Goal: Information Seeking & Learning: Learn about a topic

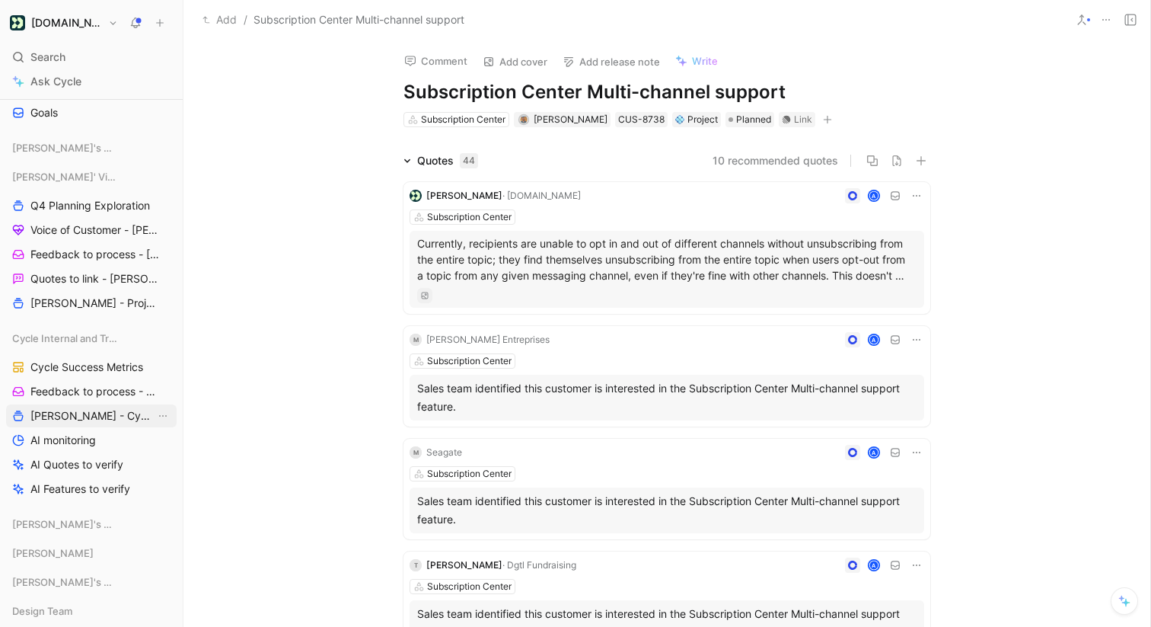
scroll to position [986, 0]
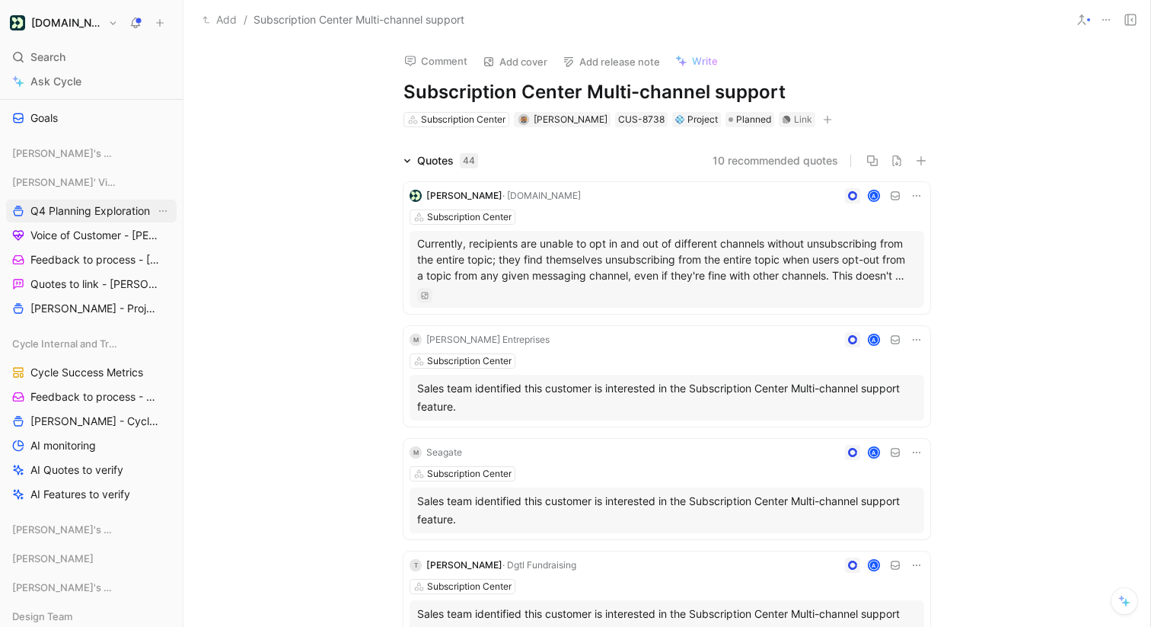
click at [74, 219] on link "Q4 Planning Exploration" at bounding box center [91, 211] width 171 height 23
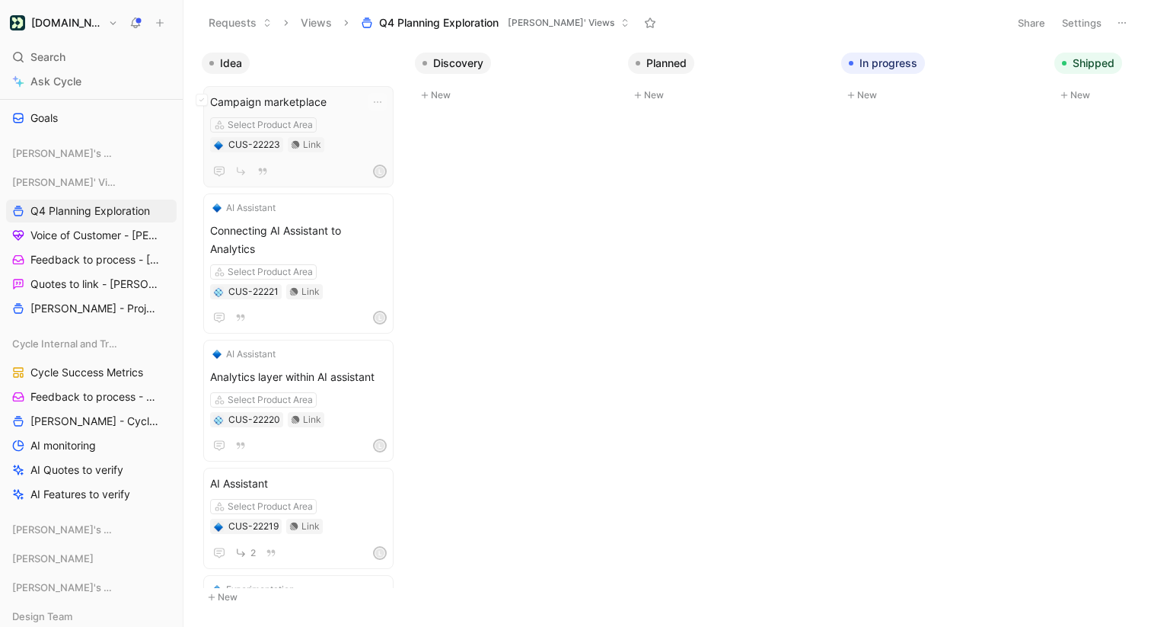
click at [286, 98] on span "Campaign marketplace" at bounding box center [298, 102] width 177 height 18
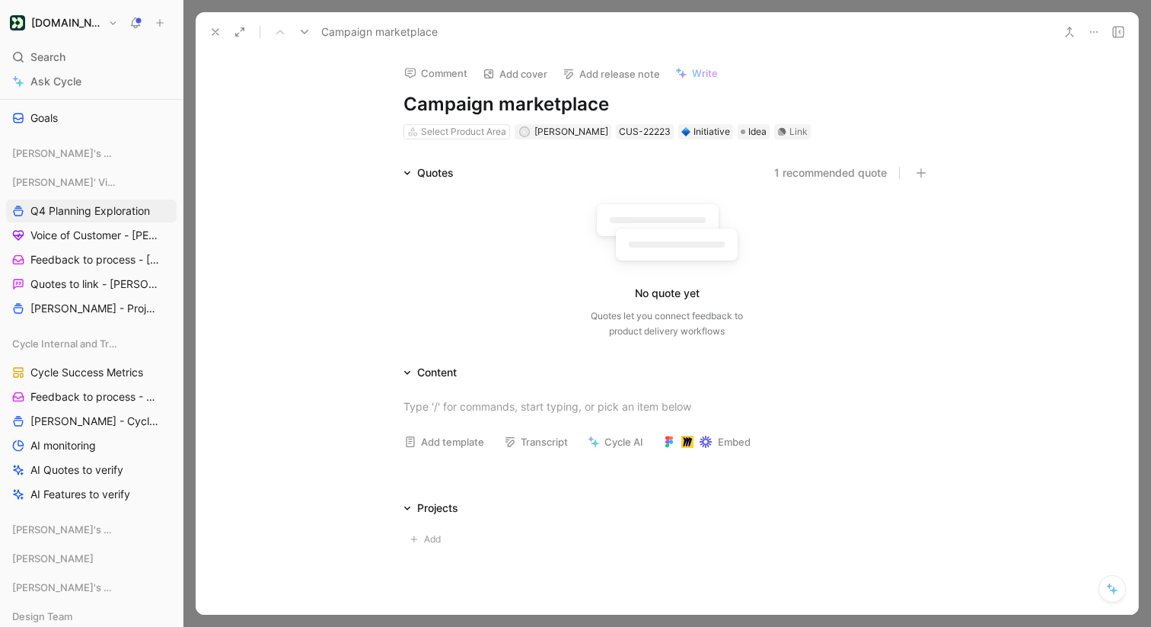
click at [809, 165] on button "1 recommended quote" at bounding box center [830, 173] width 113 height 18
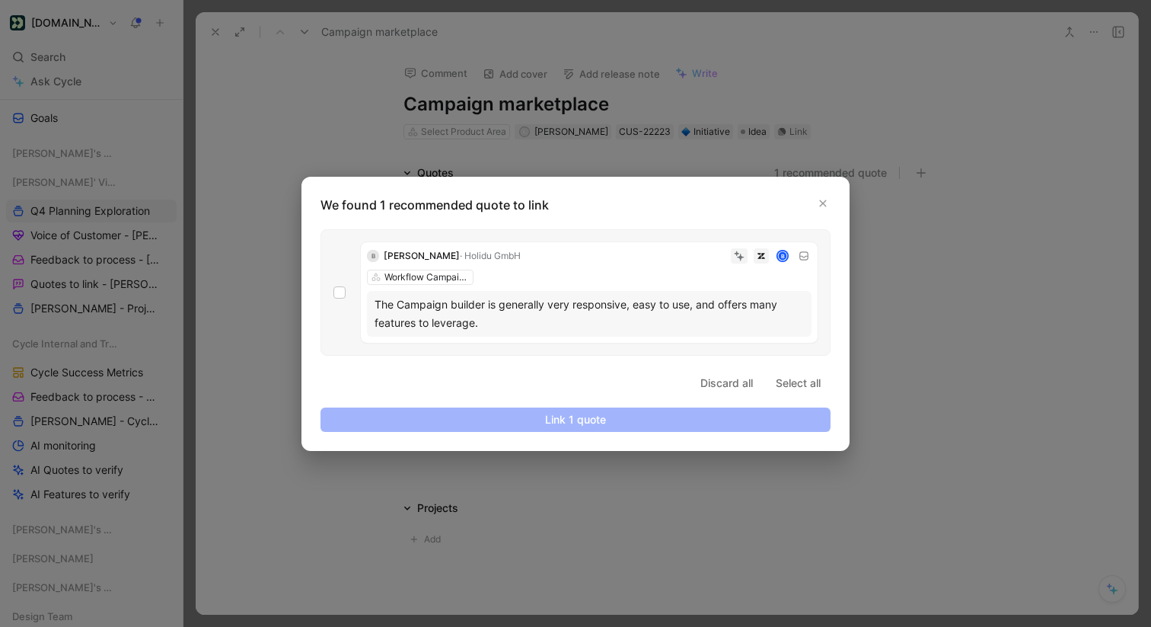
click at [832, 200] on p "We found 1 recommended quote to link" at bounding box center [580, 205] width 519 height 18
click at [827, 200] on icon "button" at bounding box center [823, 203] width 9 height 9
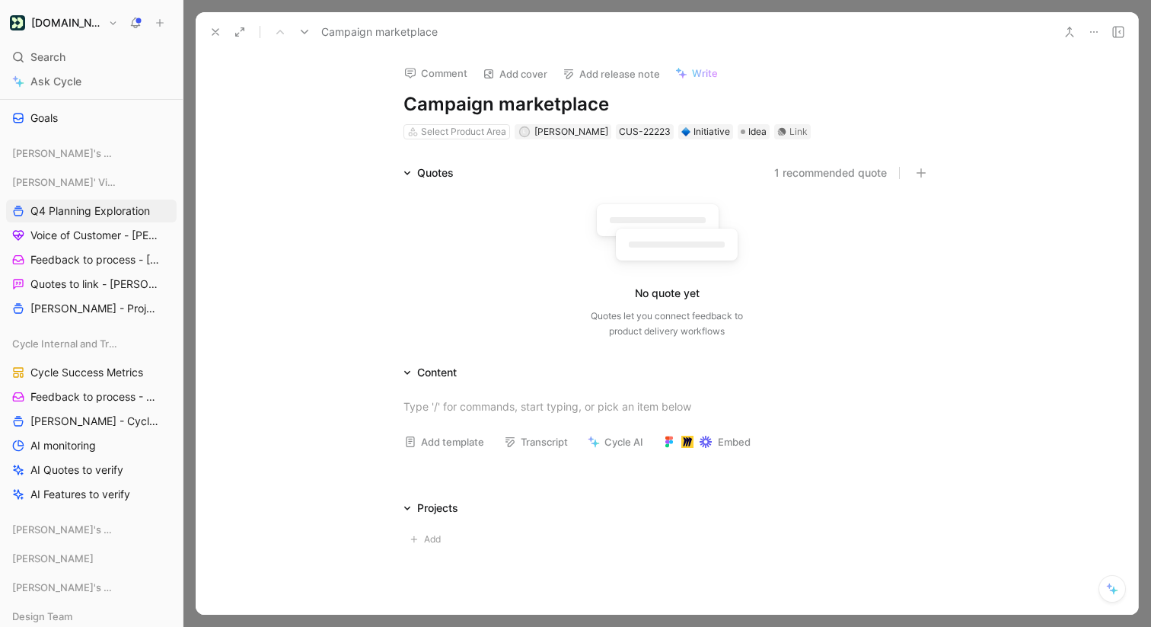
click at [1092, 35] on icon at bounding box center [1094, 32] width 12 height 12
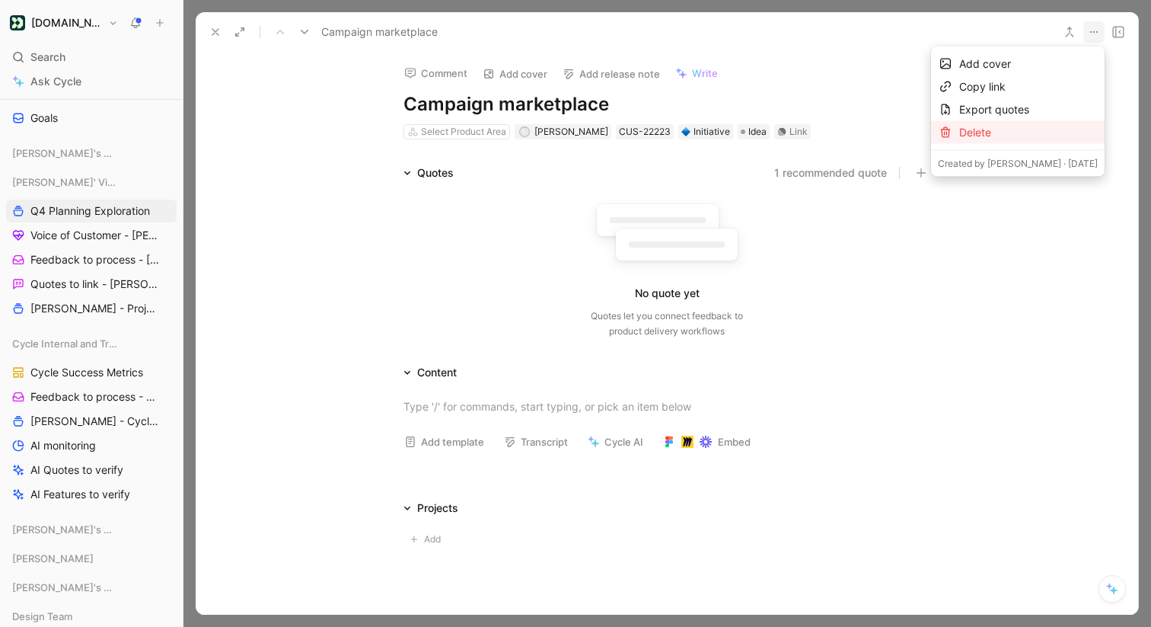
click at [1035, 128] on div "Delete" at bounding box center [1028, 132] width 139 height 18
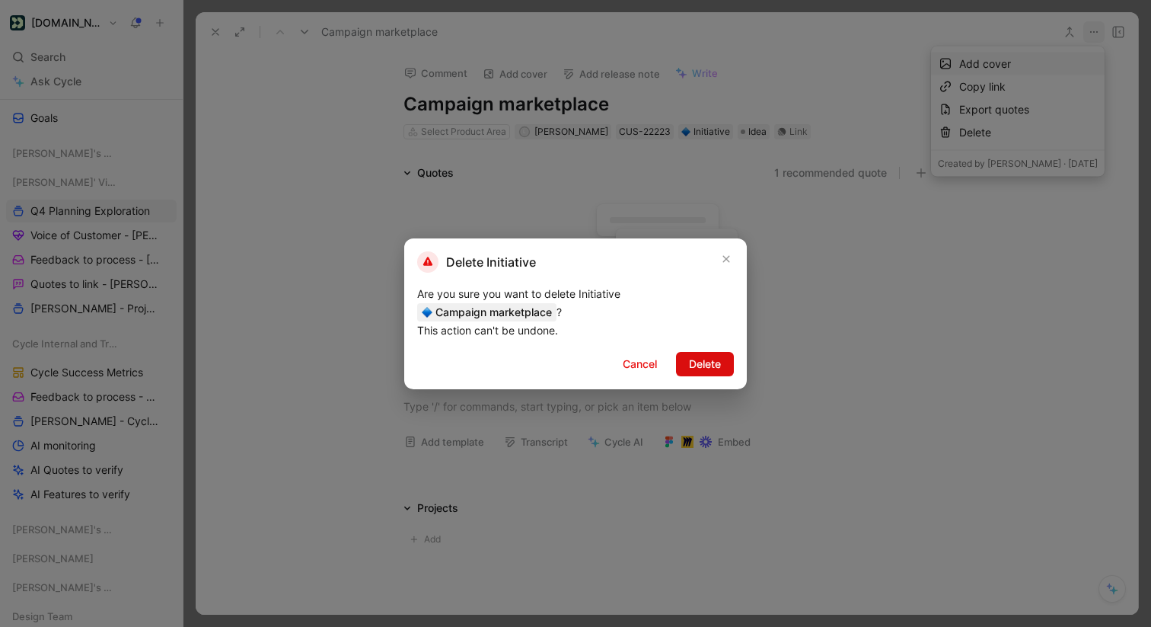
click at [717, 362] on span "Delete" at bounding box center [705, 364] width 32 height 18
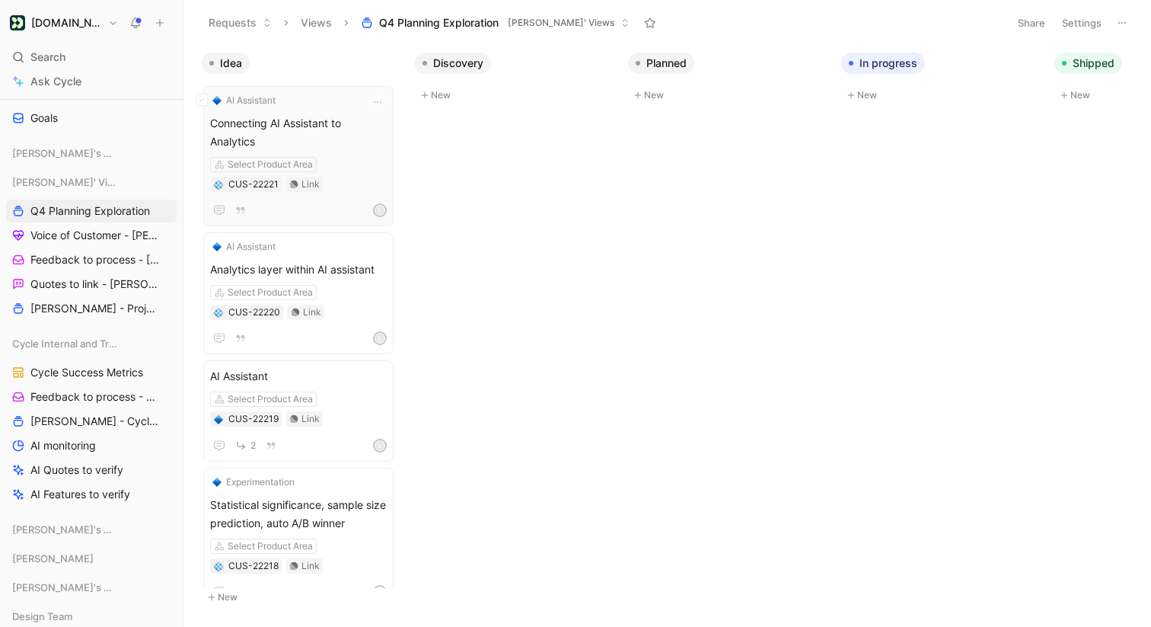
click at [314, 114] on span "Connecting AI Assistant to Analytics" at bounding box center [298, 132] width 177 height 37
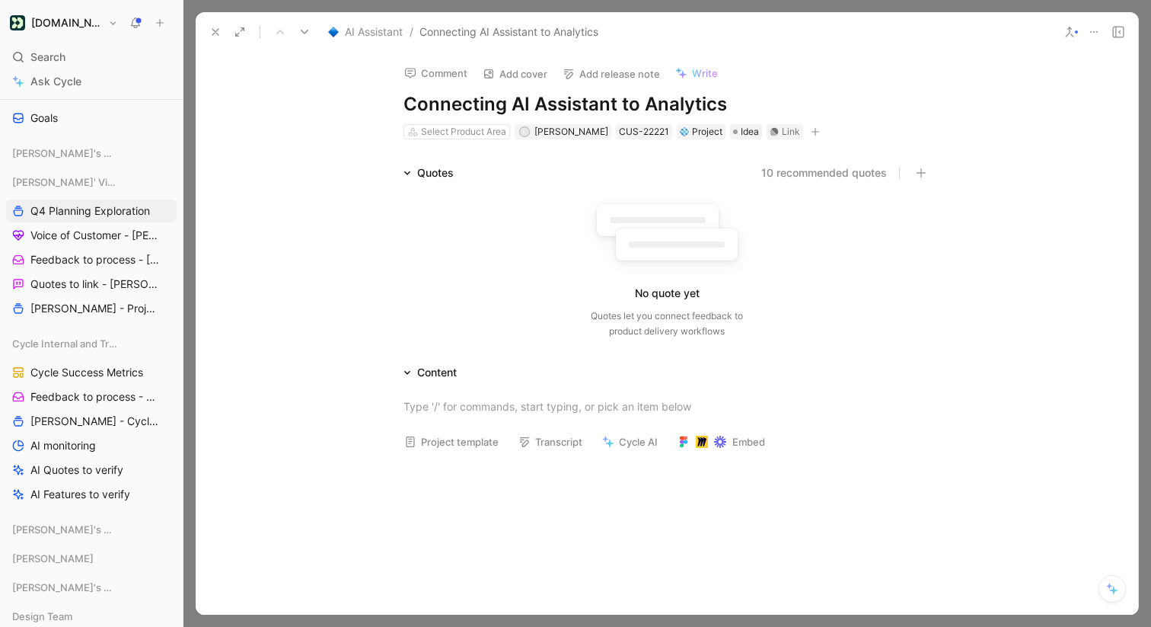
click at [214, 30] on use at bounding box center [215, 32] width 6 height 6
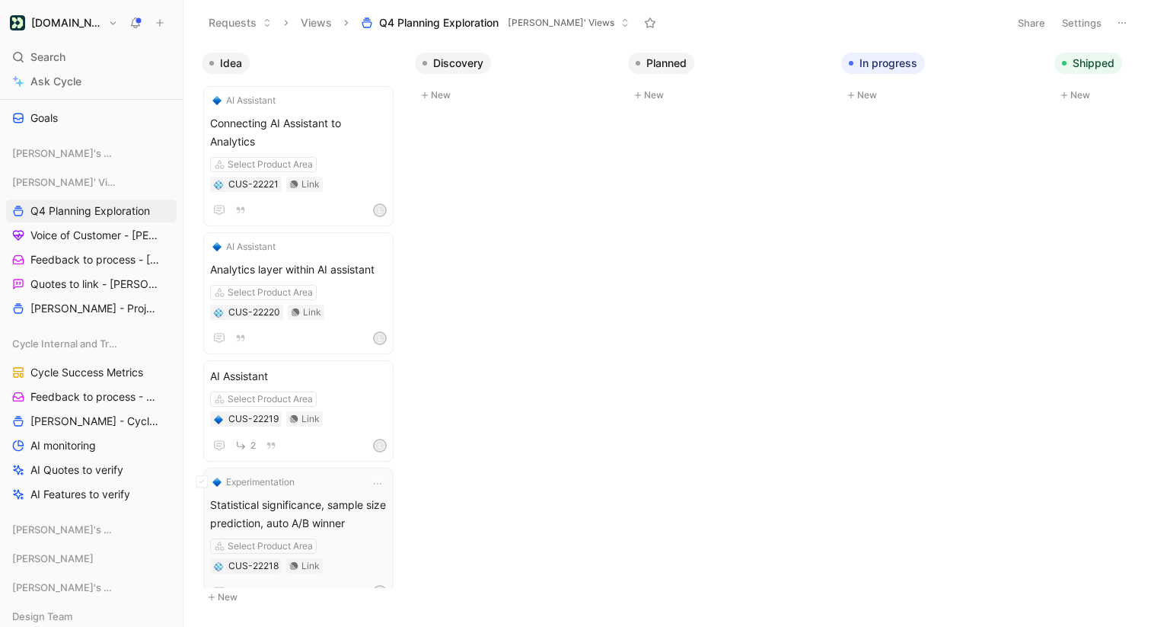
click at [271, 496] on span "Statistical significance, sample size prediction, auto A/B winner" at bounding box center [298, 514] width 177 height 37
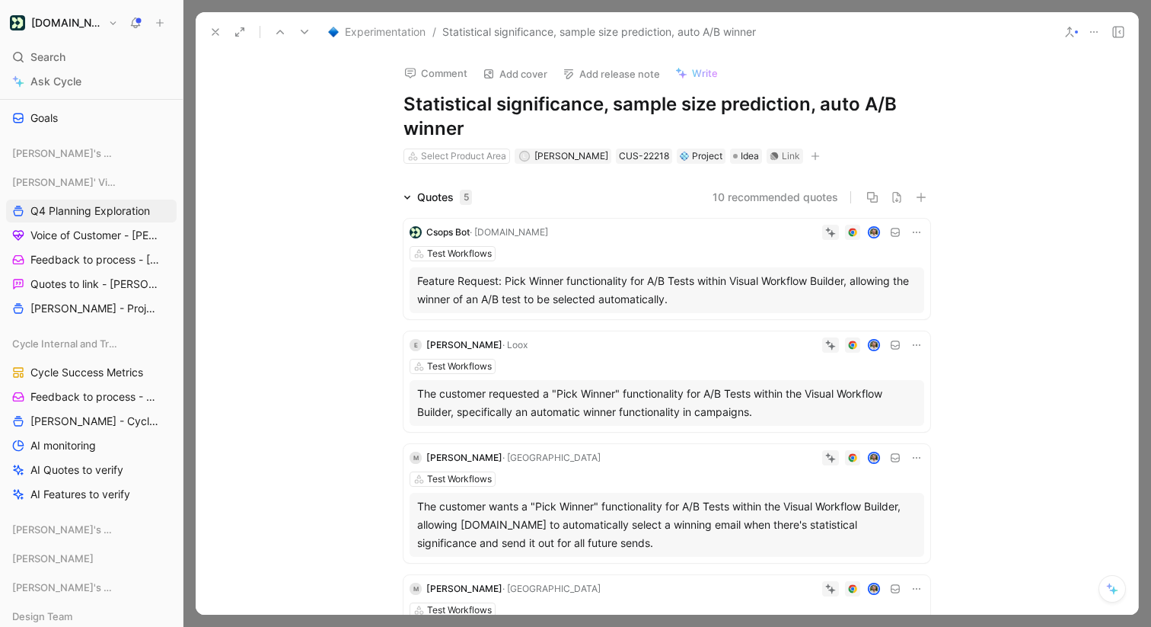
drag, startPoint x: 825, startPoint y: 101, endPoint x: 825, endPoint y: 122, distance: 20.6
click at [825, 122] on h1 "Statistical significance, sample size prediction, auto A/B winner" at bounding box center [667, 116] width 527 height 49
copy h1 "auto A/B winner"
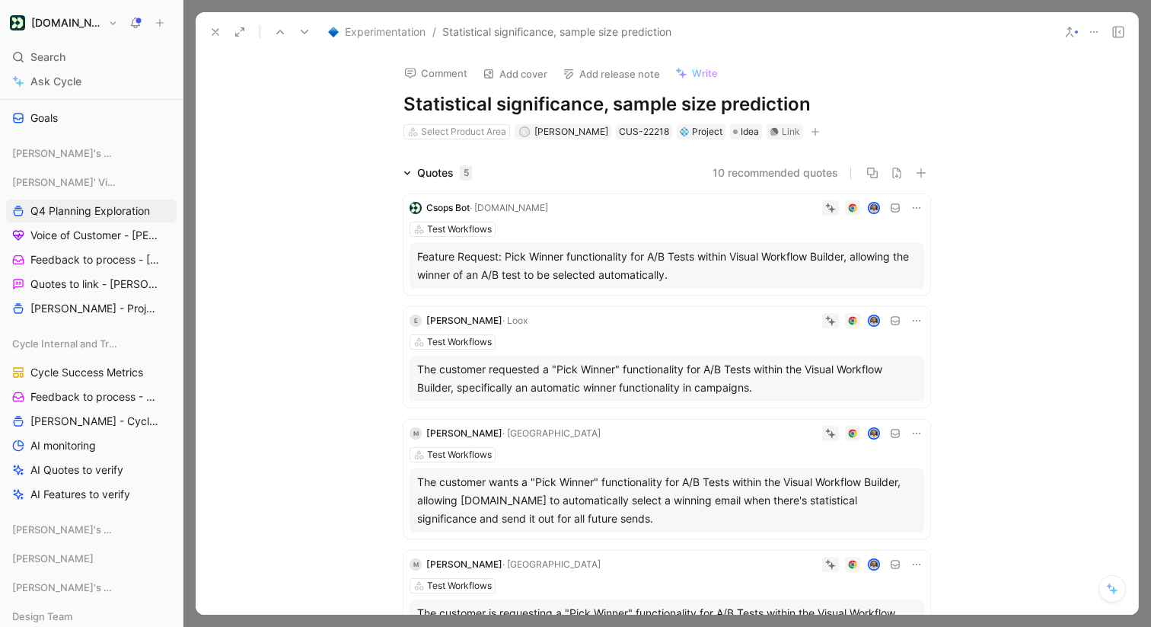
click at [407, 107] on h1 "Statistical significance, sample size prediction" at bounding box center [667, 104] width 527 height 24
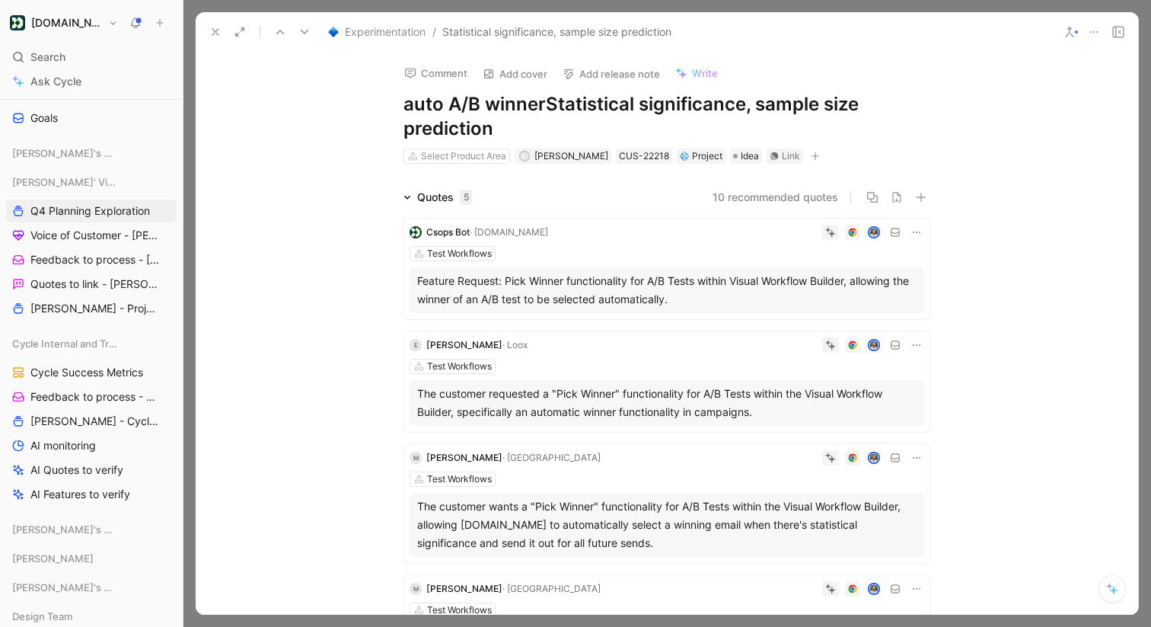
click at [411, 104] on h1 "auto A/B winner Statistical significance, sample size prediction" at bounding box center [667, 116] width 527 height 49
click at [546, 105] on h1 "Auto A/B winner Statistical significance, sample size prediction" at bounding box center [667, 116] width 527 height 49
click at [224, 26] on button at bounding box center [215, 31] width 21 height 21
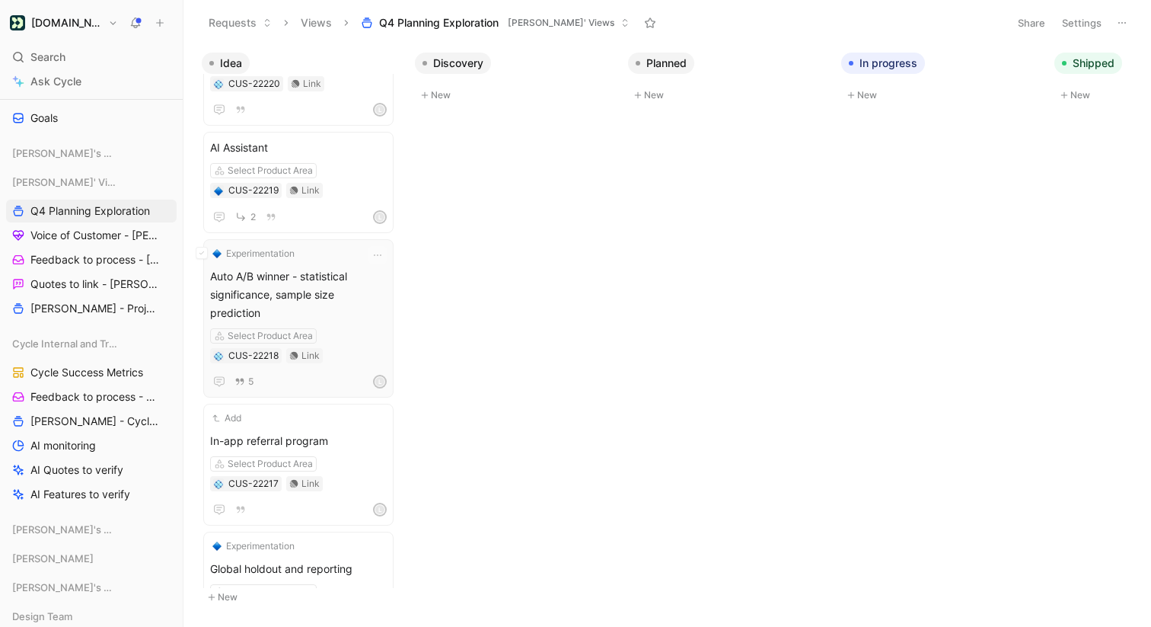
scroll to position [235, 0]
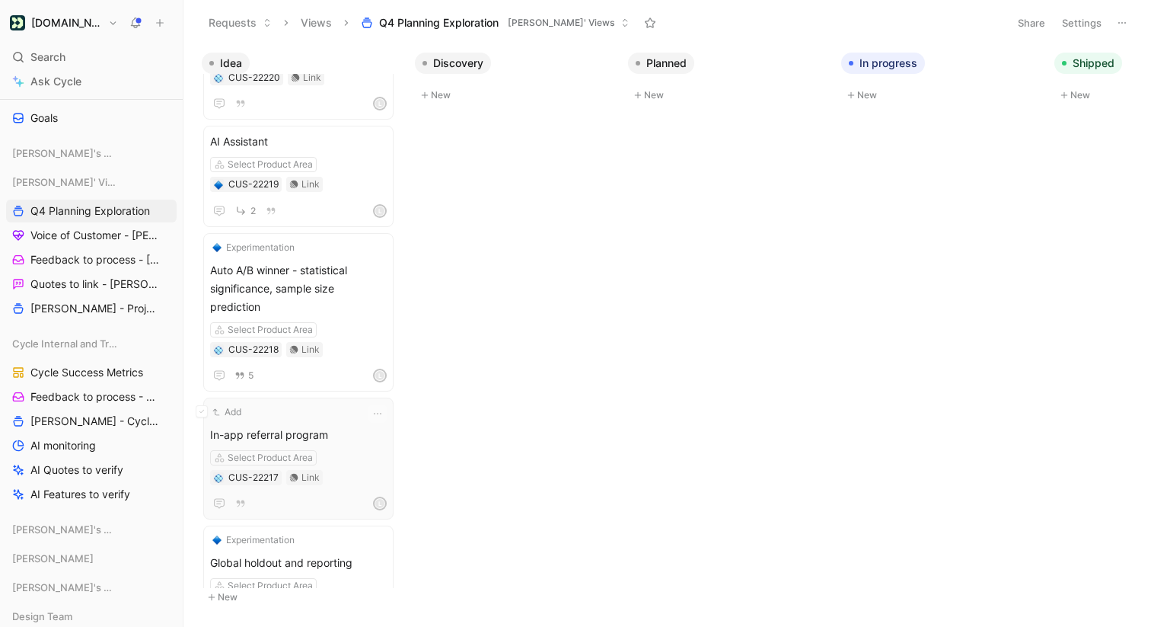
click at [324, 404] on div "Add In-app referral program Select Product Area CUS-22217 Link L" at bounding box center [298, 458] width 177 height 108
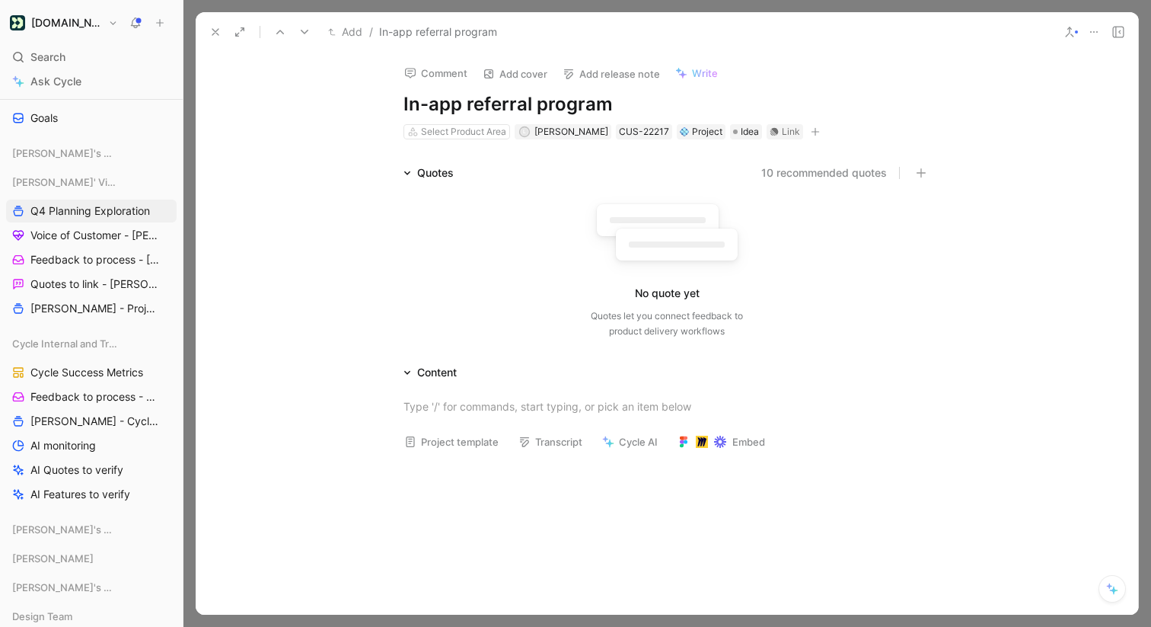
click at [215, 32] on use at bounding box center [215, 32] width 6 height 6
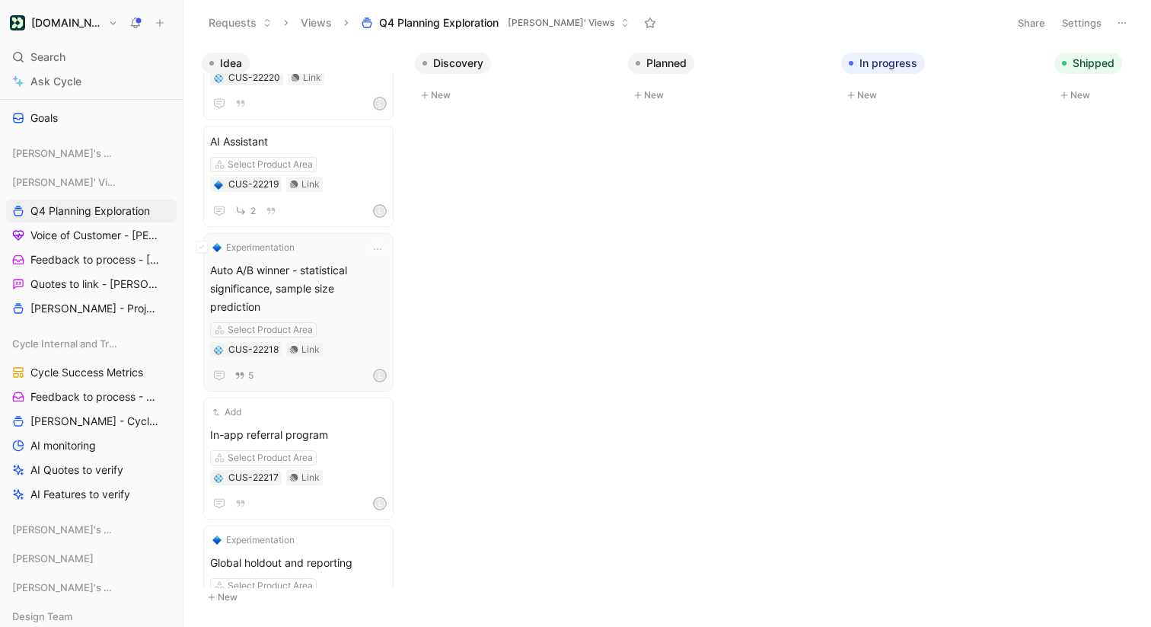
scroll to position [391, 0]
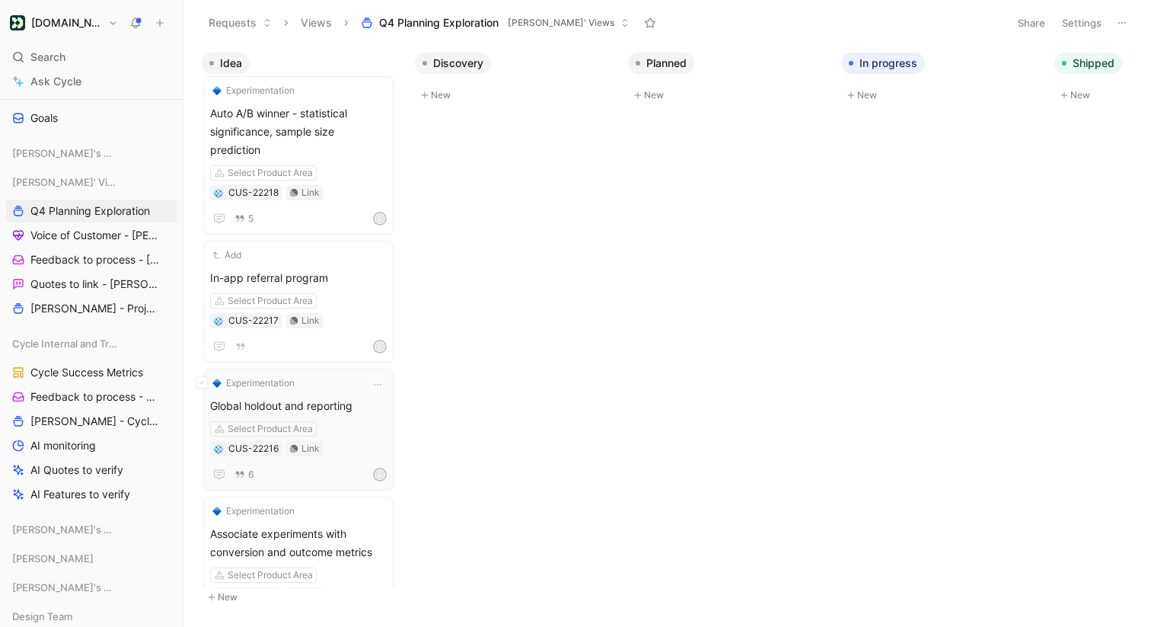
click at [295, 375] on div "Experimentation Global holdout and reporting Select Product Area CUS-22216 Link…" at bounding box center [298, 429] width 177 height 108
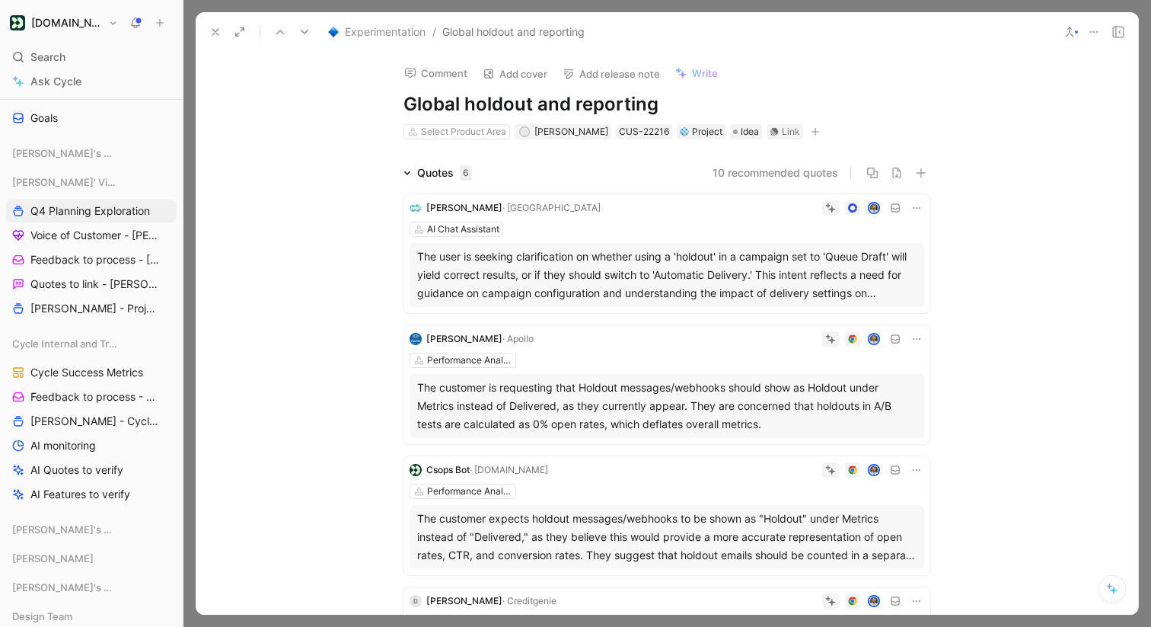
click at [212, 30] on icon at bounding box center [215, 32] width 12 height 12
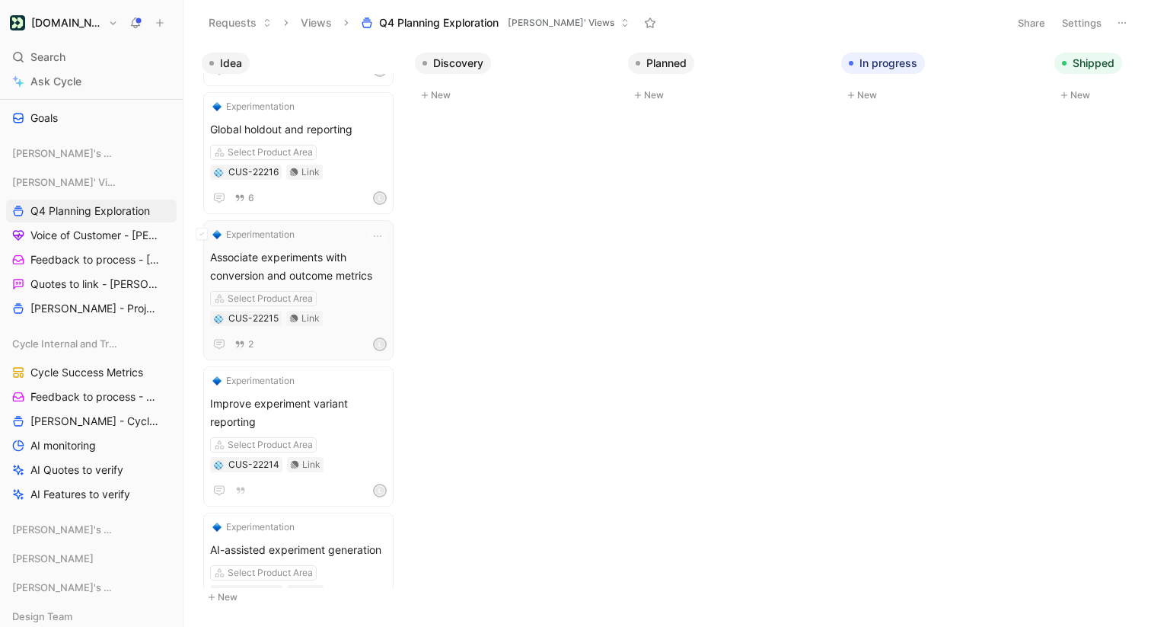
scroll to position [651, 0]
click at [347, 251] on span "Associate experiments with conversion and outcome metrics" at bounding box center [298, 265] width 177 height 37
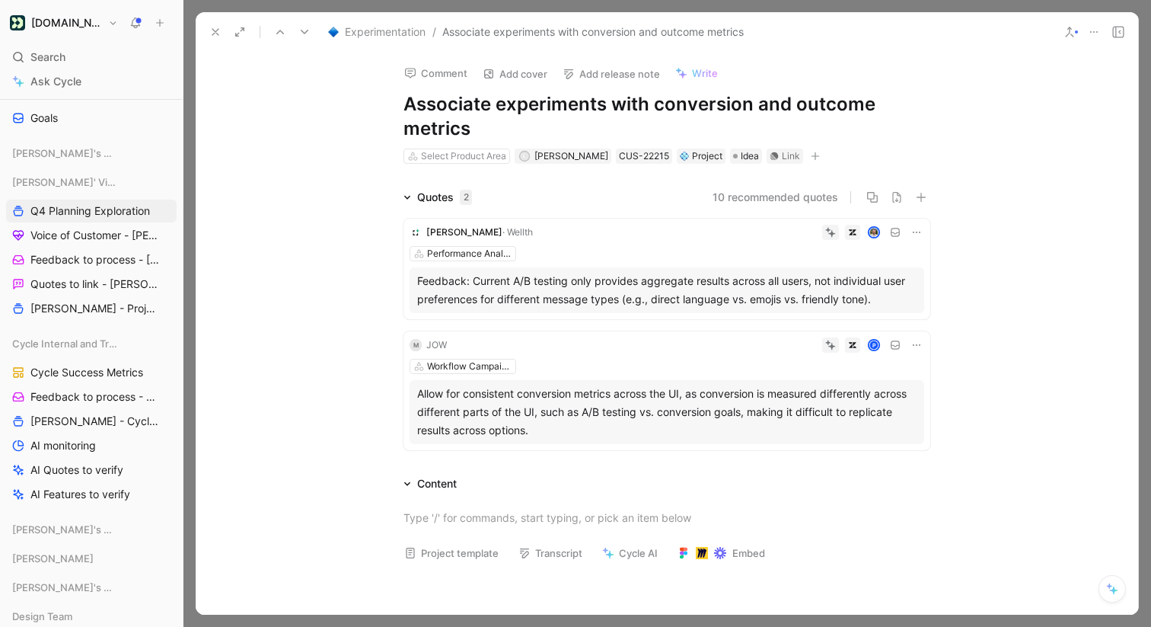
click at [794, 203] on button "10 recommended quotes" at bounding box center [776, 197] width 126 height 18
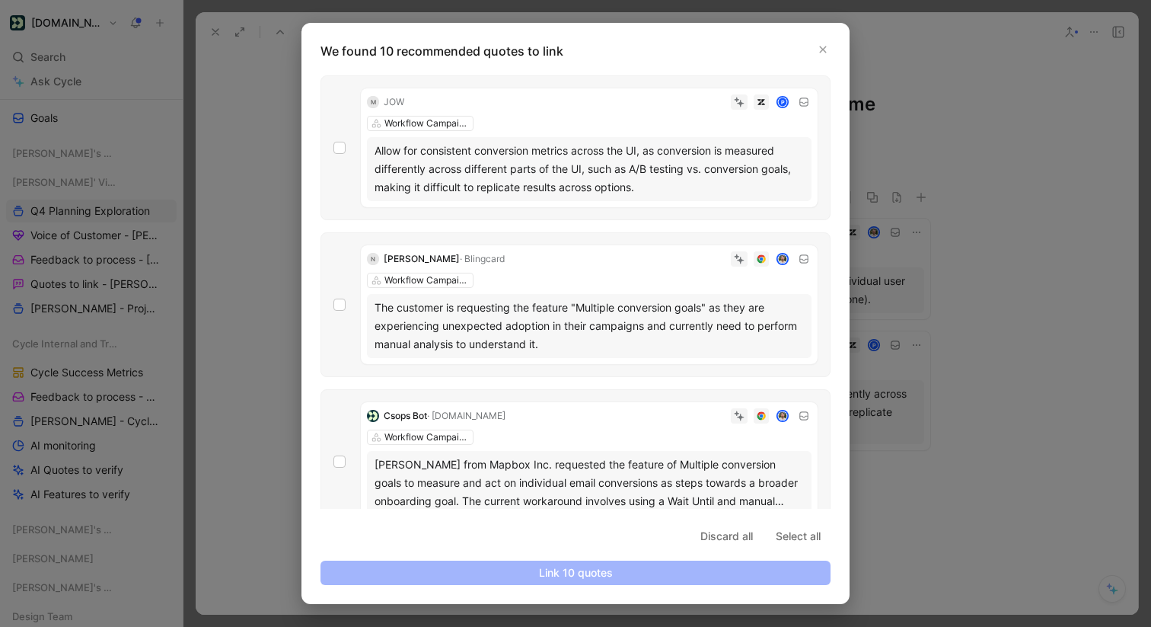
click at [324, 149] on div "M JOW P Workflow Campaigns Allow for consistent conversion metrics across the U…" at bounding box center [576, 147] width 510 height 145
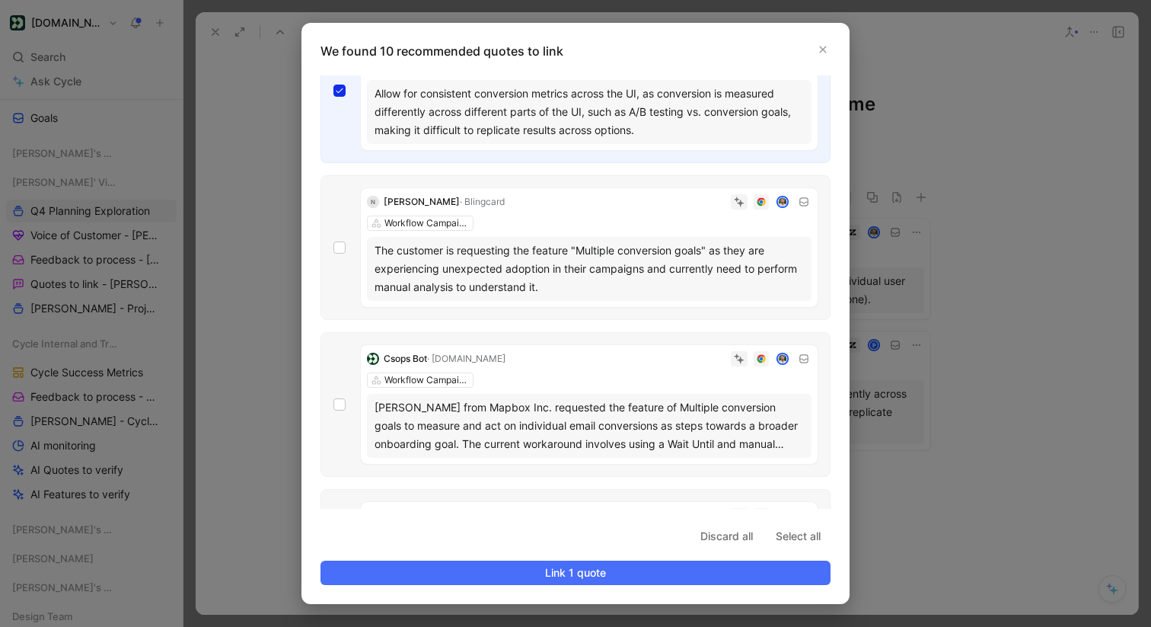
scroll to position [59, 0]
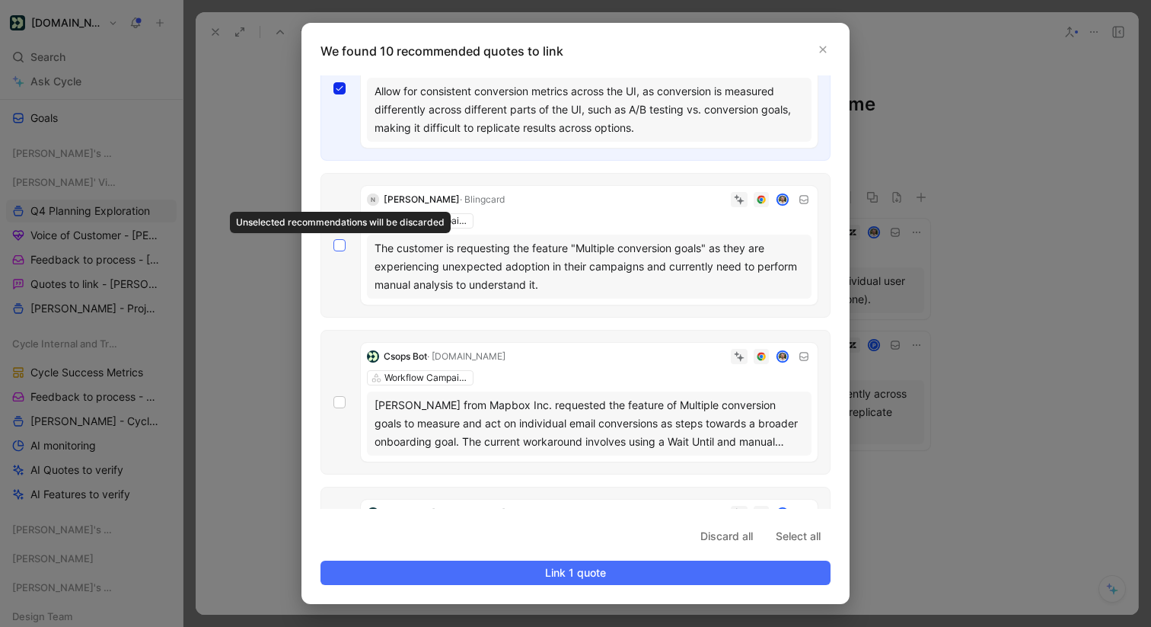
click at [334, 241] on div at bounding box center [340, 245] width 12 height 12
click at [334, 299] on input "checkbox" at bounding box center [334, 299] width 0 height 0
click at [338, 250] on div at bounding box center [340, 245] width 12 height 12
click at [334, 299] on input "checkbox" at bounding box center [334, 299] width 0 height 0
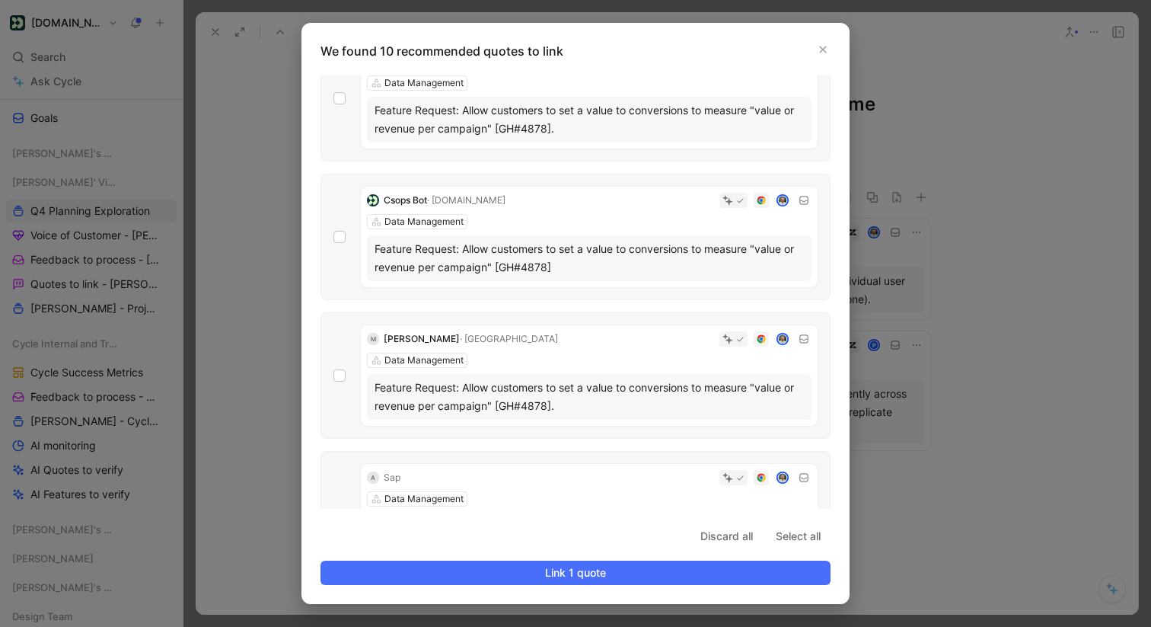
scroll to position [1014, 0]
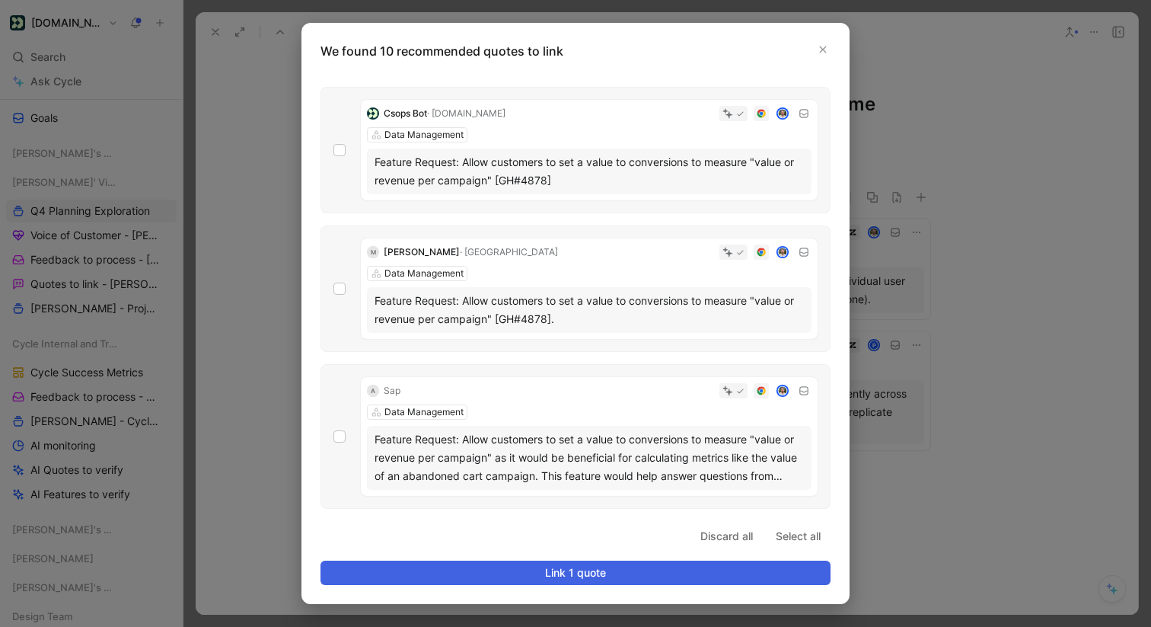
click at [589, 571] on span "Link 1 quote" at bounding box center [576, 573] width 484 height 18
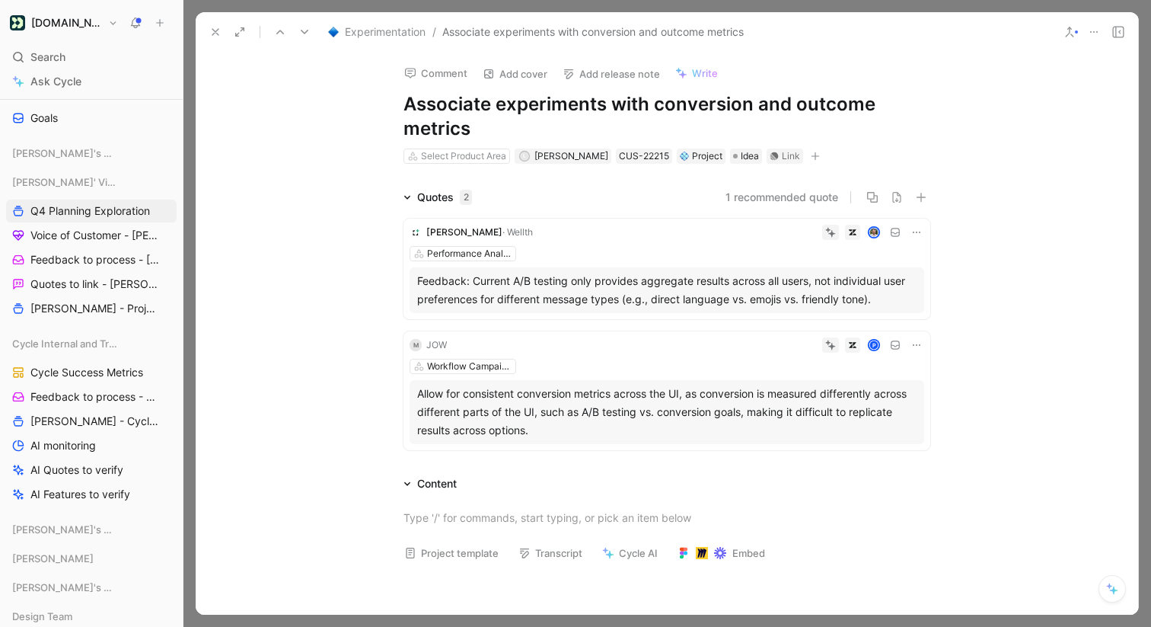
click at [216, 26] on icon at bounding box center [215, 32] width 12 height 12
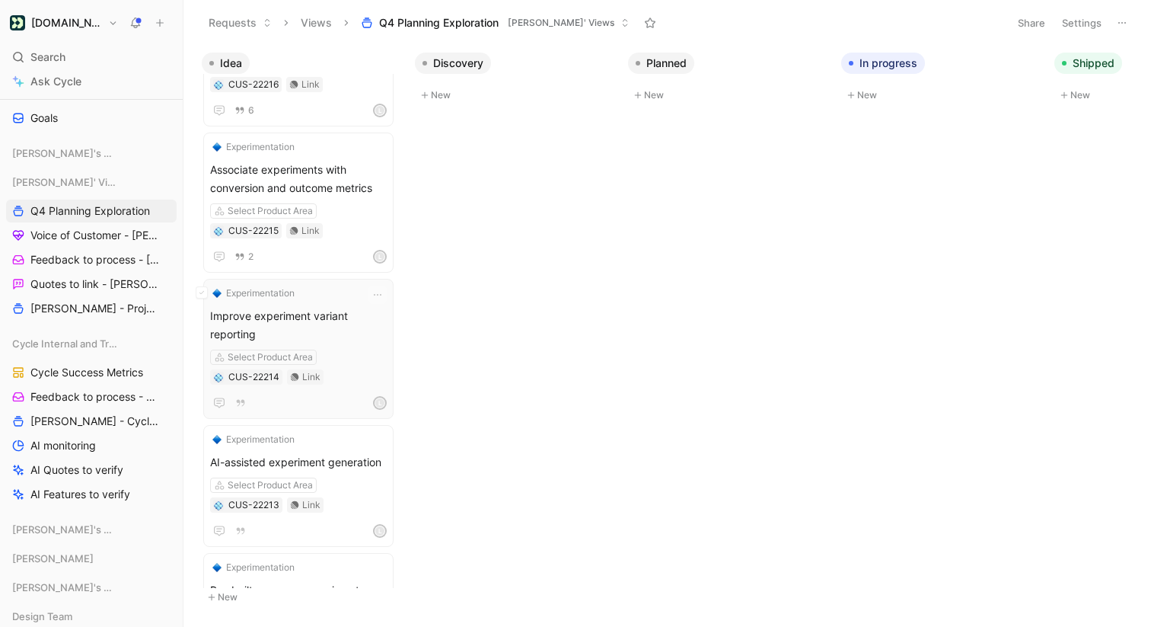
scroll to position [738, 0]
click at [331, 306] on span "Improve experiment variant reporting" at bounding box center [298, 324] width 177 height 37
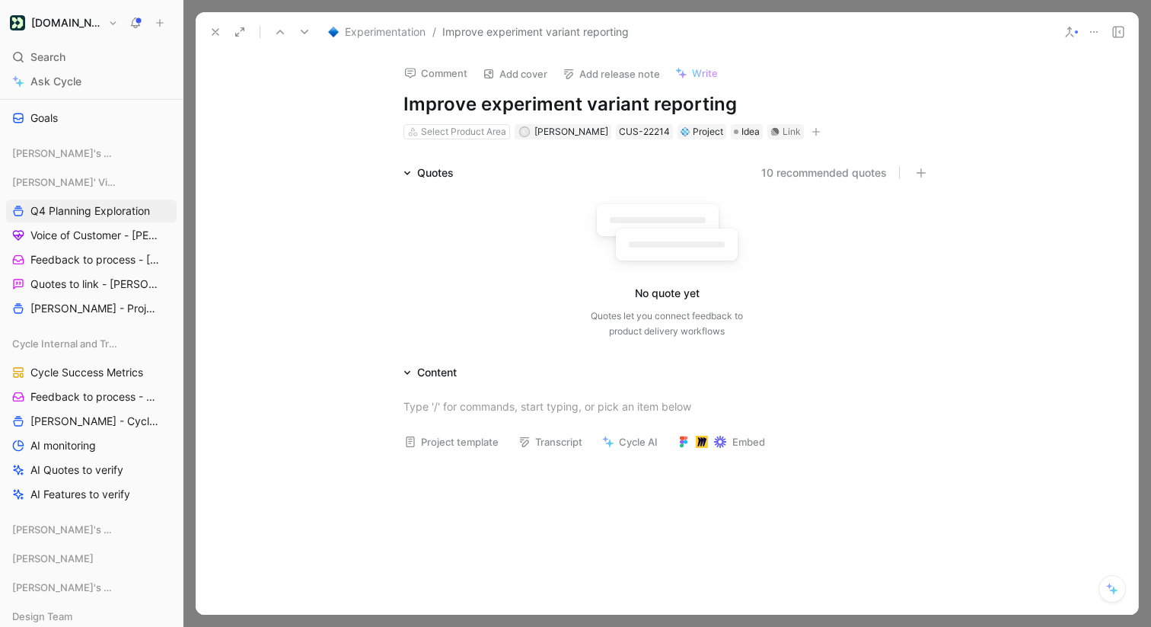
click at [846, 172] on button "10 recommended quotes" at bounding box center [824, 173] width 126 height 18
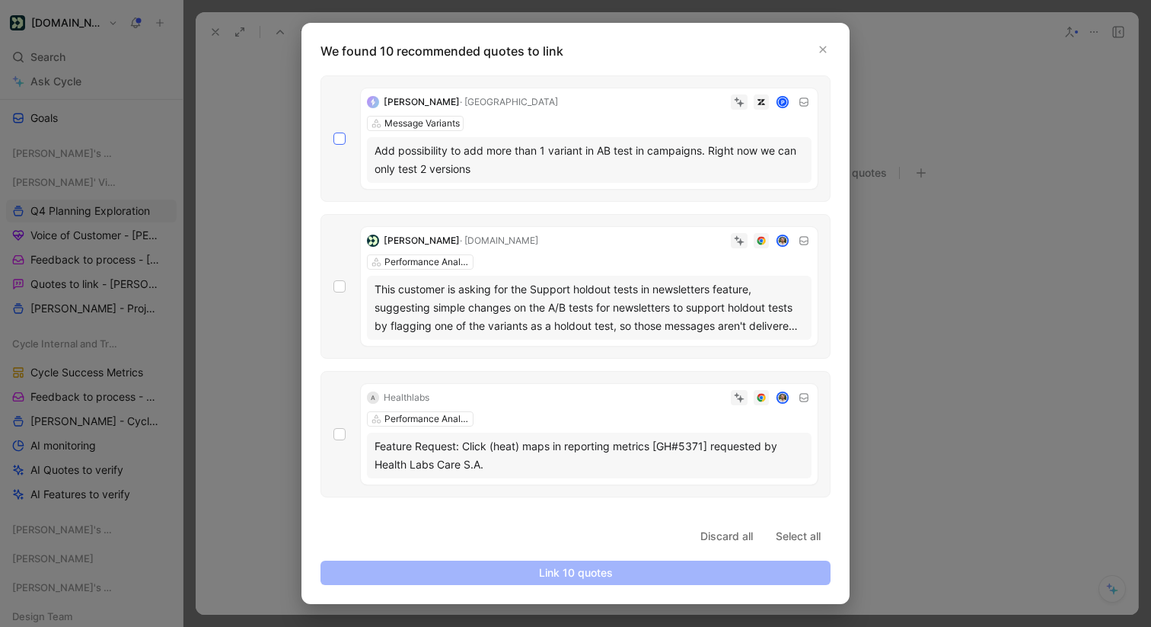
click at [334, 139] on div at bounding box center [340, 138] width 12 height 12
click at [334, 132] on input "checkbox" at bounding box center [334, 132] width 0 height 0
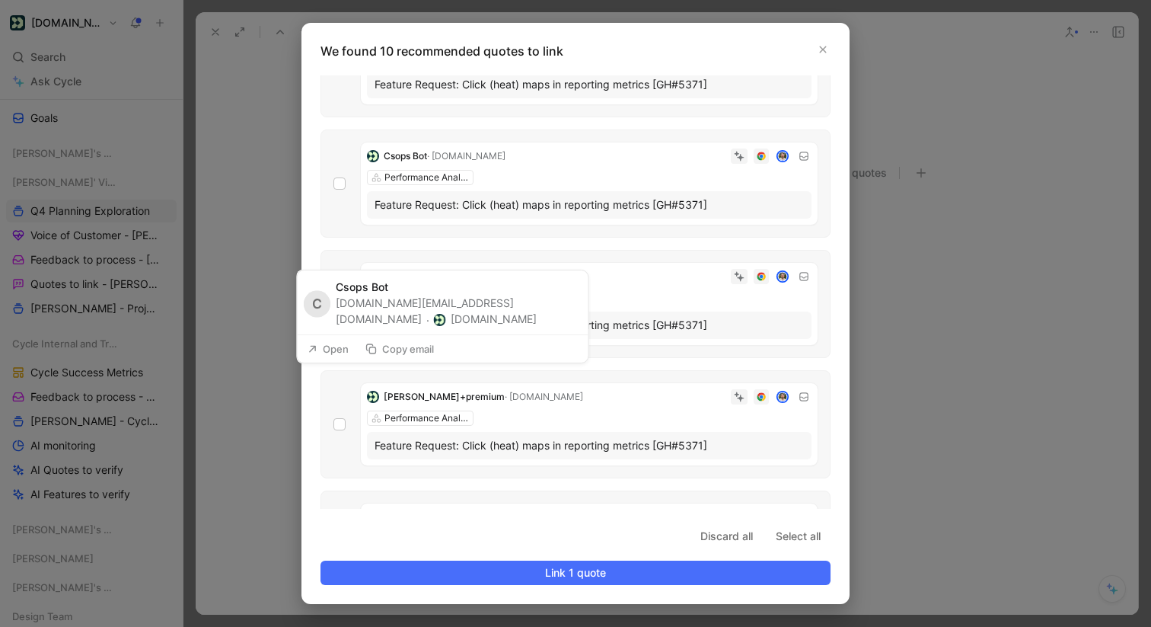
scroll to position [805, 0]
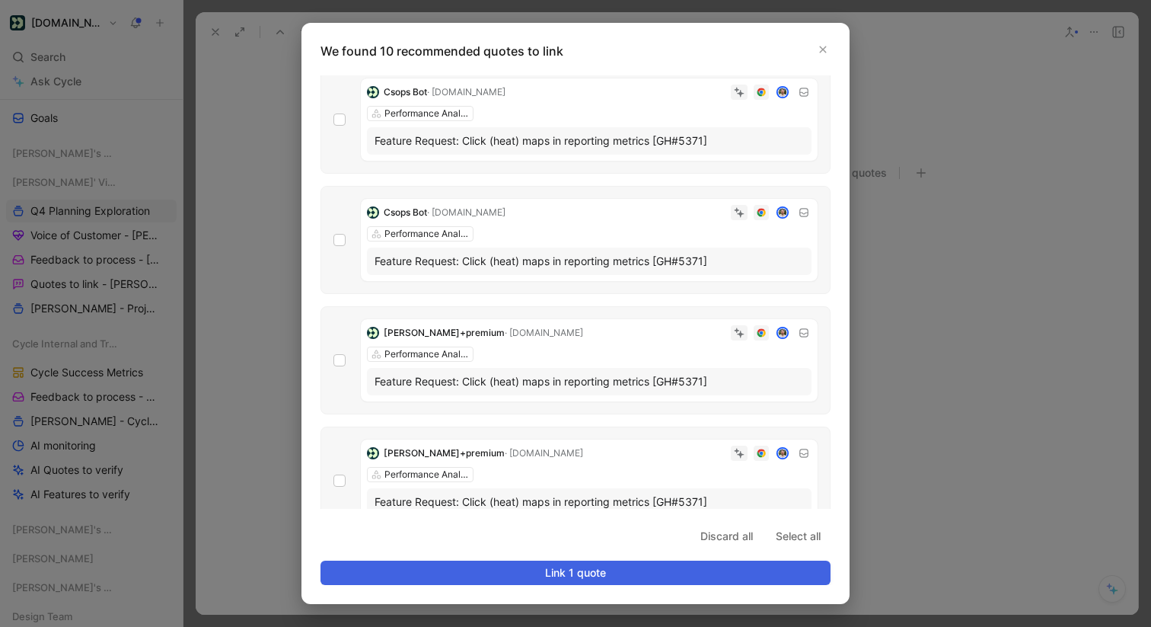
click at [486, 571] on span "Link 1 quote" at bounding box center [576, 573] width 484 height 18
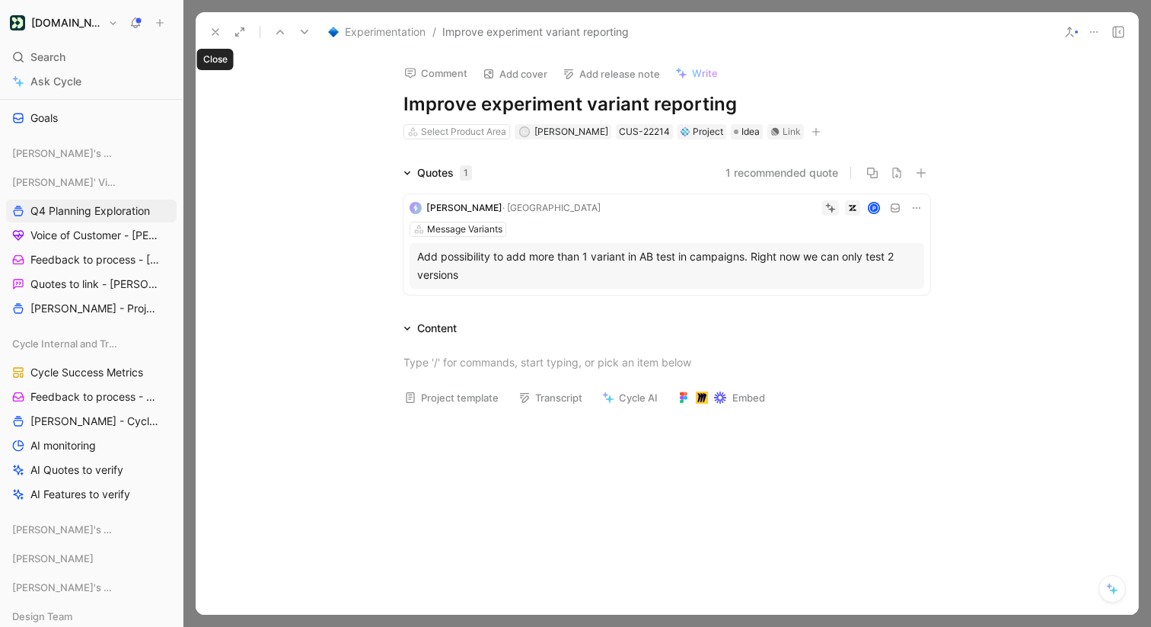
click at [209, 26] on icon at bounding box center [215, 32] width 12 height 12
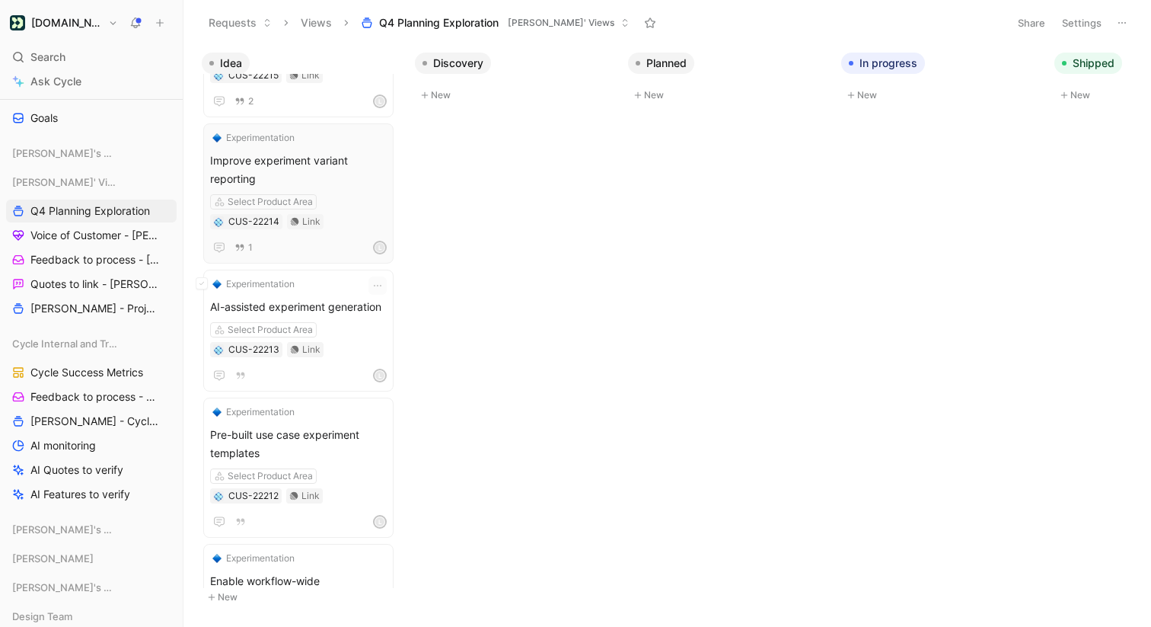
scroll to position [891, 0]
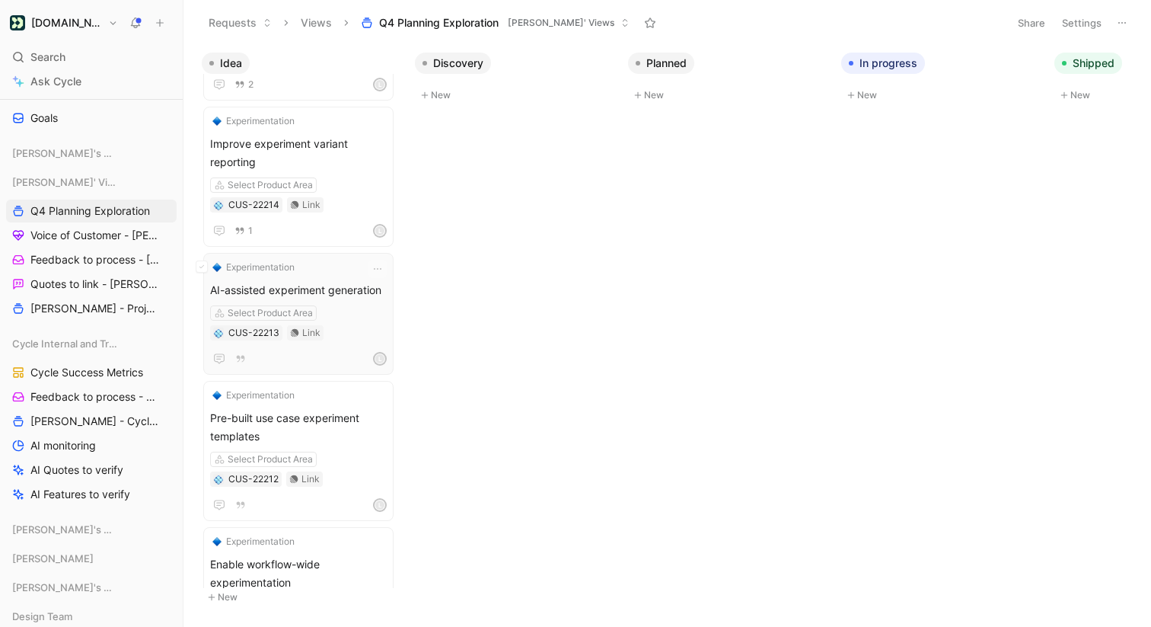
click at [343, 288] on span "AI-assisted experiment generation" at bounding box center [298, 290] width 177 height 18
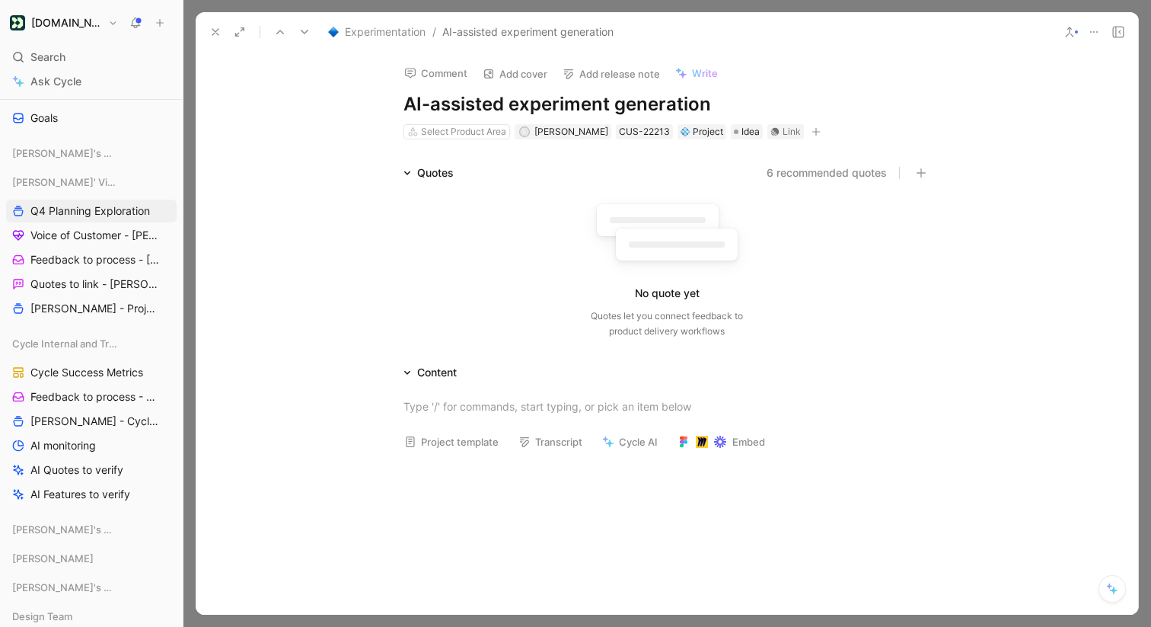
click at [1100, 30] on icon at bounding box center [1094, 32] width 12 height 12
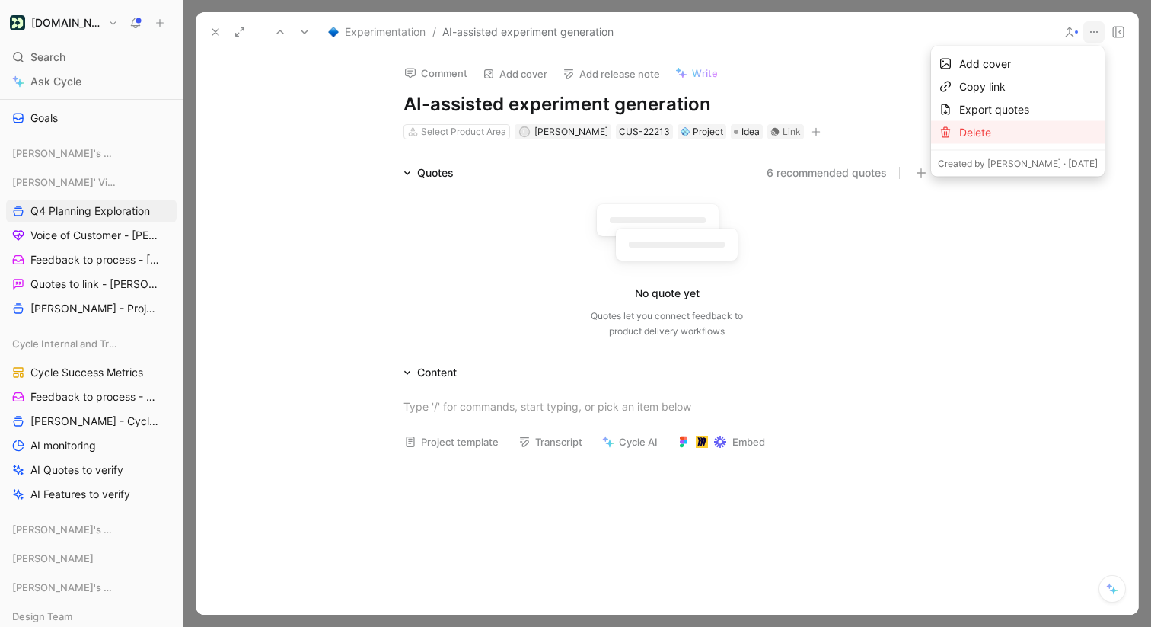
click at [1032, 134] on div "Delete" at bounding box center [1028, 132] width 139 height 18
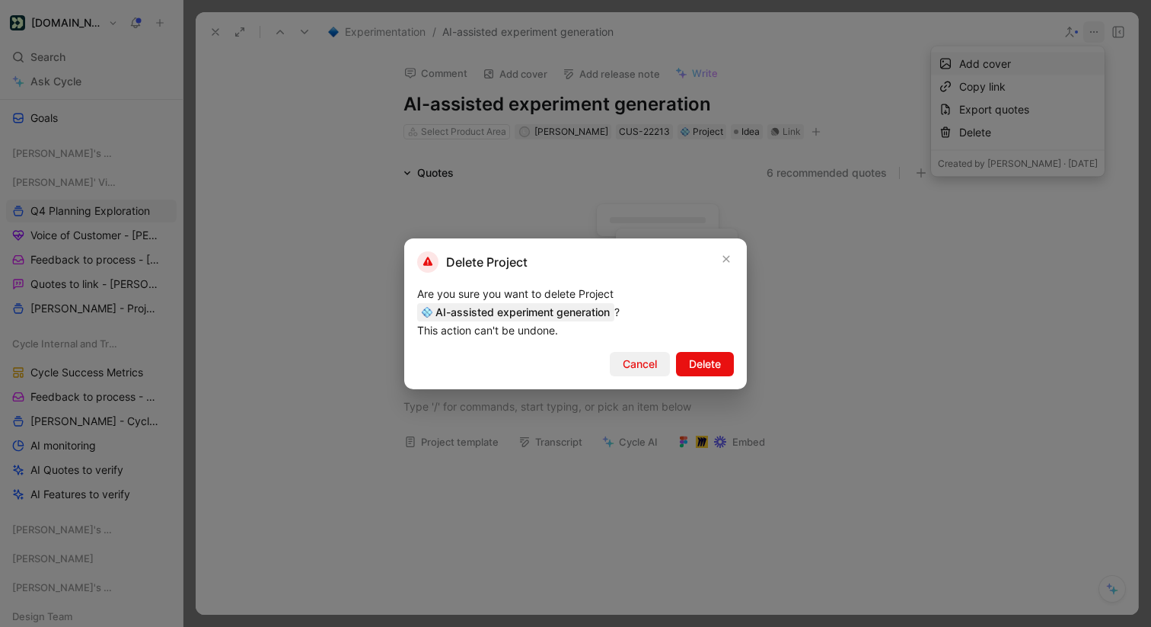
click at [640, 372] on button "Cancel" at bounding box center [640, 364] width 60 height 24
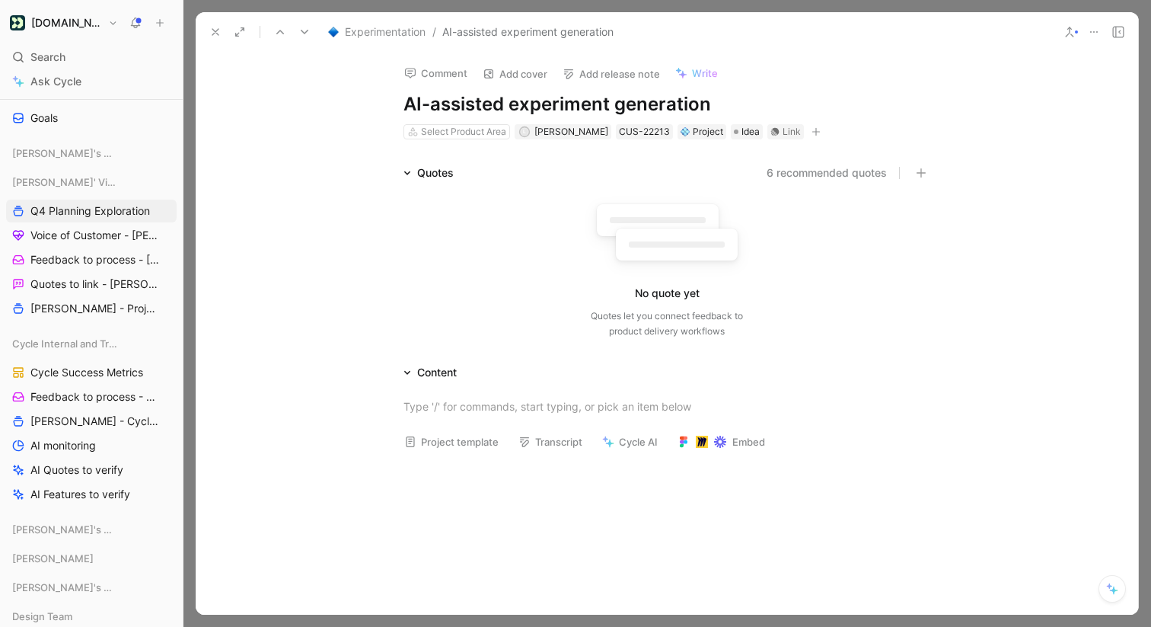
click at [209, 32] on button at bounding box center [215, 31] width 21 height 21
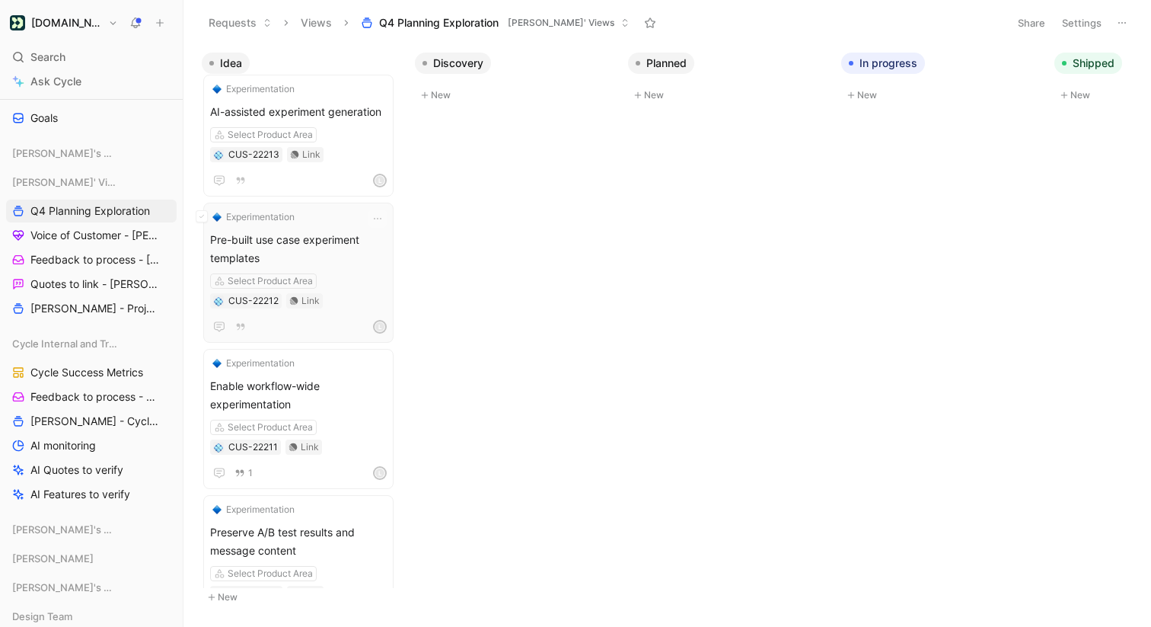
scroll to position [1111, 0]
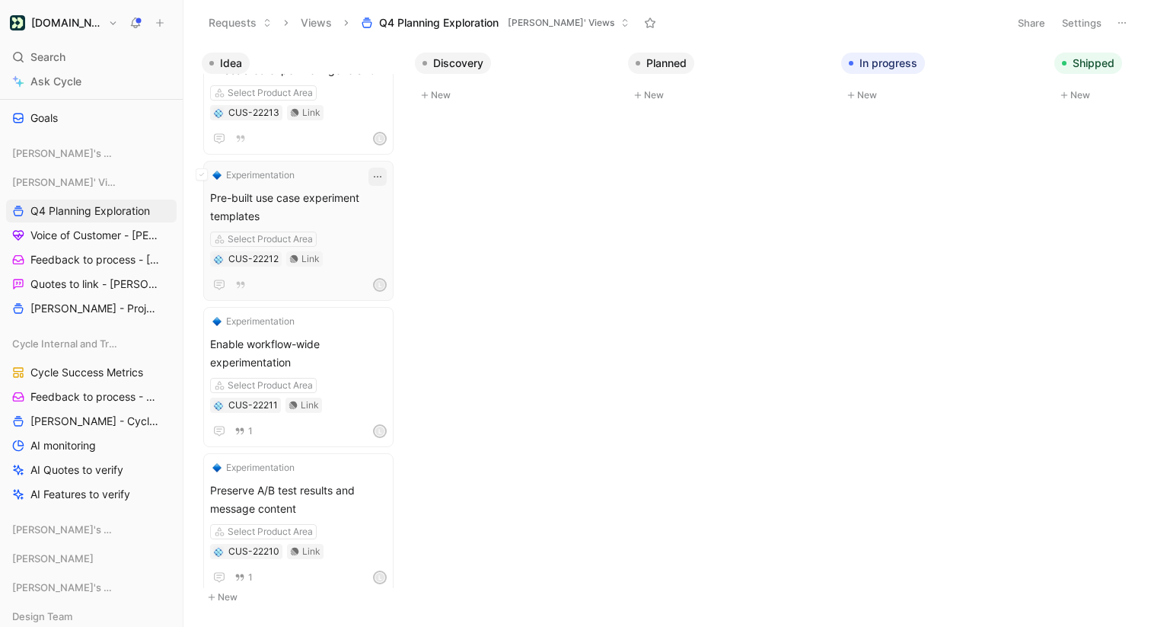
click at [383, 174] on icon "button" at bounding box center [378, 177] width 12 height 12
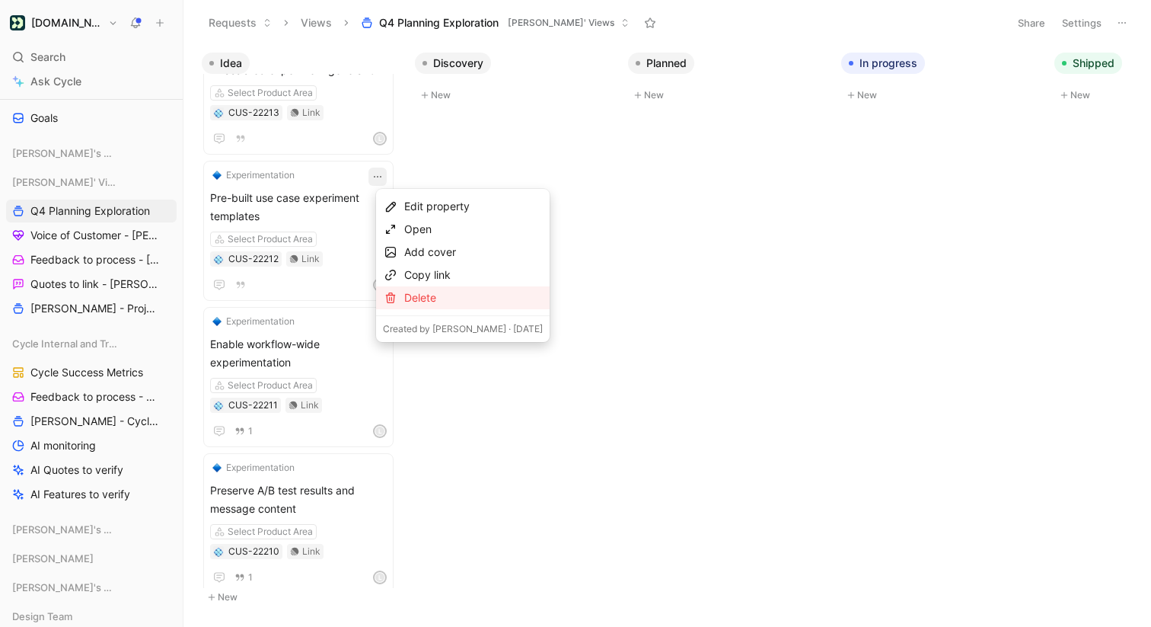
click at [407, 295] on div "Delete" at bounding box center [473, 298] width 139 height 18
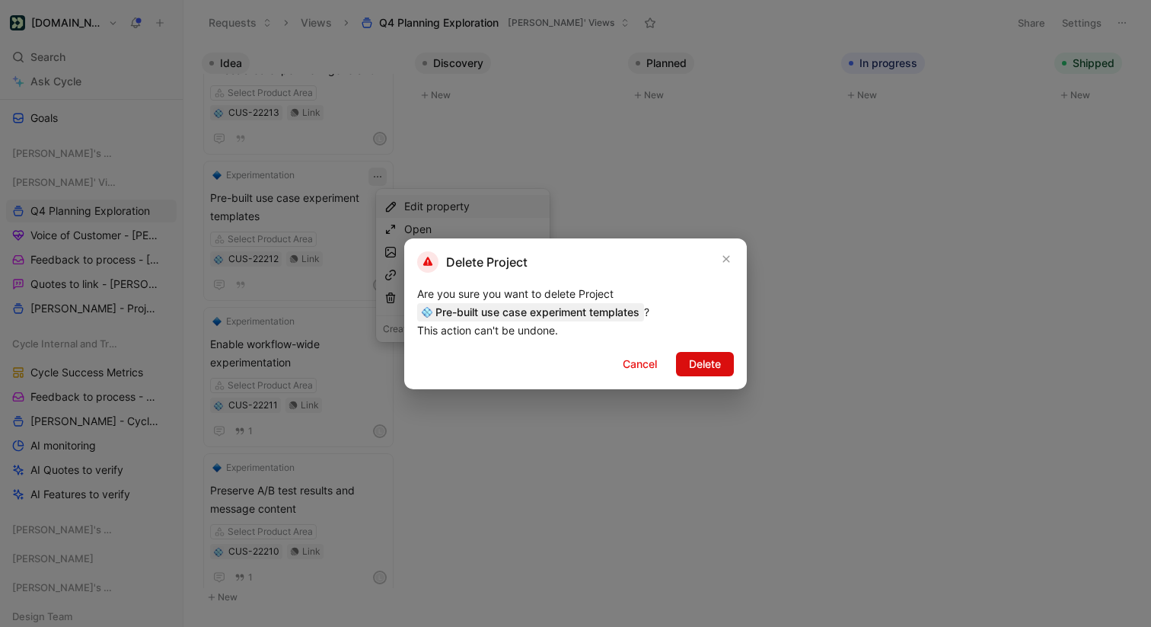
click at [700, 359] on span "Delete" at bounding box center [705, 364] width 32 height 18
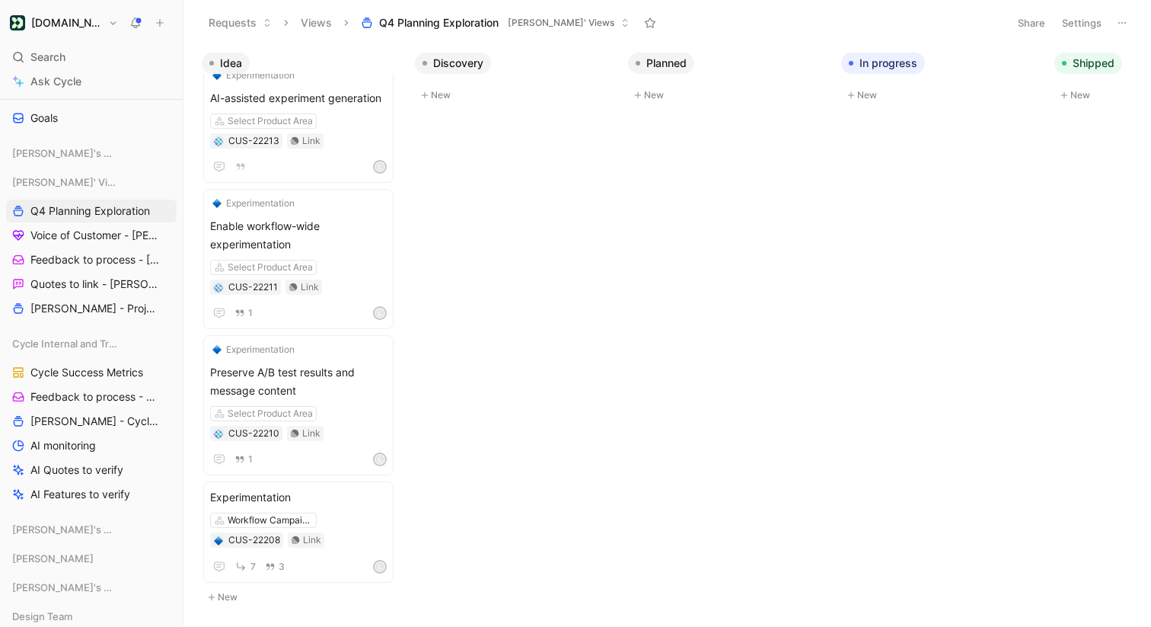
scroll to position [1083, 0]
click at [360, 235] on span "Enable workflow-wide experimentation" at bounding box center [298, 235] width 177 height 37
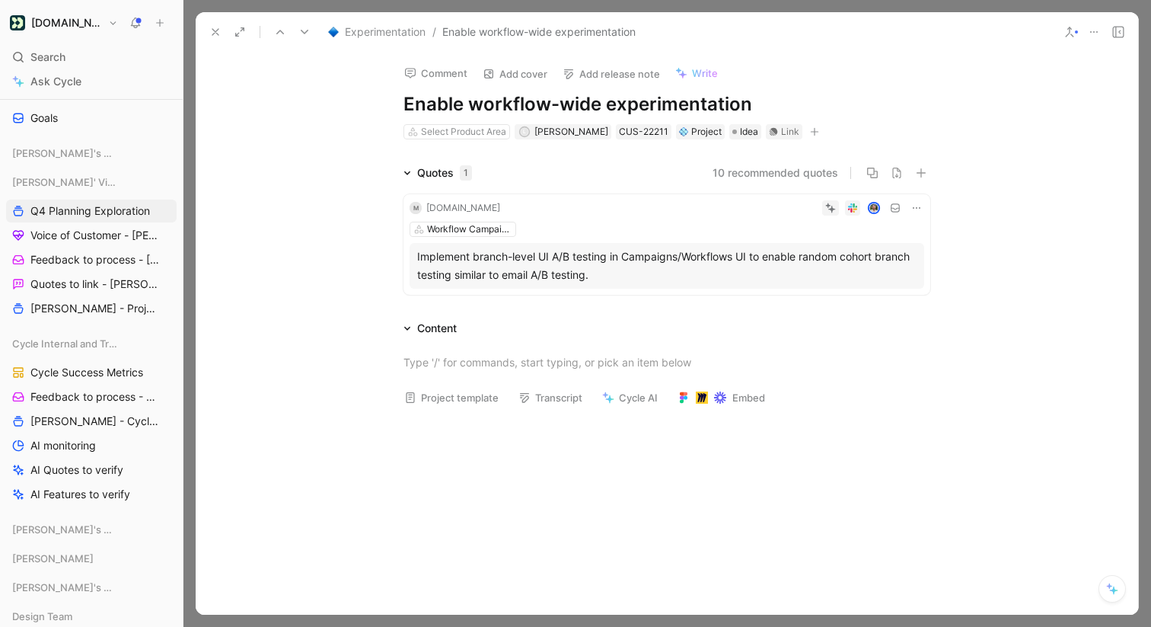
click at [739, 169] on button "10 recommended quotes" at bounding box center [776, 173] width 126 height 18
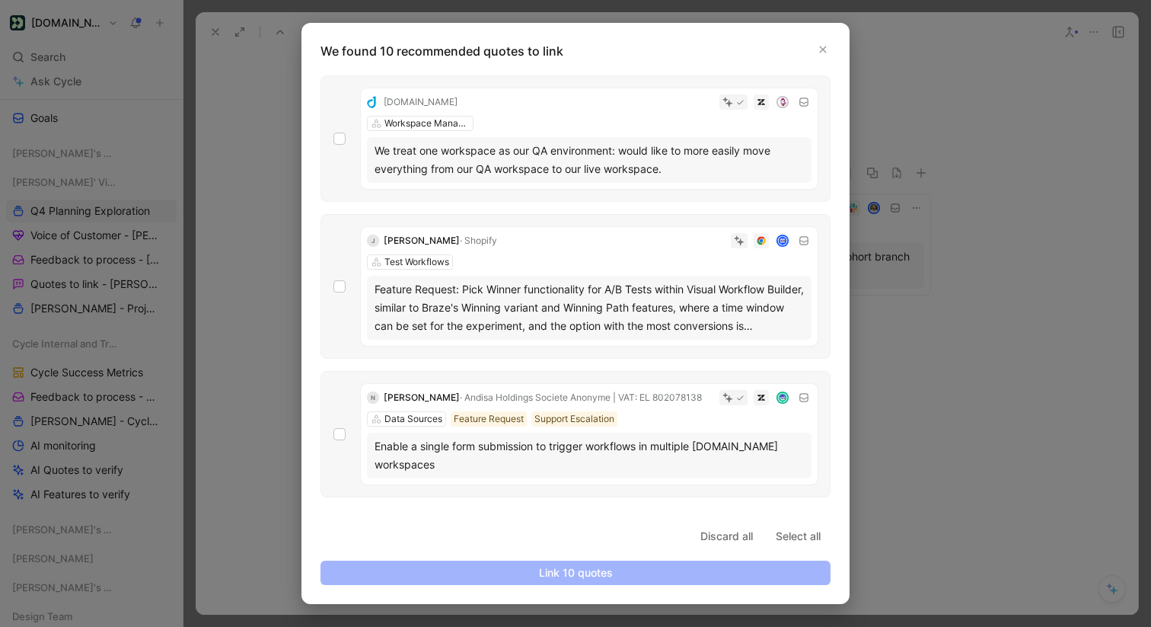
click at [825, 40] on div "We found 10 recommended quotes to link [DOMAIN_NAME] Workspace Management We tr…" at bounding box center [576, 313] width 548 height 581
click at [825, 49] on icon "button" at bounding box center [823, 49] width 9 height 9
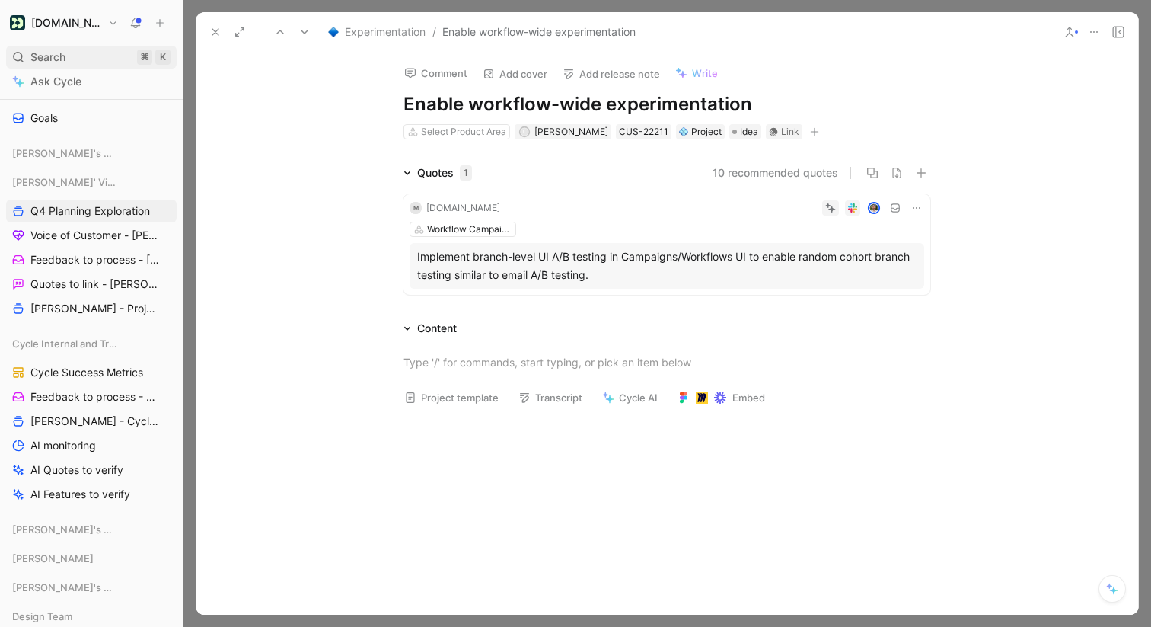
click at [109, 61] on div "Search ⌘ K" at bounding box center [91, 57] width 171 height 23
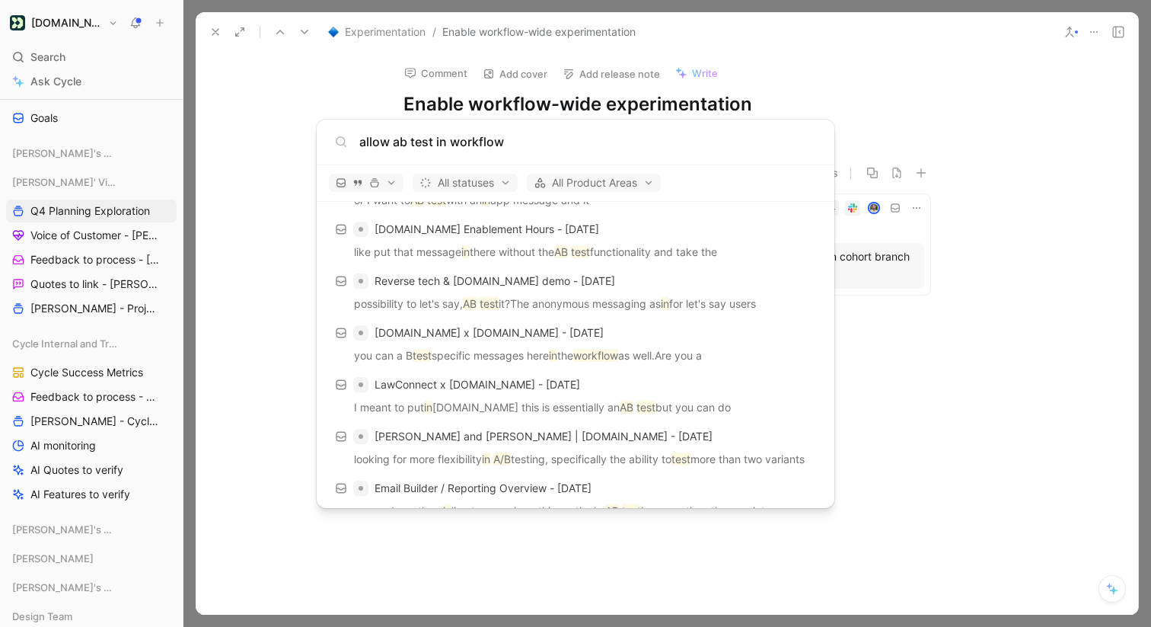
scroll to position [544, 0]
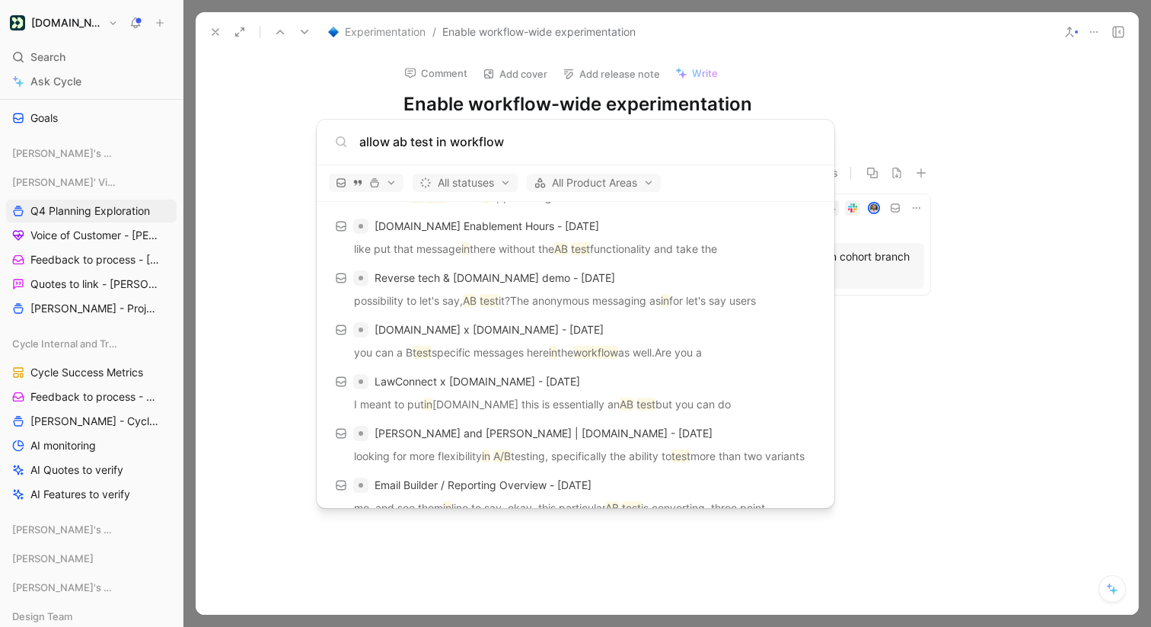
type input "allow ab test in workflow"
click at [924, 407] on body "[DOMAIN_NAME] Search ⌘ K Ask Cycle Workspace Home G then H Feedback G then F Re…" at bounding box center [575, 313] width 1151 height 627
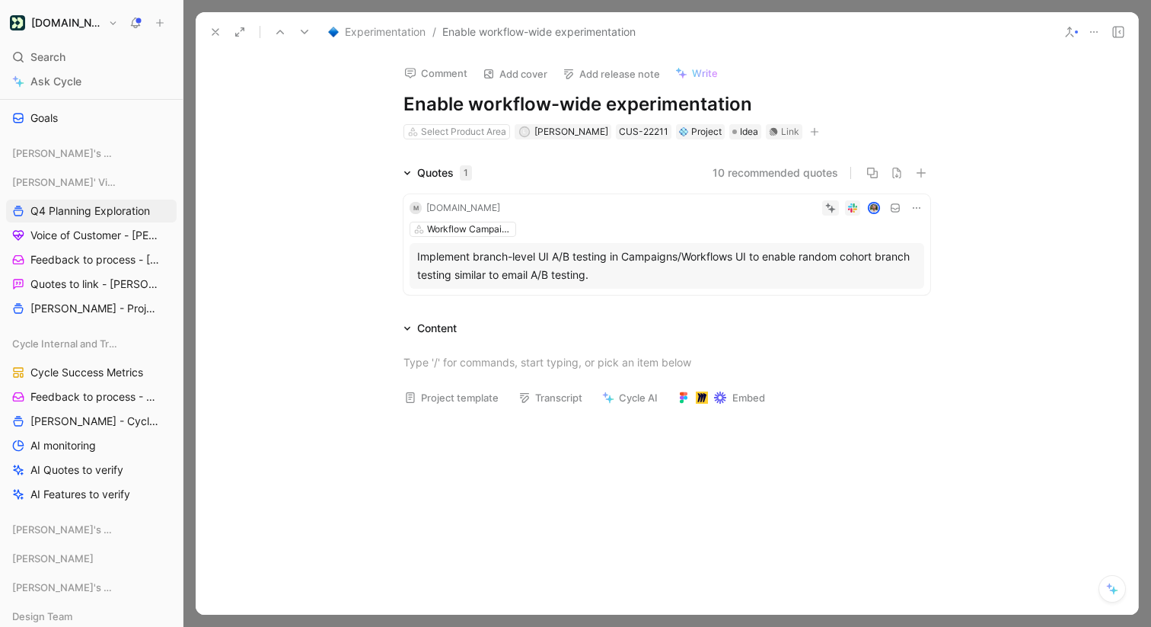
click at [643, 395] on button "Cycle AI" at bounding box center [629, 397] width 69 height 21
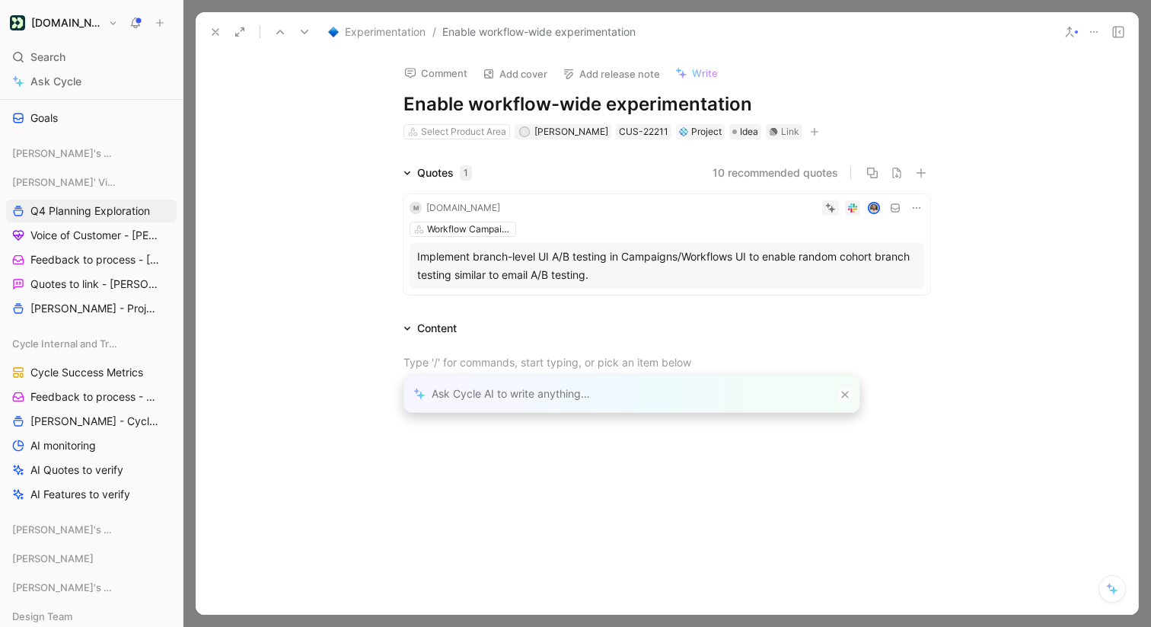
click at [847, 391] on icon at bounding box center [845, 394] width 7 height 7
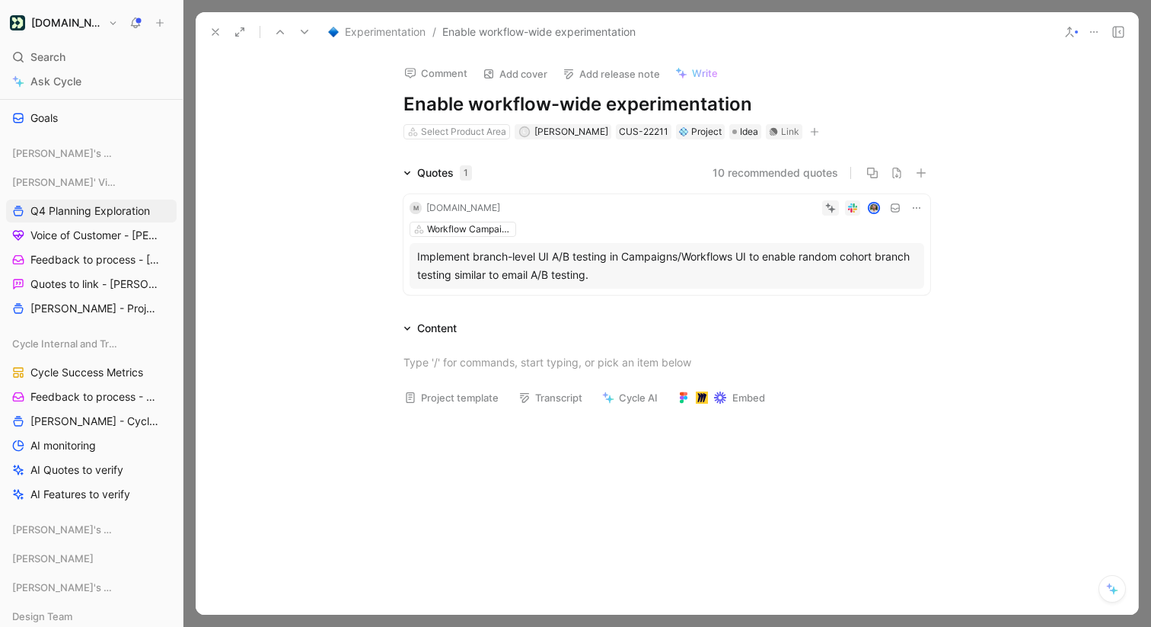
click at [914, 209] on icon at bounding box center [917, 208] width 12 height 12
click at [738, 172] on button "10 recommended quotes" at bounding box center [776, 173] width 126 height 18
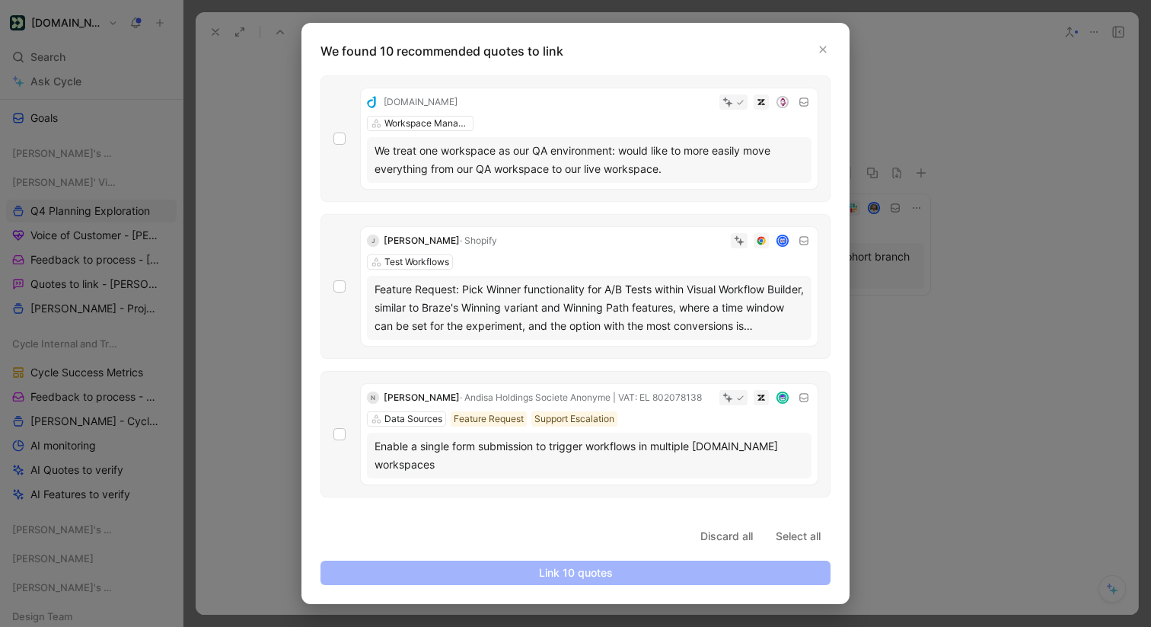
scroll to position [977, 0]
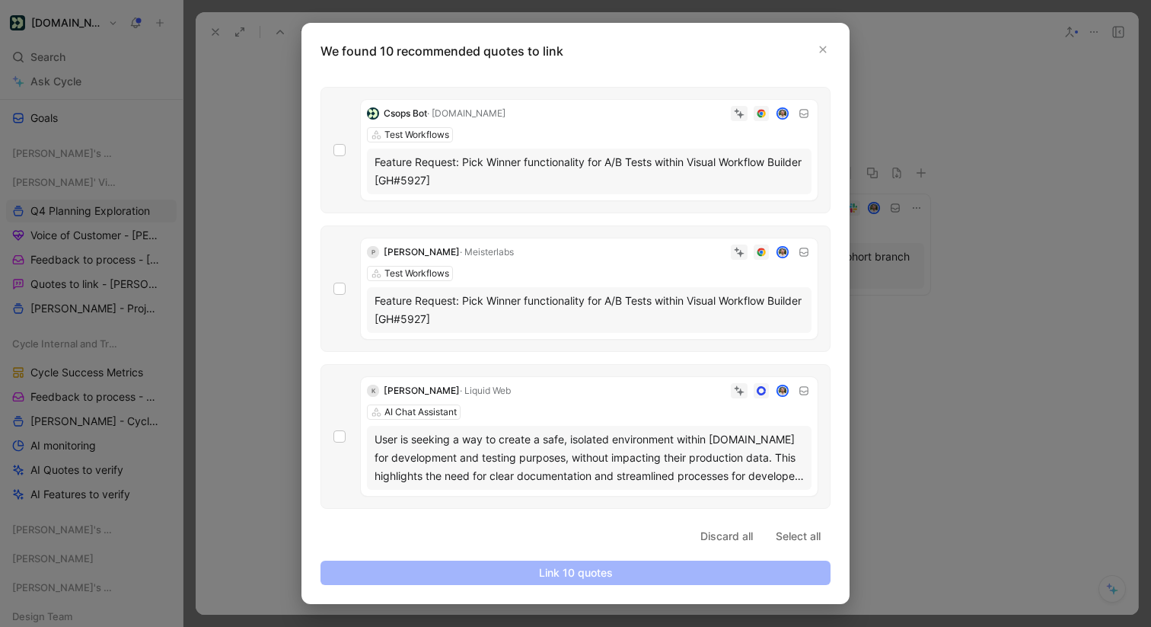
click at [831, 48] on p "We found 10 recommended quotes to link" at bounding box center [580, 51] width 519 height 18
click at [827, 46] on icon "button" at bounding box center [823, 49] width 9 height 9
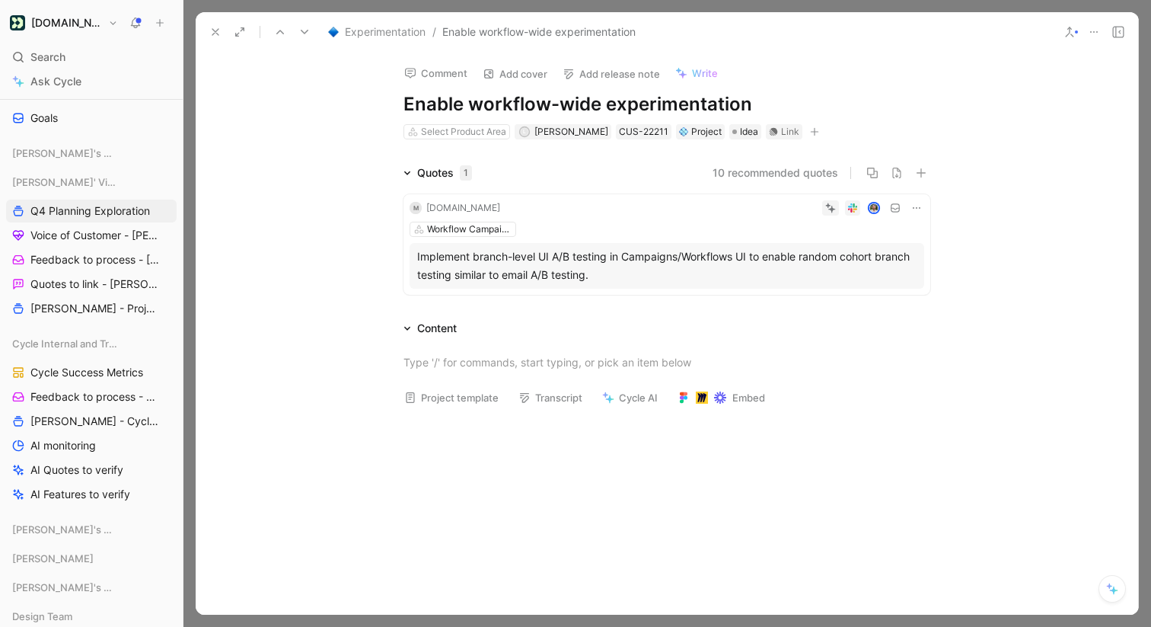
click at [208, 34] on button at bounding box center [215, 31] width 21 height 21
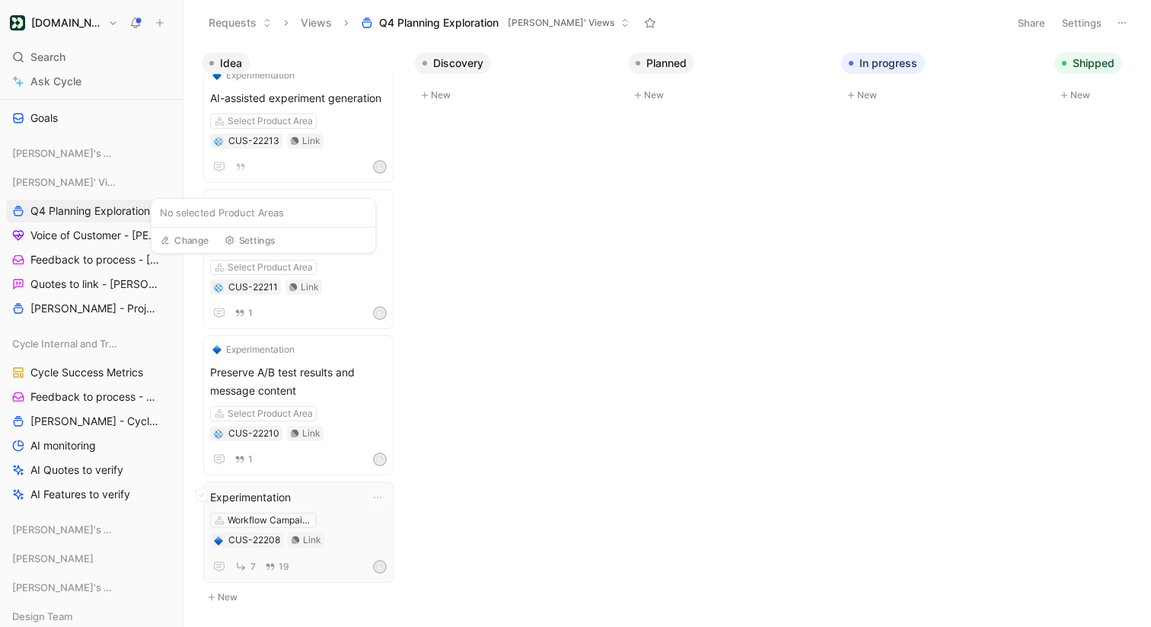
click at [297, 499] on span "Experimentation" at bounding box center [298, 497] width 177 height 18
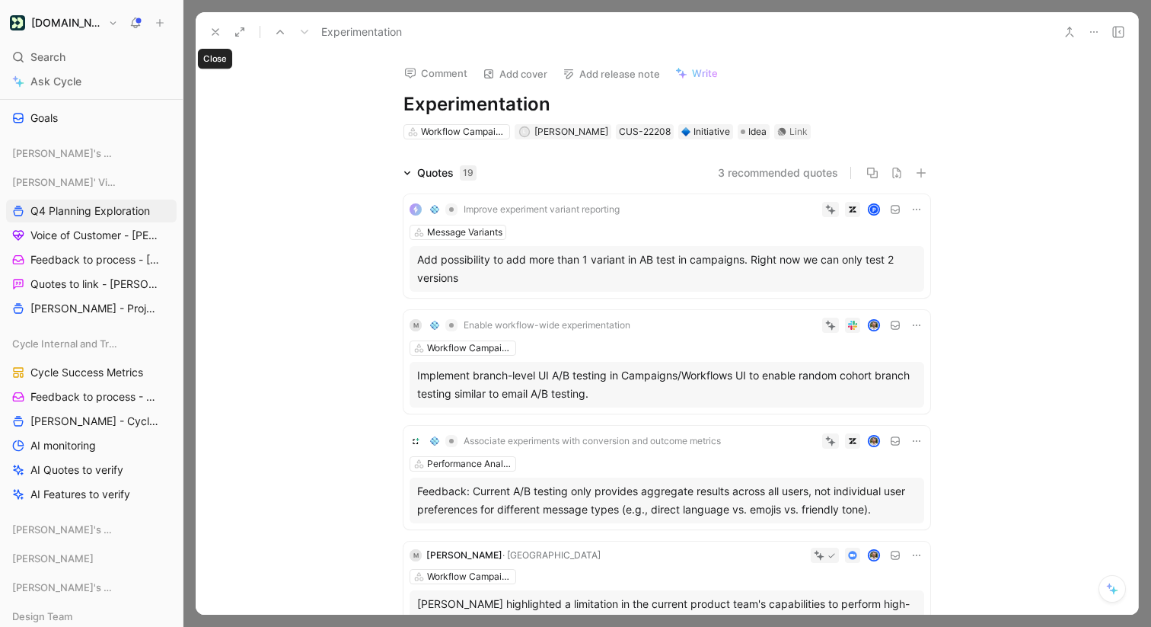
click at [213, 29] on icon at bounding box center [215, 32] width 12 height 12
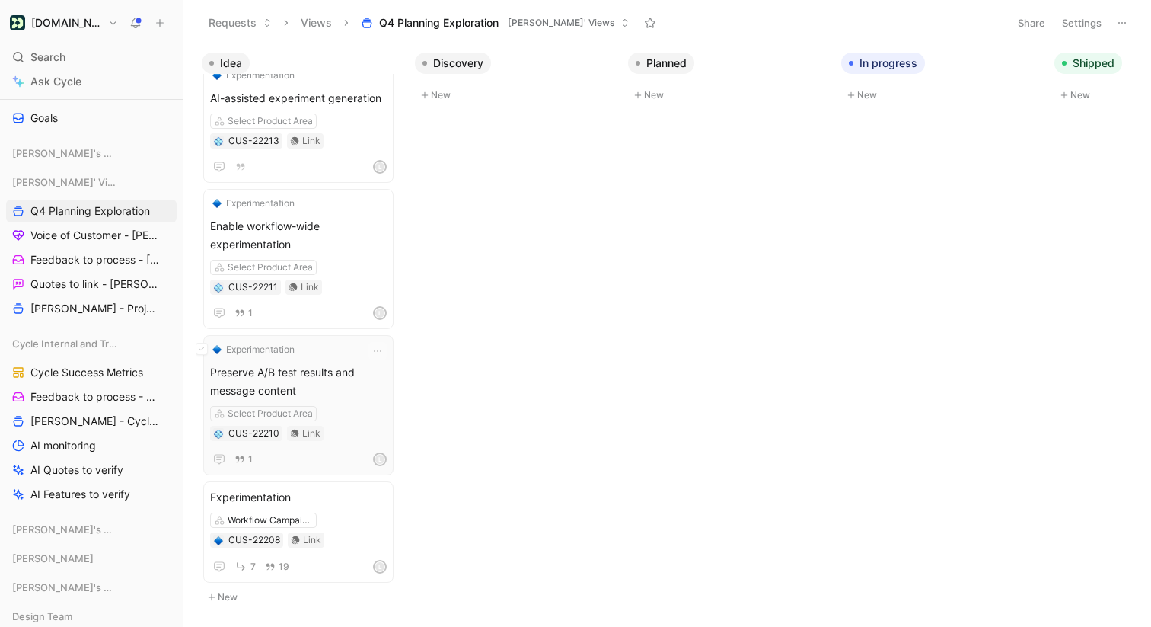
click at [299, 357] on div "Experimentation Preserve A/B test results and message content Select Product Ar…" at bounding box center [298, 405] width 177 height 126
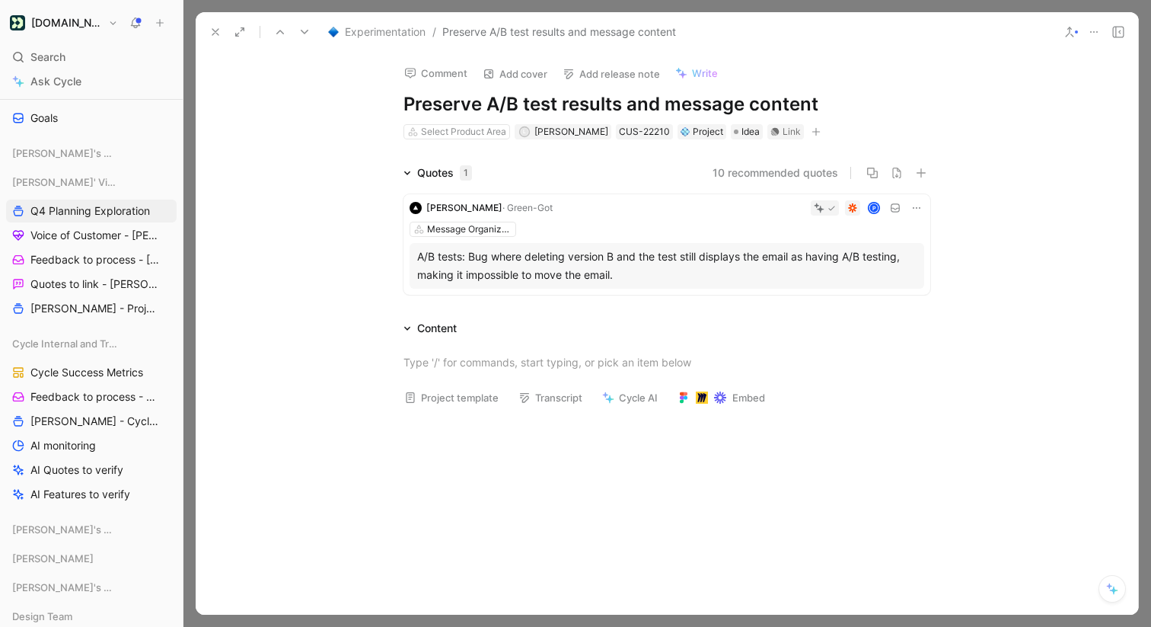
click at [782, 171] on button "10 recommended quotes" at bounding box center [776, 173] width 126 height 18
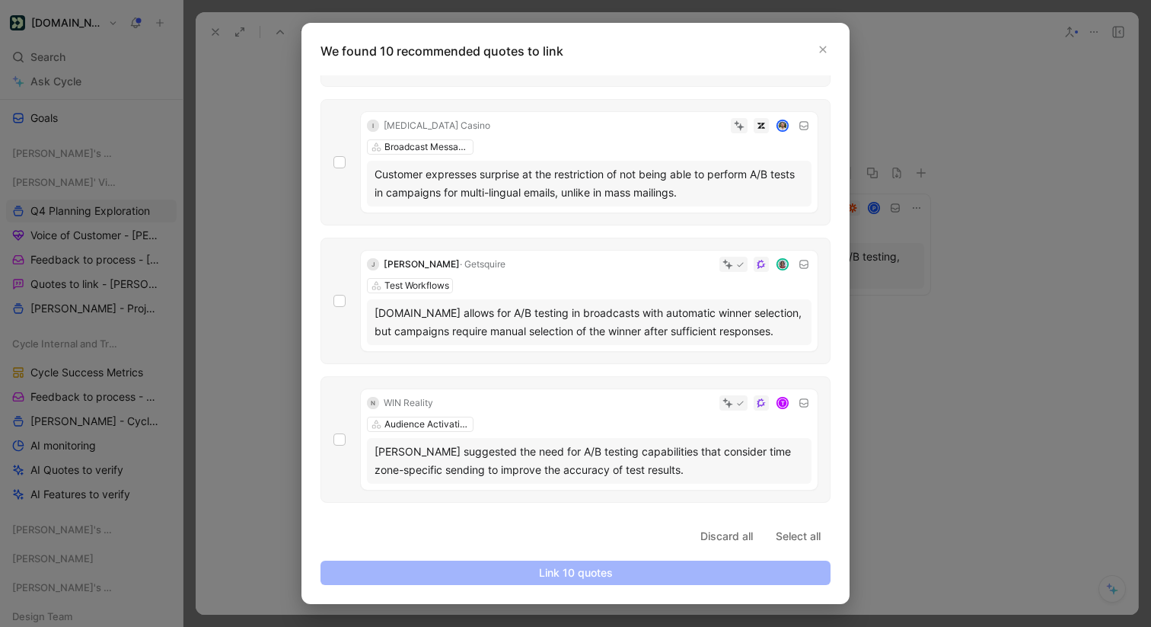
scroll to position [757, 0]
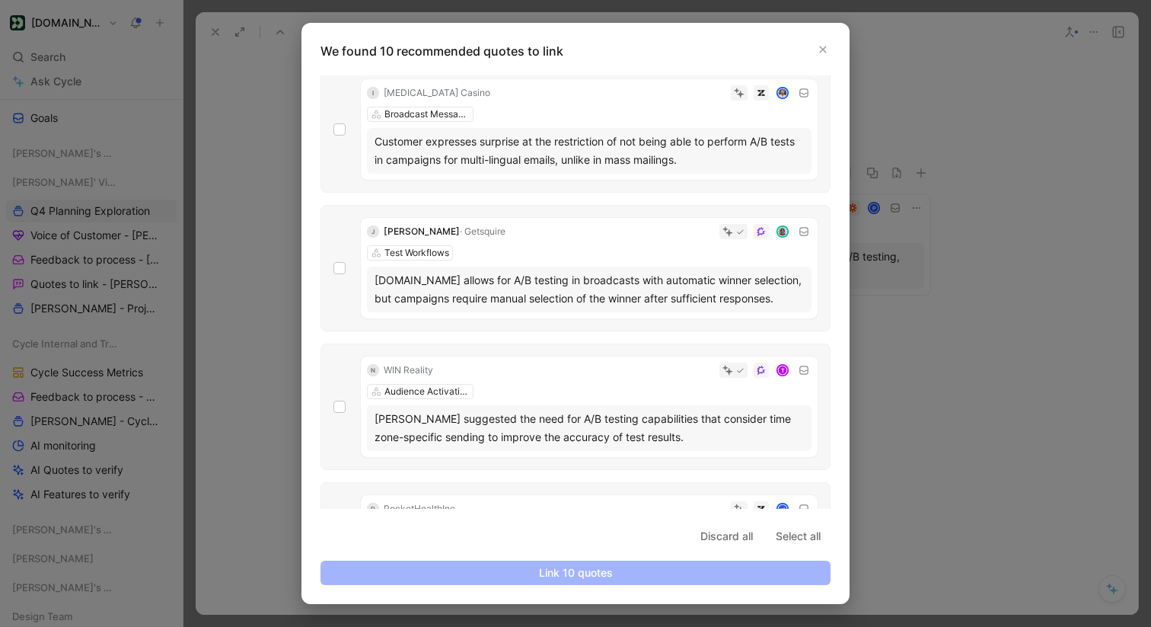
click at [934, 308] on div at bounding box center [575, 313] width 1151 height 627
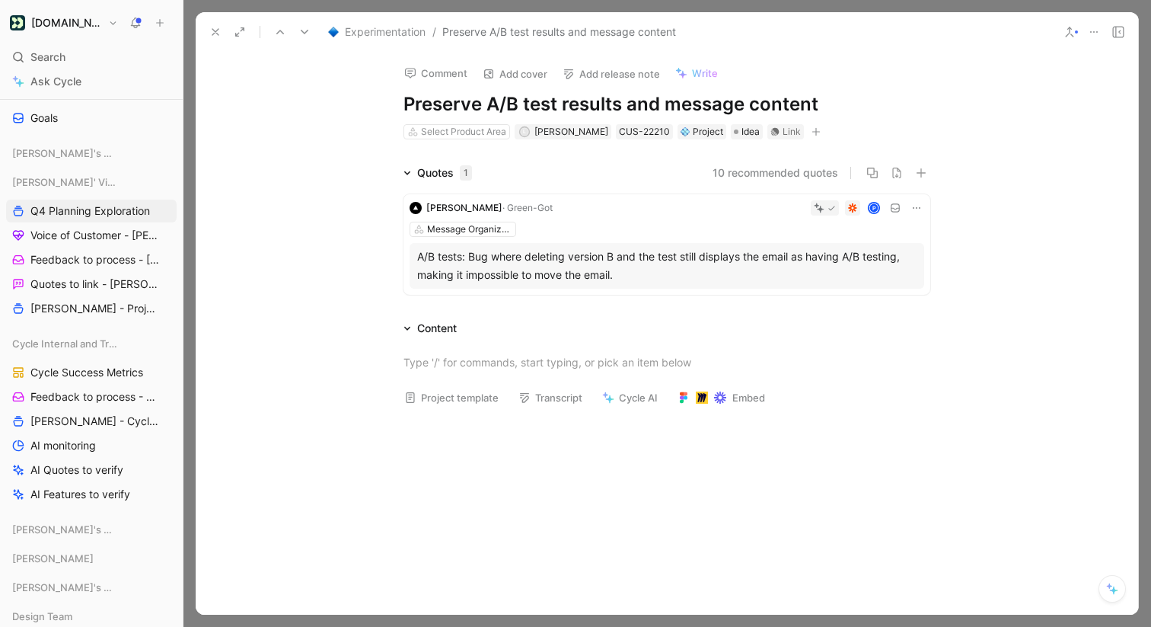
click at [210, 29] on icon at bounding box center [215, 32] width 12 height 12
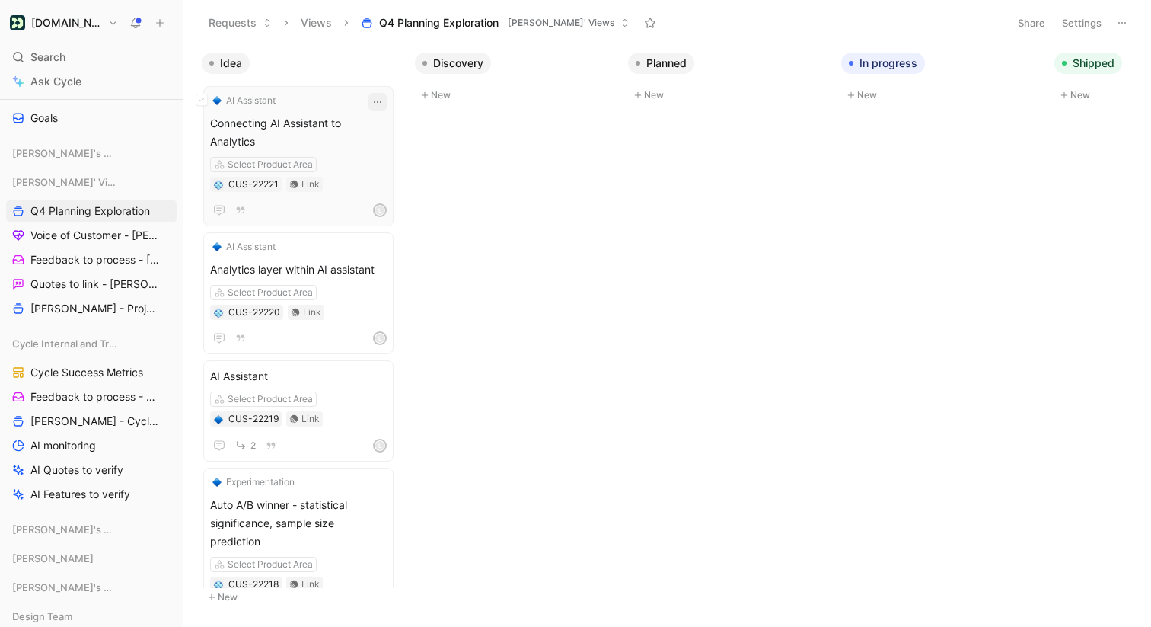
click at [383, 103] on icon "button" at bounding box center [378, 102] width 12 height 12
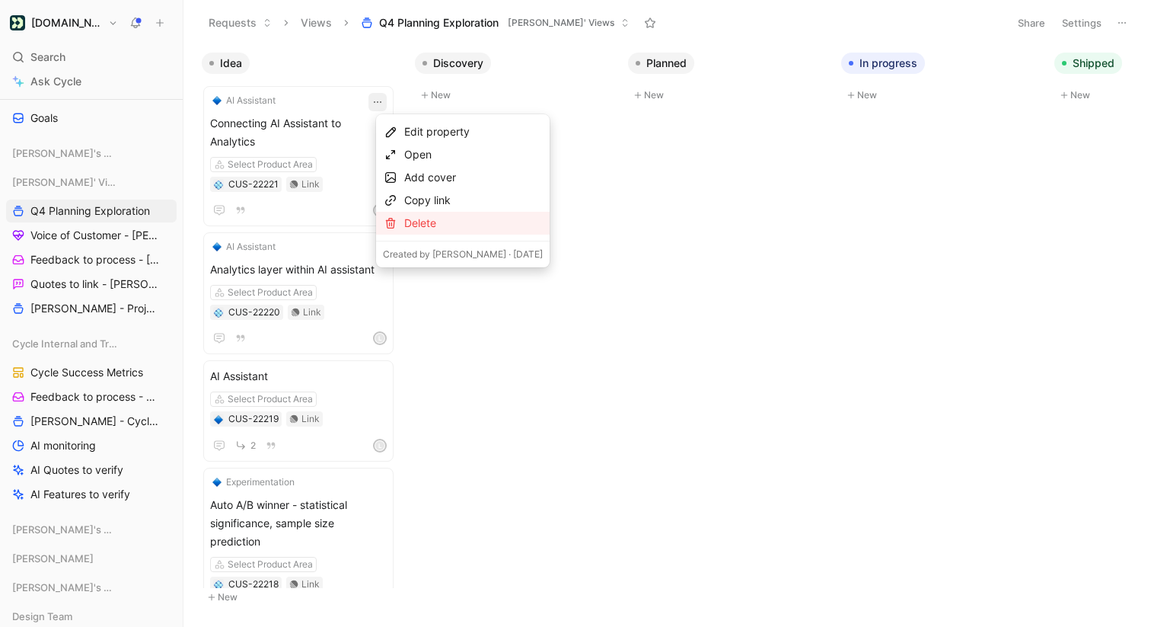
click at [399, 218] on div "Delete" at bounding box center [463, 223] width 174 height 23
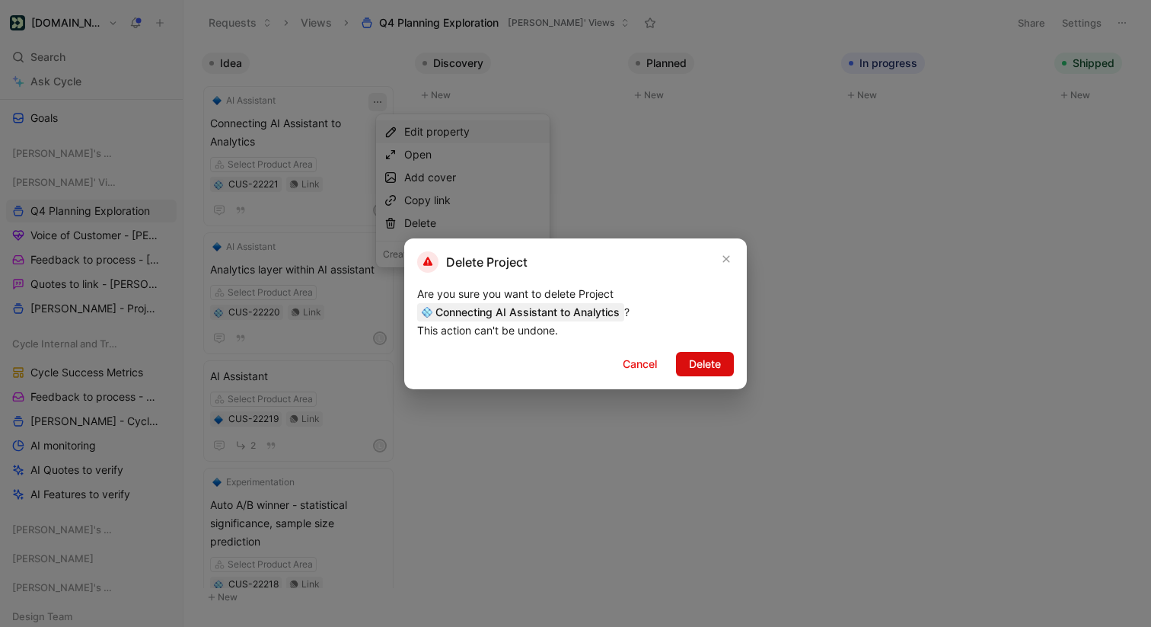
click at [703, 359] on span "Delete" at bounding box center [705, 364] width 32 height 18
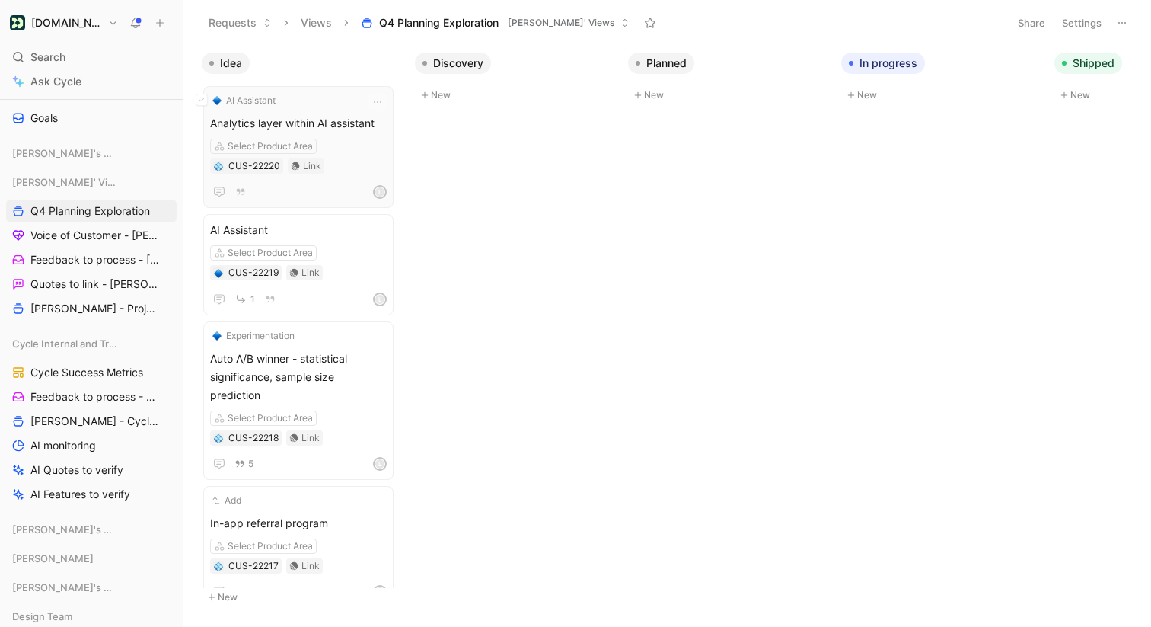
click at [333, 117] on span "Analytics layer within AI assistant" at bounding box center [298, 123] width 177 height 18
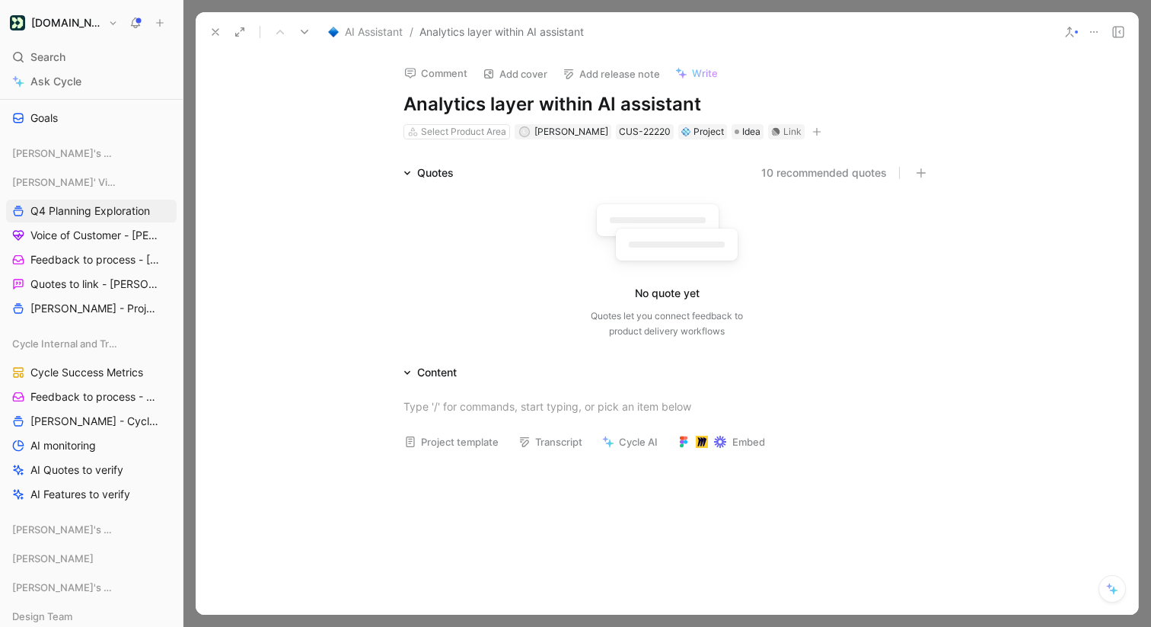
click at [762, 174] on button "10 recommended quotes" at bounding box center [824, 173] width 126 height 18
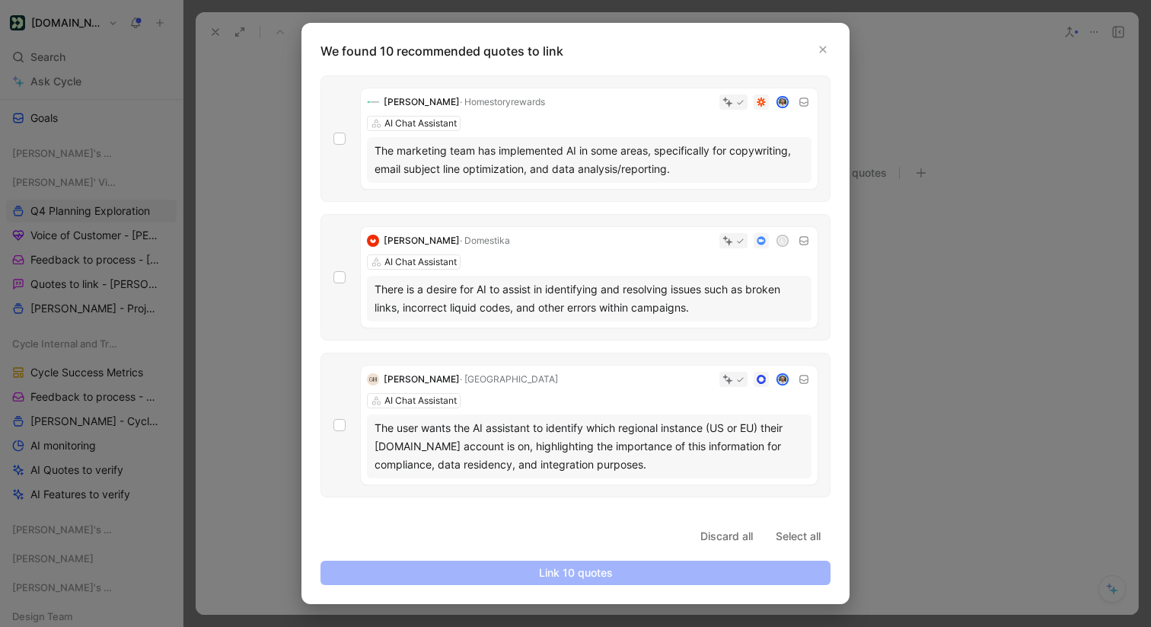
click at [333, 136] on div "[PERSON_NAME] · Homestoryrewards AI Chat Assistant The marketing team has imple…" at bounding box center [576, 138] width 510 height 126
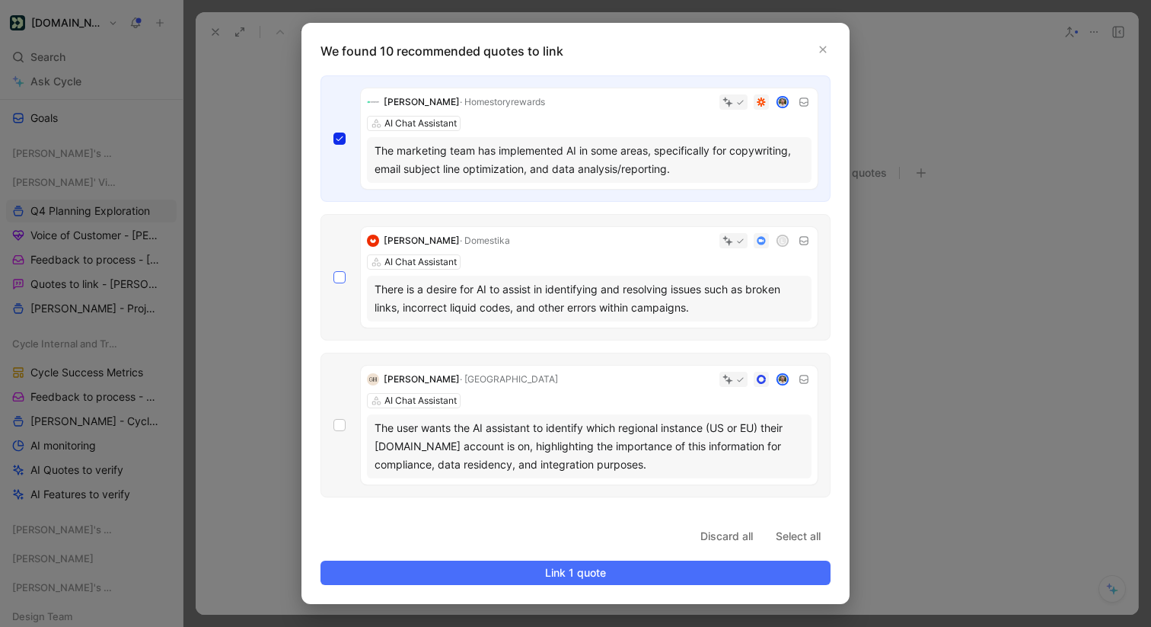
click at [339, 273] on icon at bounding box center [339, 277] width 9 height 9
click at [334, 271] on input "checkbox" at bounding box center [334, 271] width 0 height 0
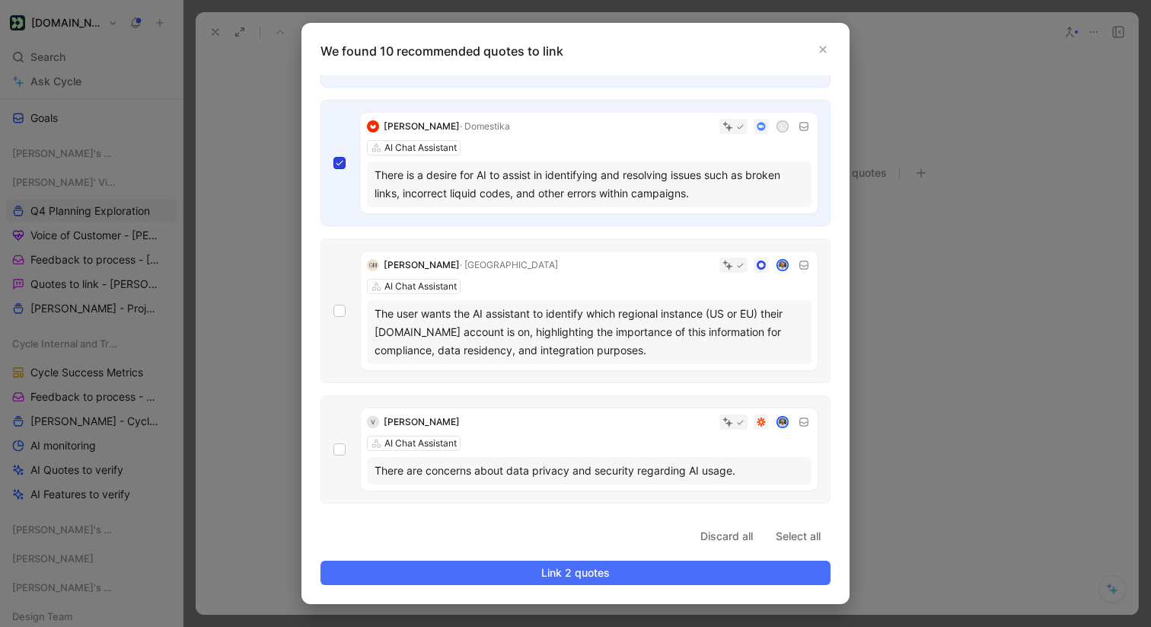
scroll to position [111, 0]
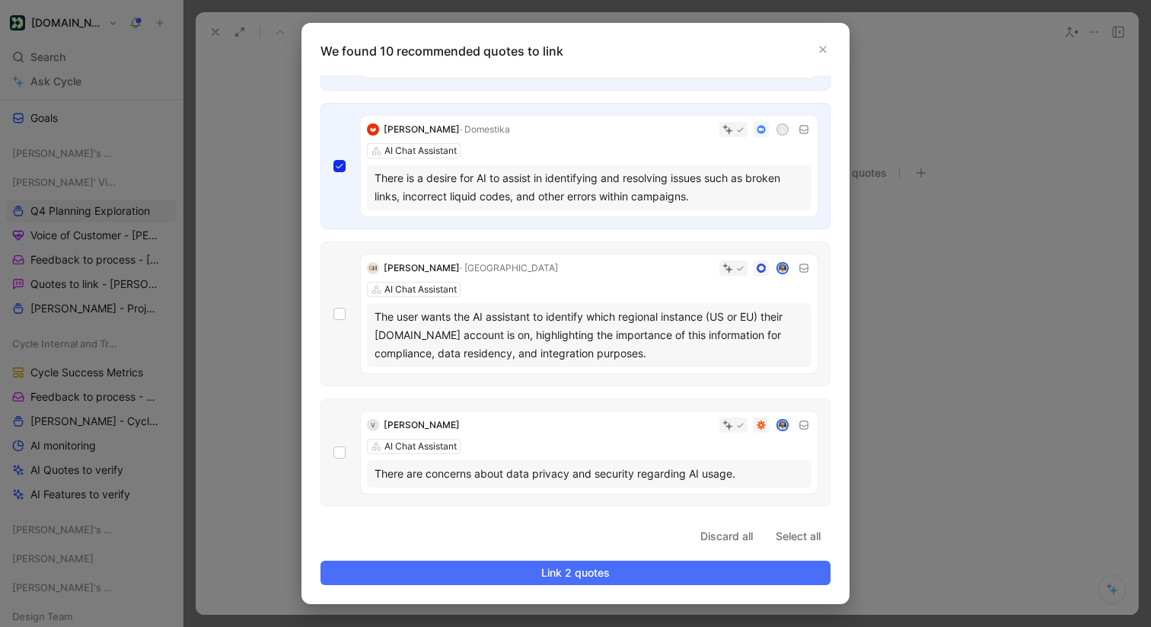
click at [342, 325] on div "[PERSON_NAME] AI Chat Assistant The user wants the AI assistant to identify whi…" at bounding box center [576, 313] width 510 height 145
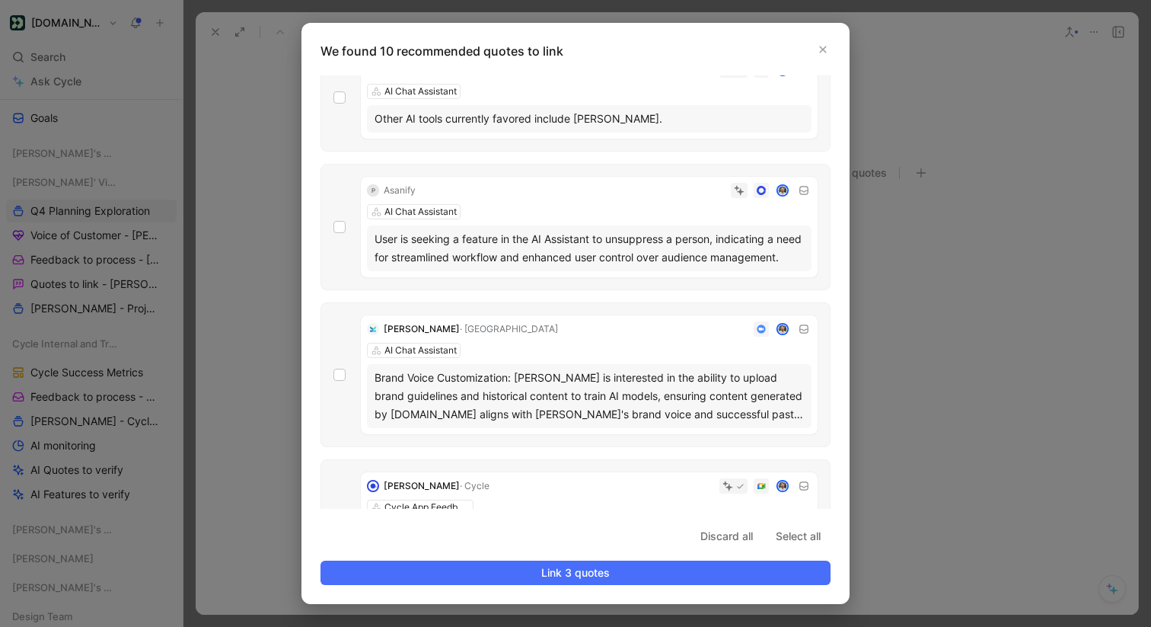
scroll to position [977, 0]
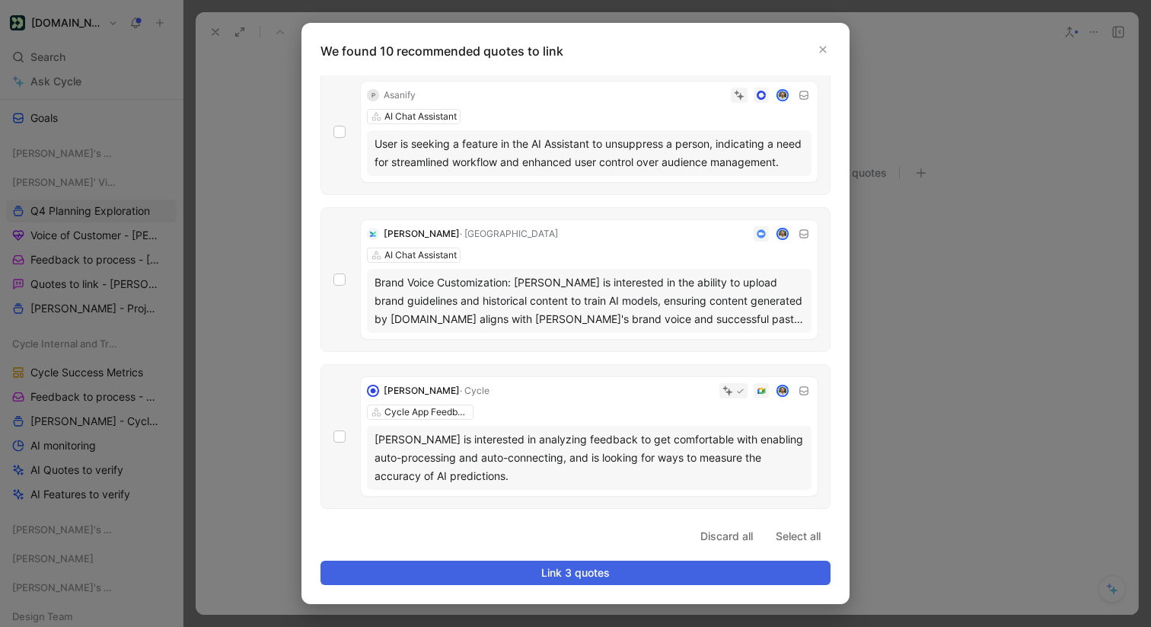
click at [538, 568] on span "Link 3 quotes" at bounding box center [576, 573] width 484 height 18
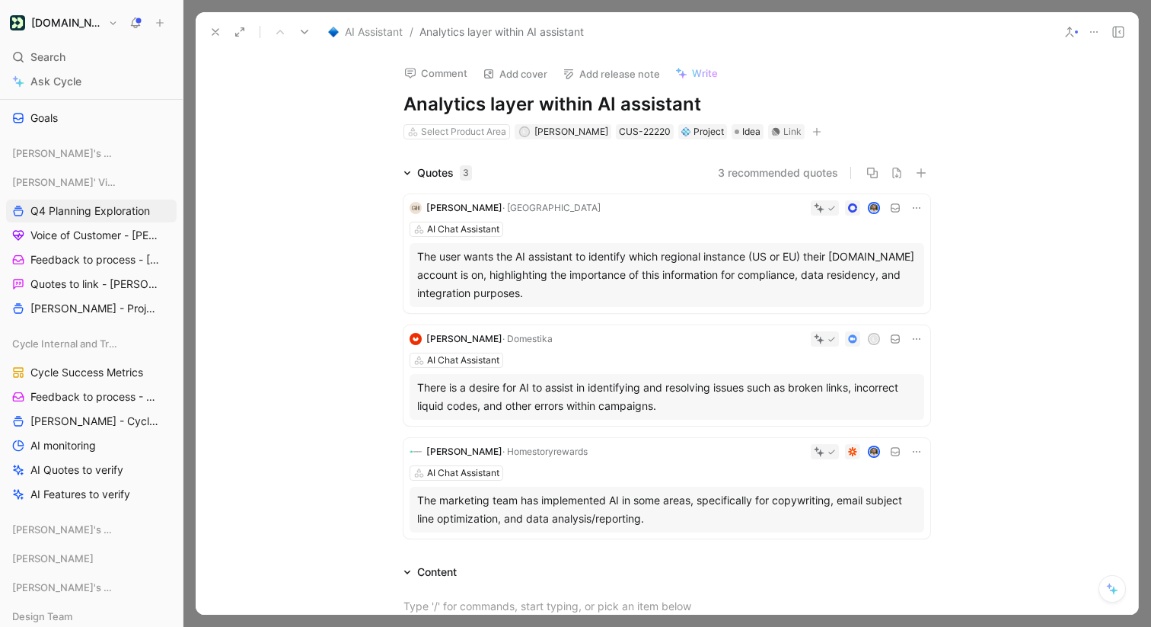
click at [215, 26] on icon at bounding box center [215, 32] width 12 height 12
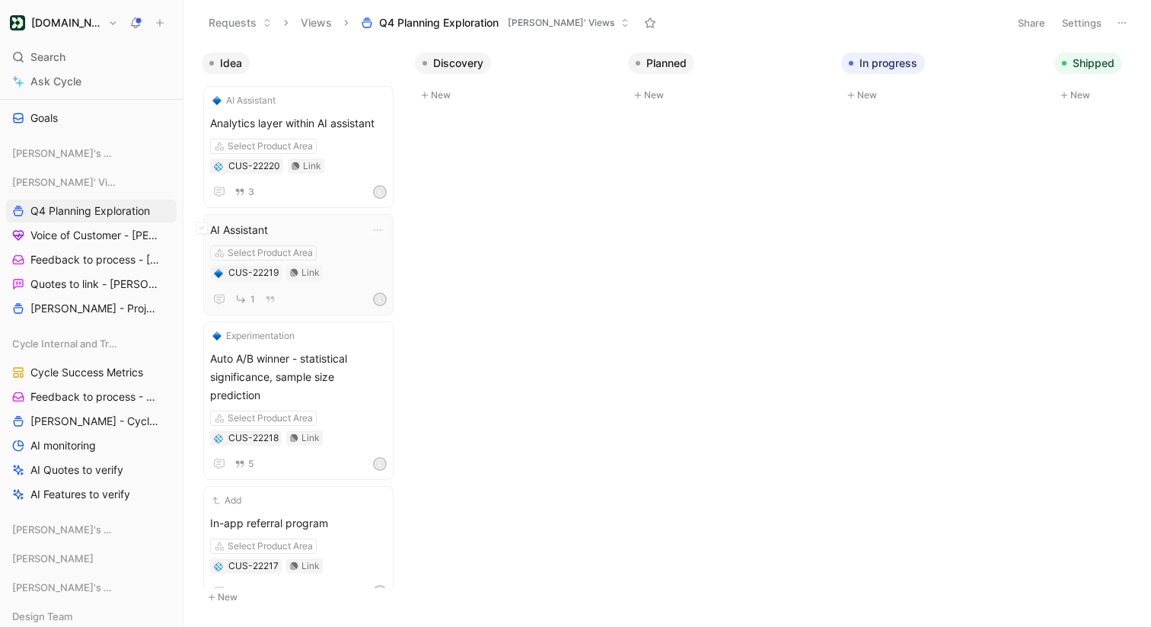
click at [330, 286] on div "AI Assistant Select Product Area CUS-22219 Link 1 L" at bounding box center [298, 265] width 177 height 88
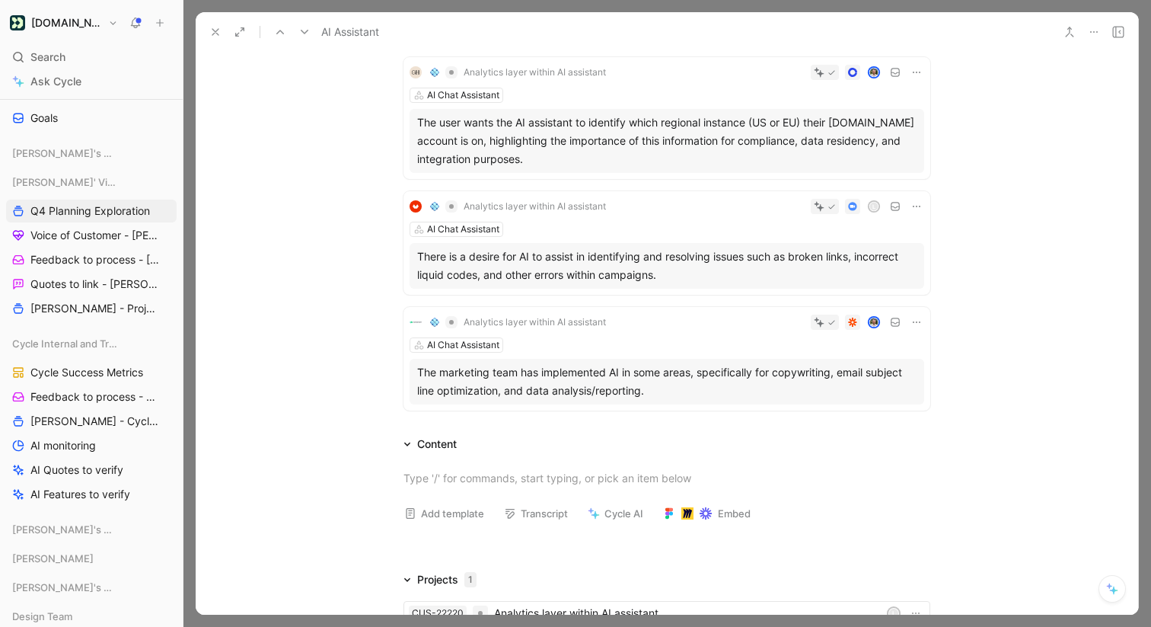
scroll to position [326, 0]
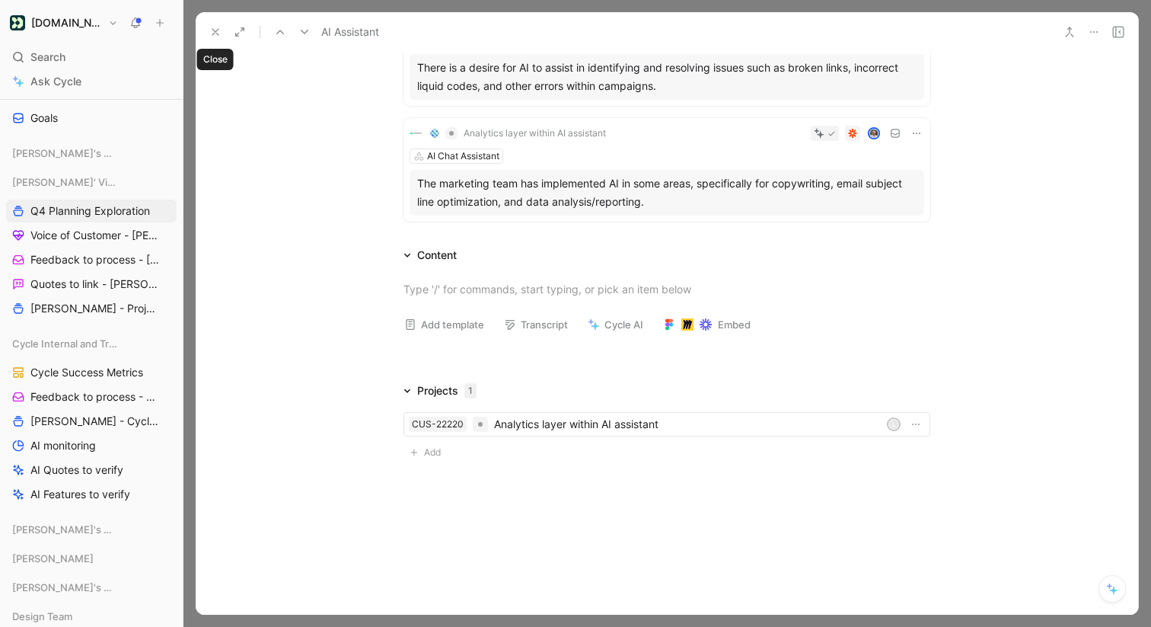
click at [215, 26] on icon at bounding box center [215, 32] width 12 height 12
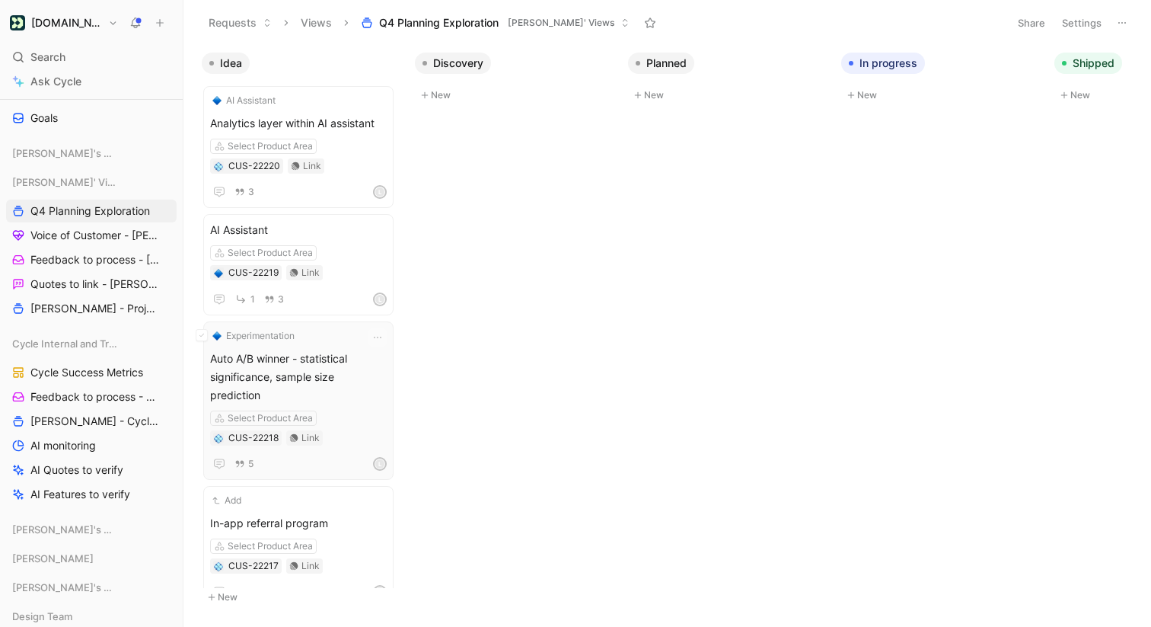
click at [306, 365] on span "Auto A/B winner - statistical significance, sample size prediction" at bounding box center [298, 377] width 177 height 55
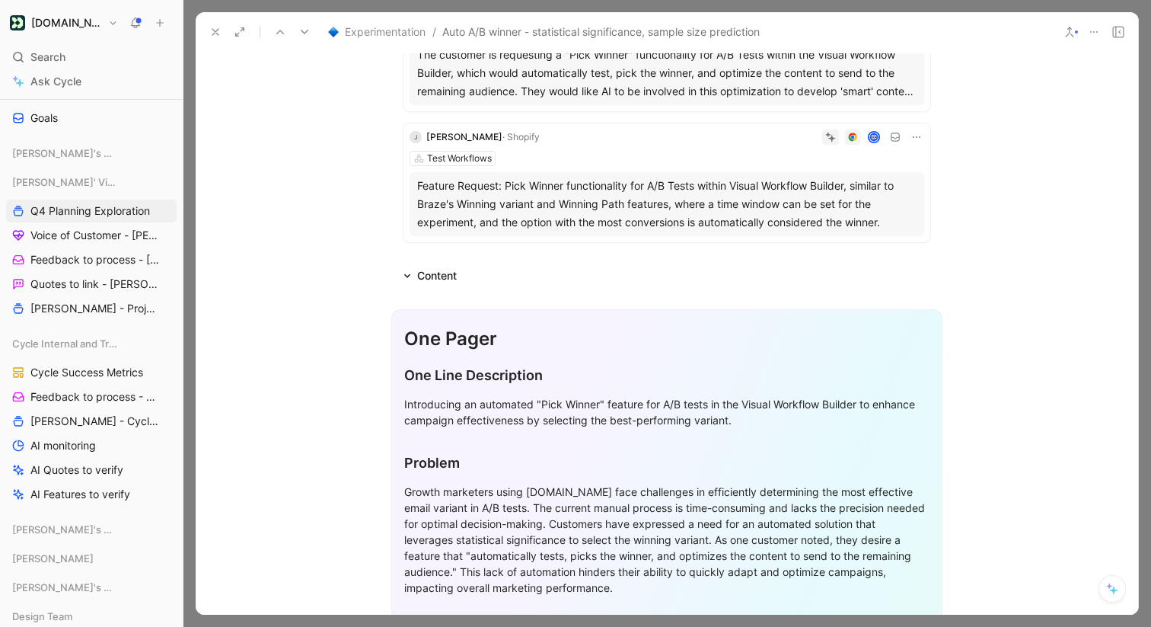
scroll to position [953, 0]
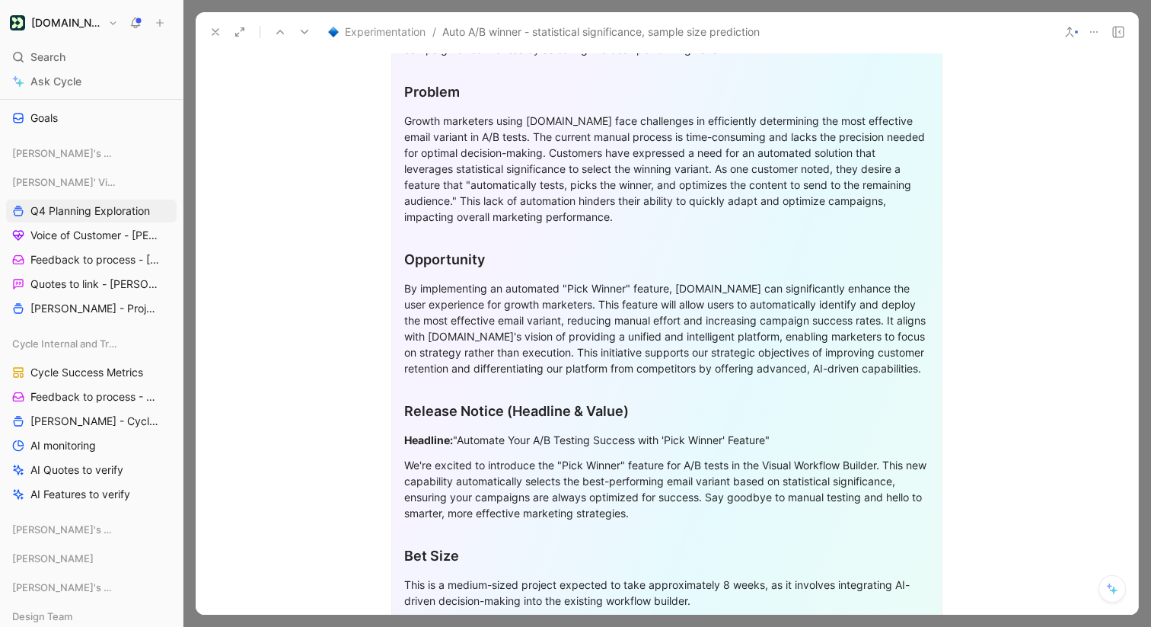
click at [219, 30] on icon at bounding box center [215, 32] width 12 height 12
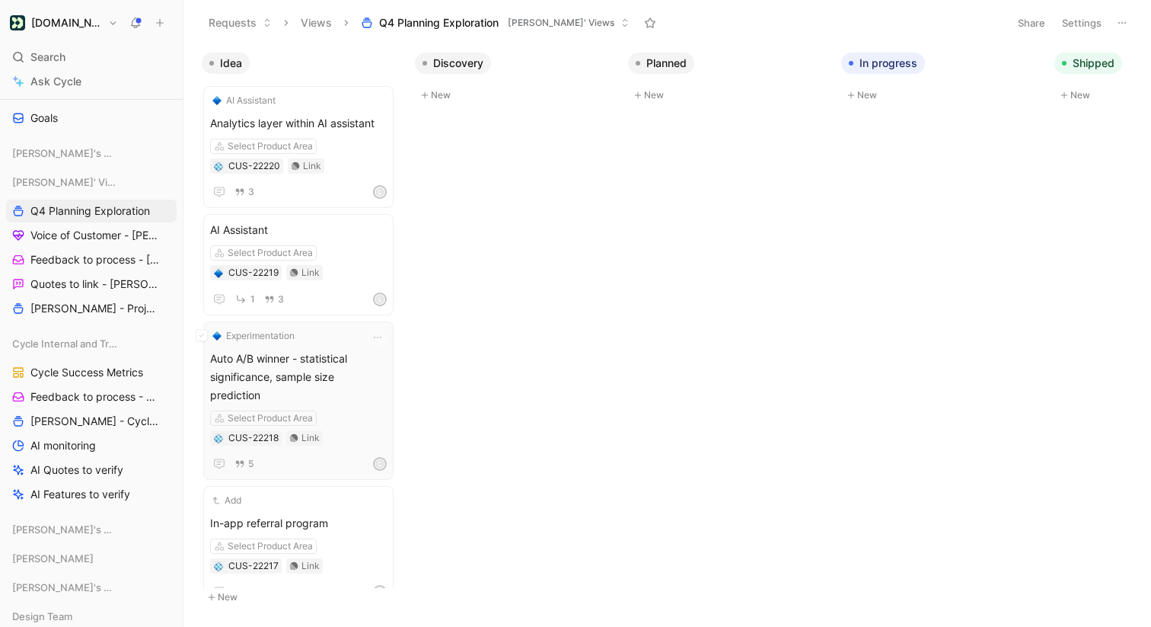
click at [289, 372] on span "Auto A/B winner - statistical significance, sample size prediction" at bounding box center [298, 377] width 177 height 55
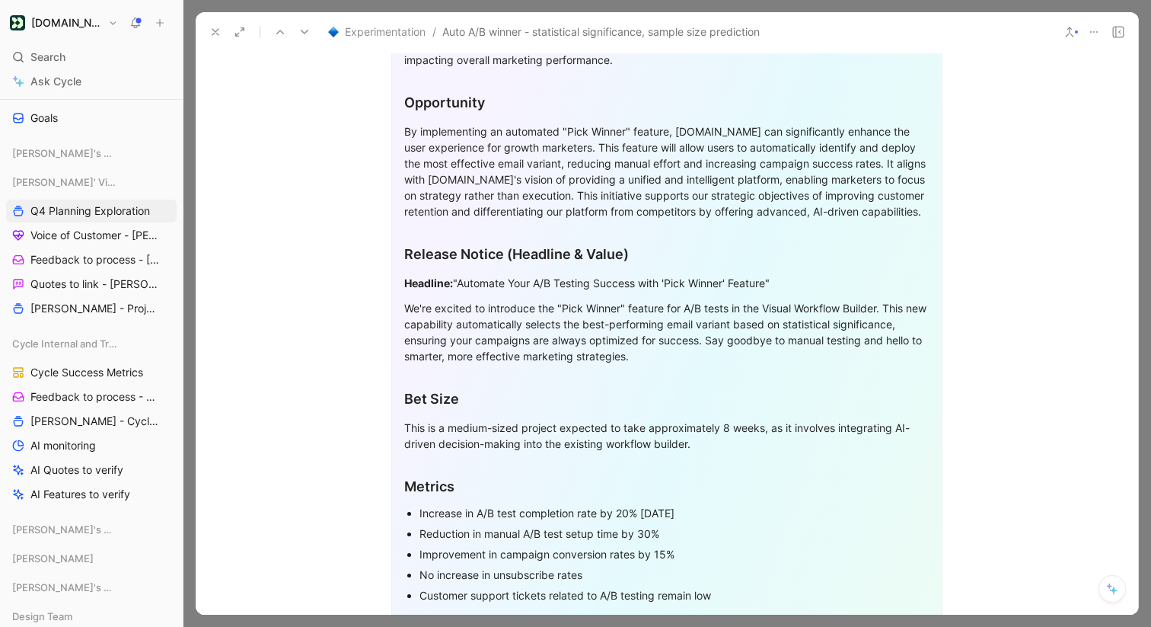
scroll to position [1148, 0]
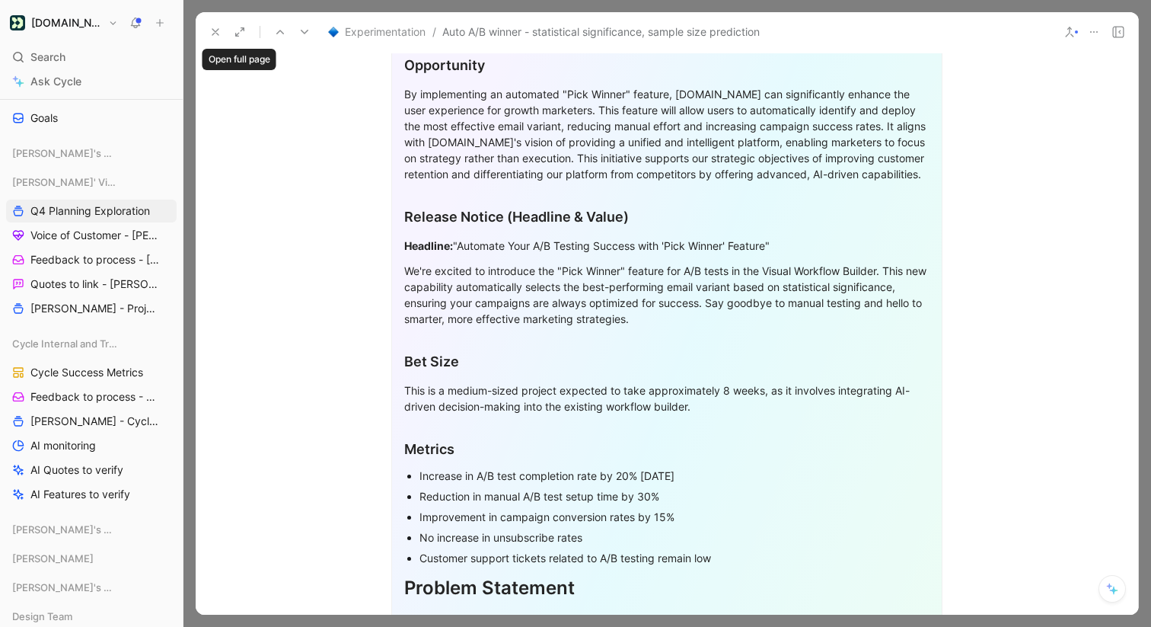
click at [219, 35] on icon at bounding box center [215, 32] width 12 height 12
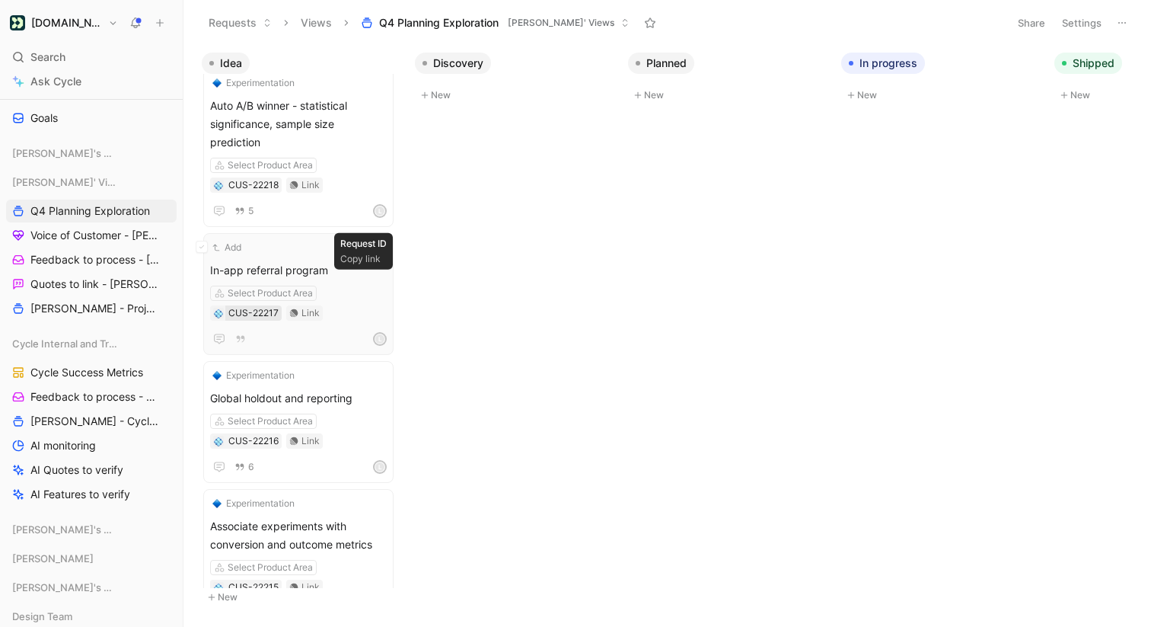
scroll to position [254, 0]
click at [333, 388] on span "Global holdout and reporting" at bounding box center [298, 397] width 177 height 18
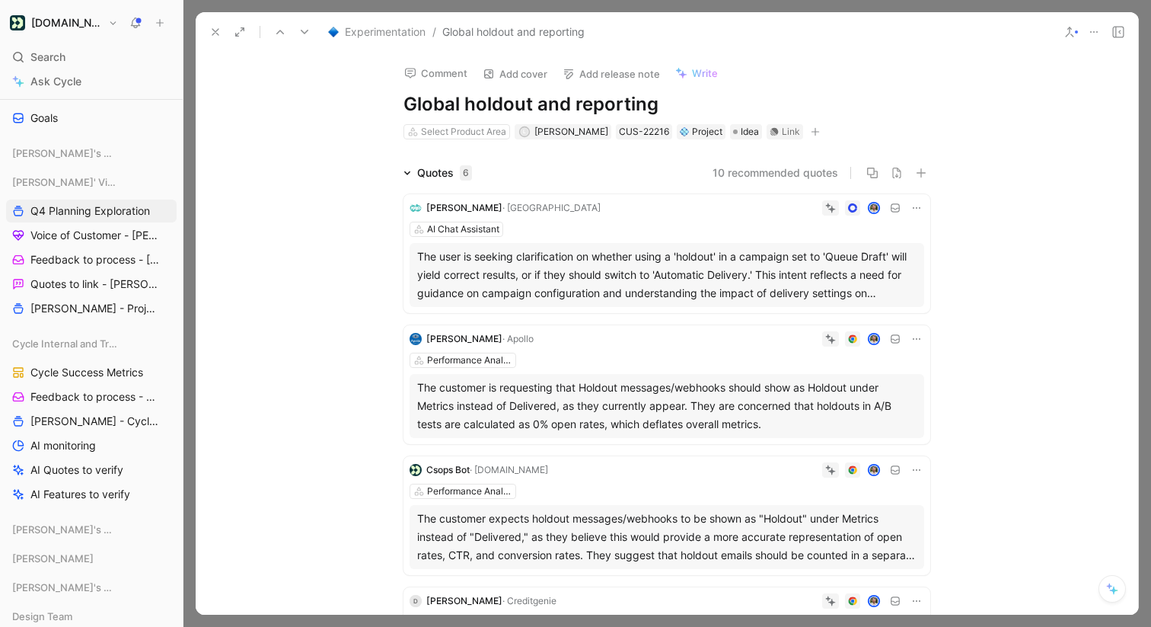
click at [586, 111] on h1 "Global holdout and reporting" at bounding box center [667, 104] width 527 height 24
copy h1 "Global holdout and reporting"
click at [208, 32] on button at bounding box center [215, 31] width 21 height 21
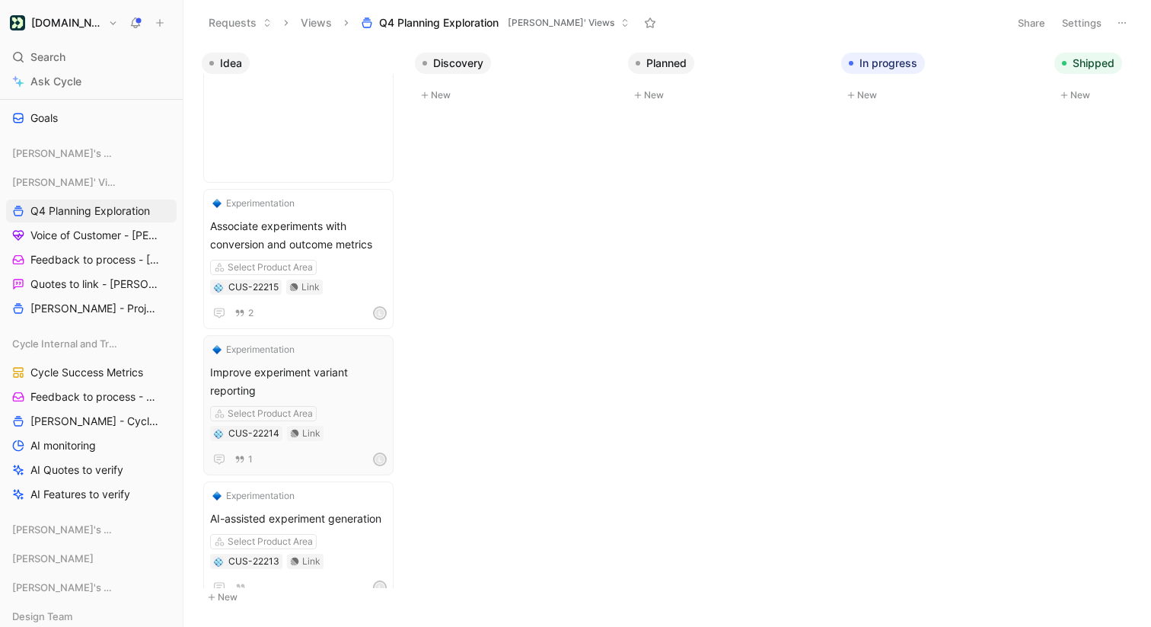
scroll to position [955, 0]
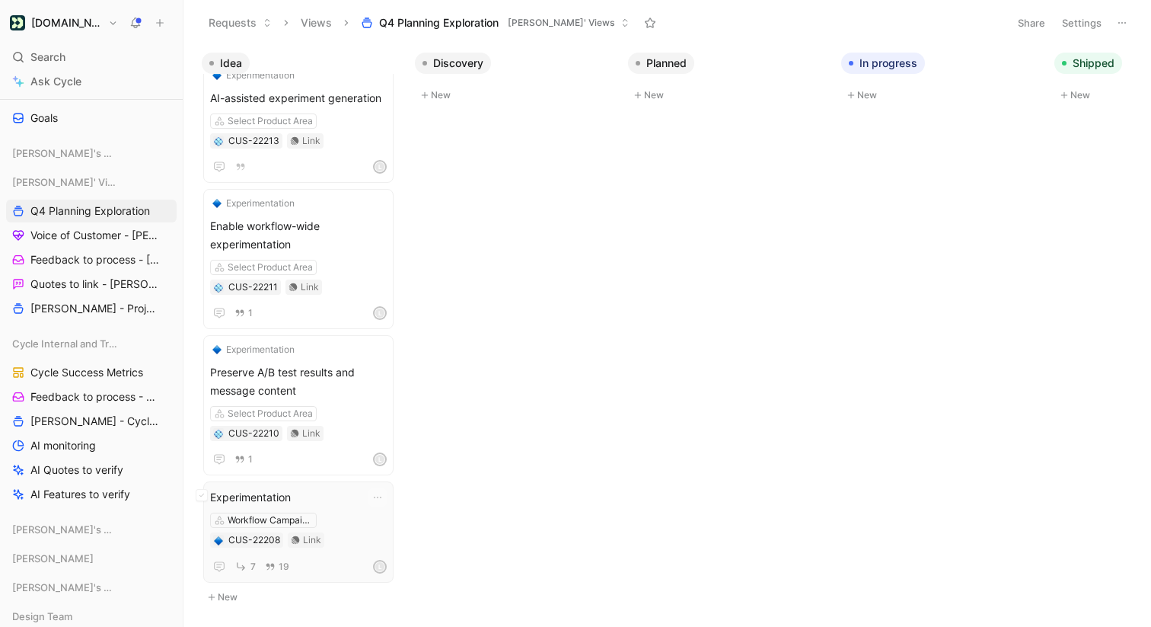
click at [283, 489] on span "Experimentation" at bounding box center [298, 497] width 177 height 18
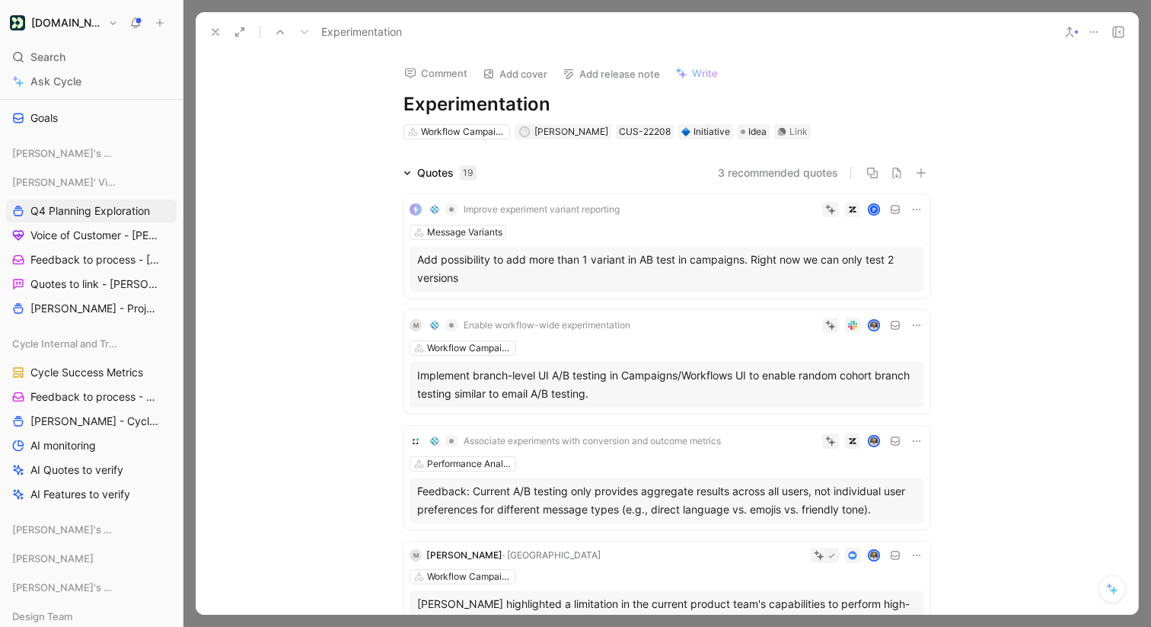
click at [1098, 32] on icon at bounding box center [1094, 32] width 12 height 12
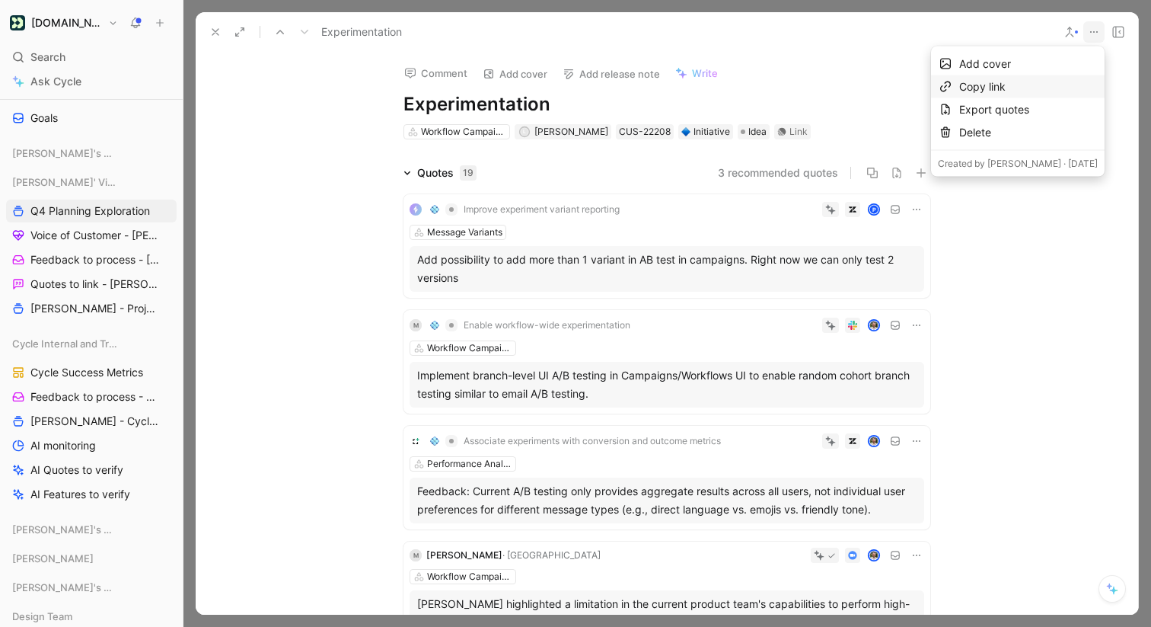
click at [1039, 85] on div "Copy link" at bounding box center [1028, 87] width 139 height 18
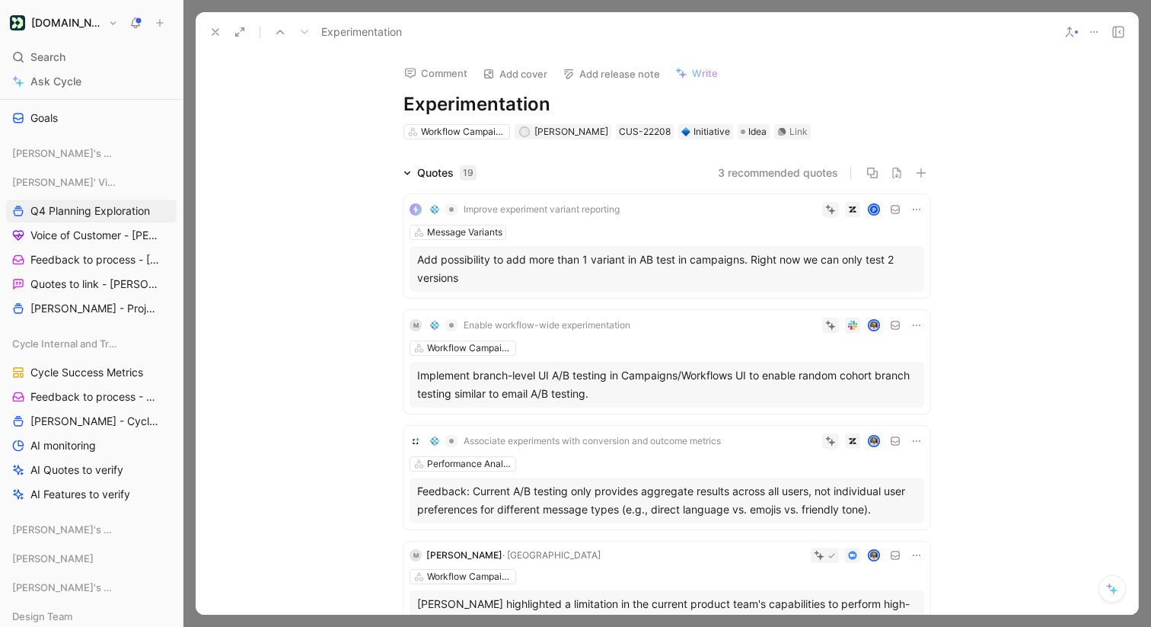
click at [211, 31] on icon at bounding box center [215, 32] width 12 height 12
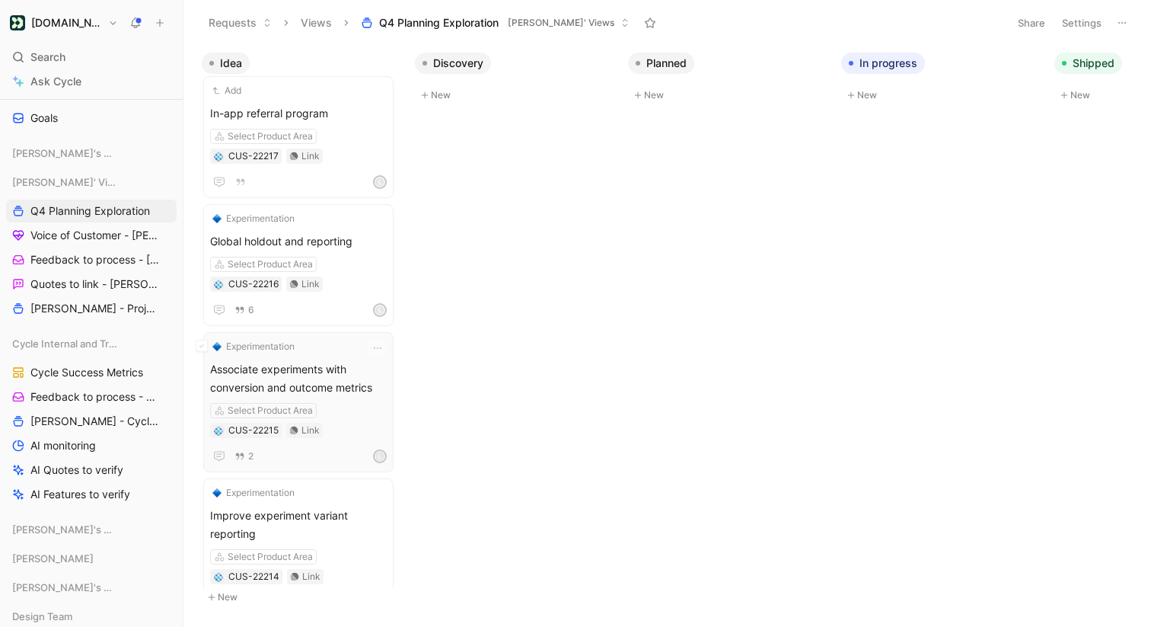
scroll to position [402, 0]
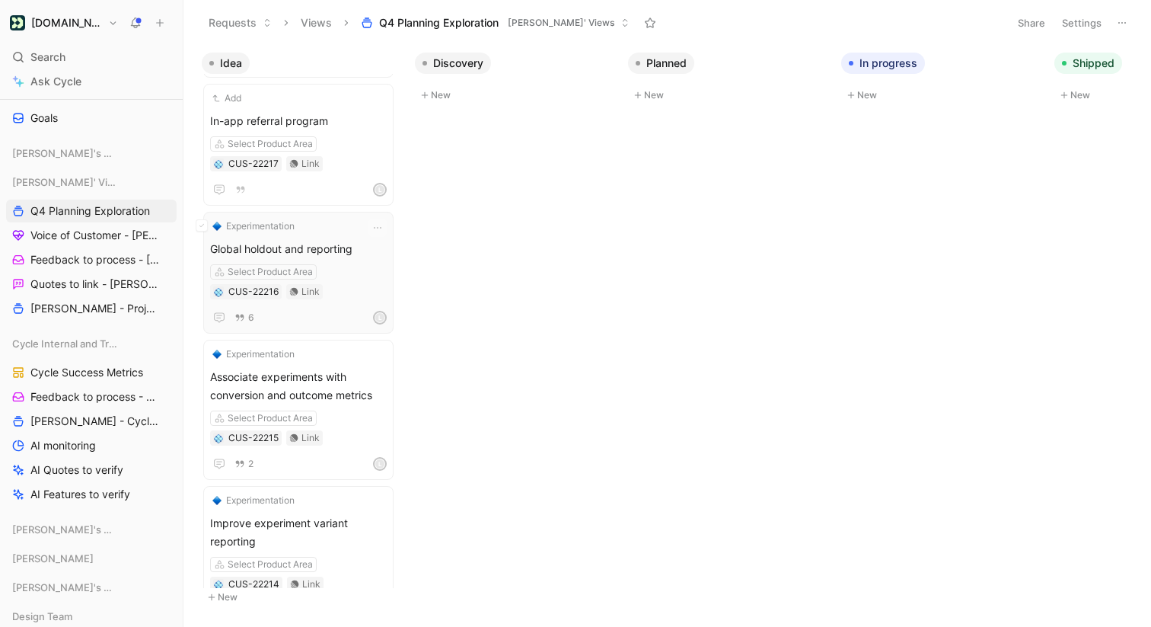
click at [328, 240] on span "Global holdout and reporting" at bounding box center [298, 249] width 177 height 18
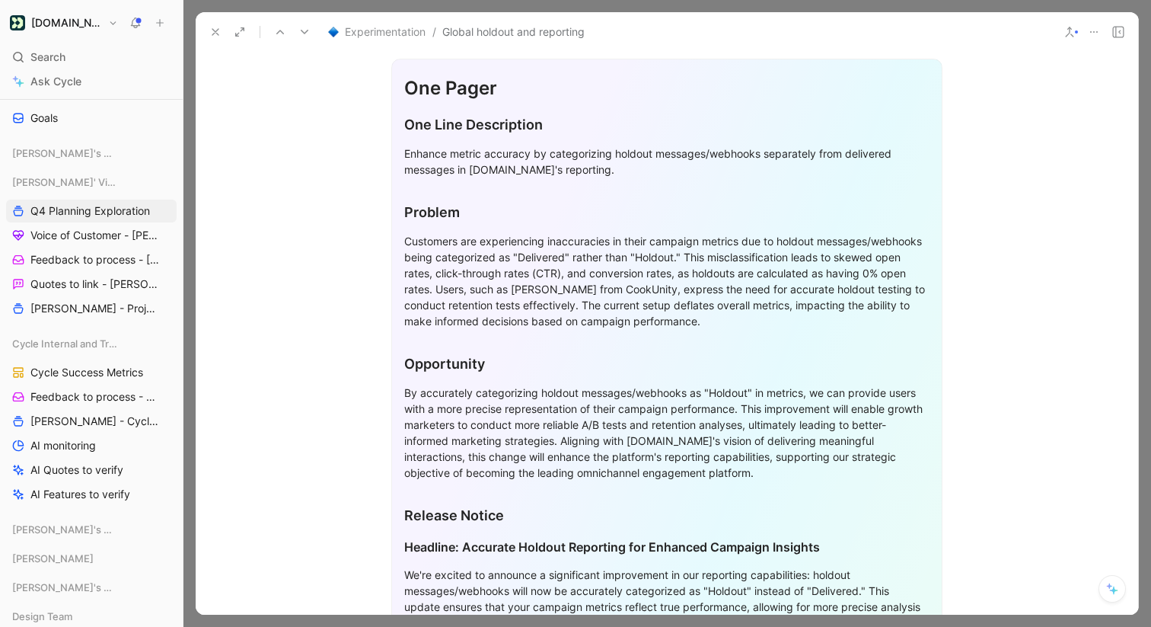
scroll to position [924, 0]
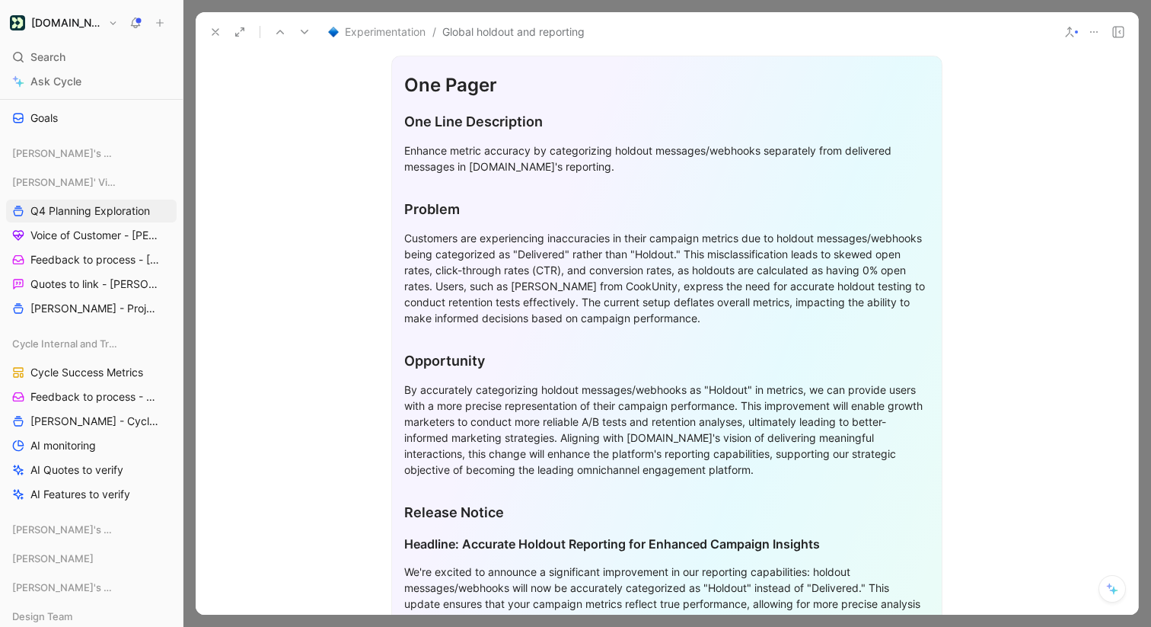
click at [593, 278] on div "Customers are experiencing inaccuracies in their campaign metrics due to holdou…" at bounding box center [666, 278] width 525 height 96
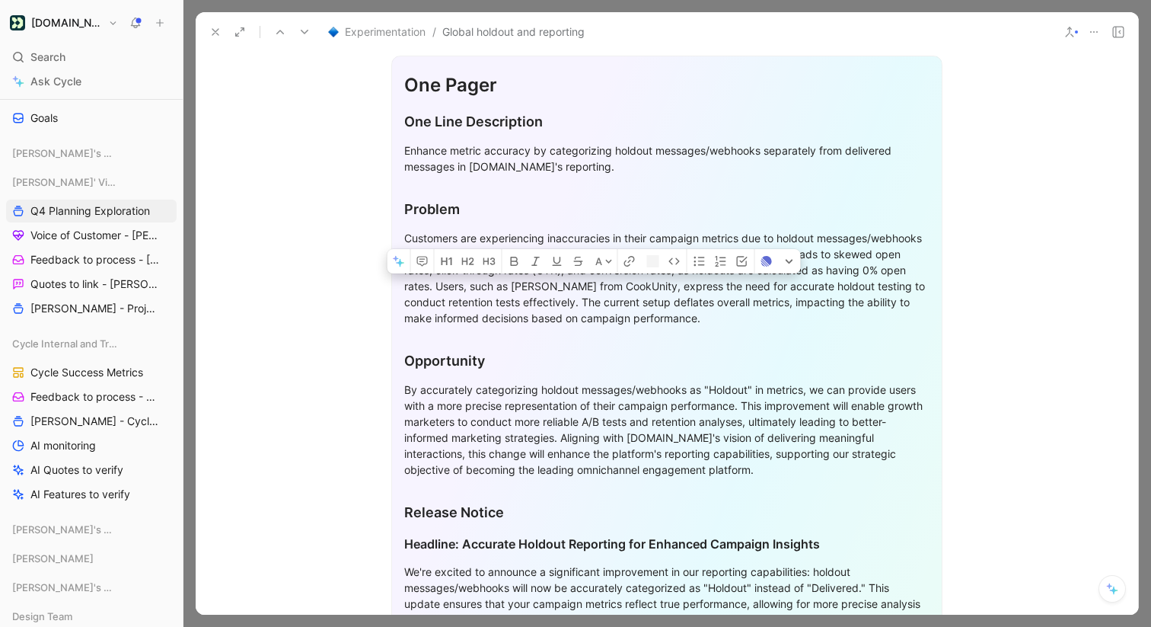
click at [593, 278] on div "Customers are experiencing inaccuracies in their campaign metrics due to holdou…" at bounding box center [666, 278] width 525 height 96
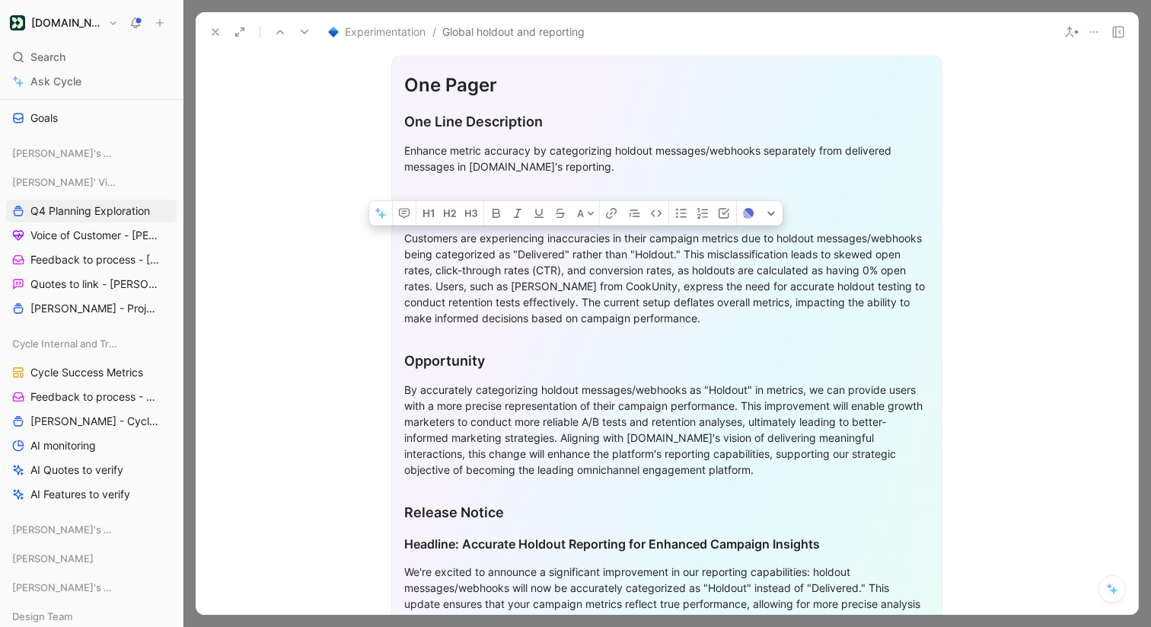
copy div "Customers are experiencing inaccuracies in their campaign metrics due to holdou…"
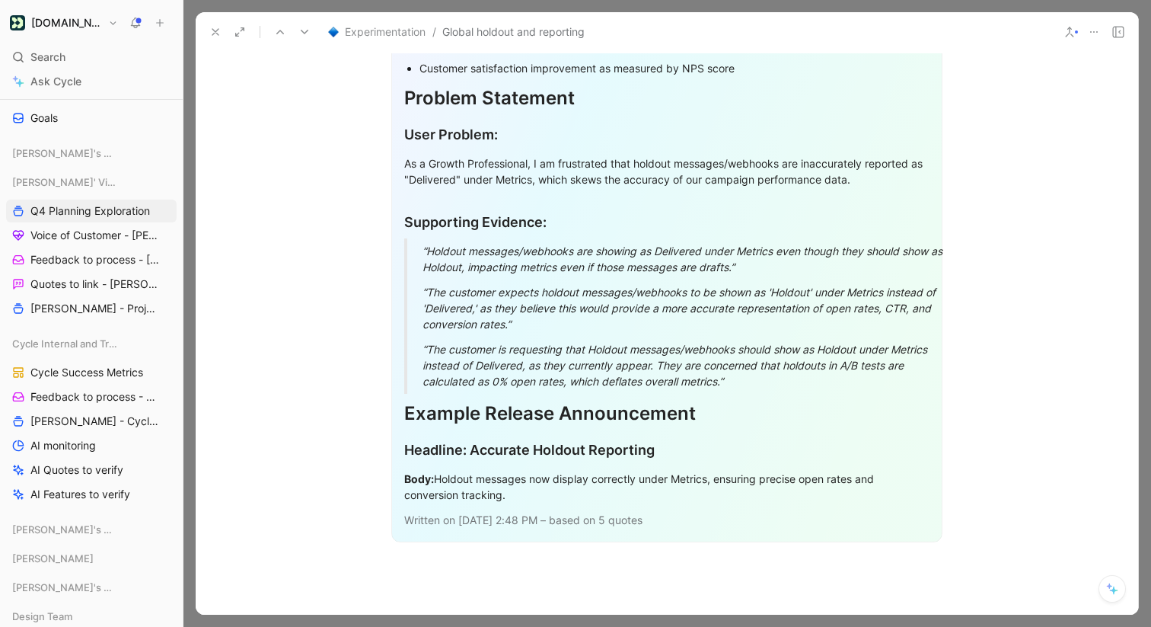
scroll to position [1681, 0]
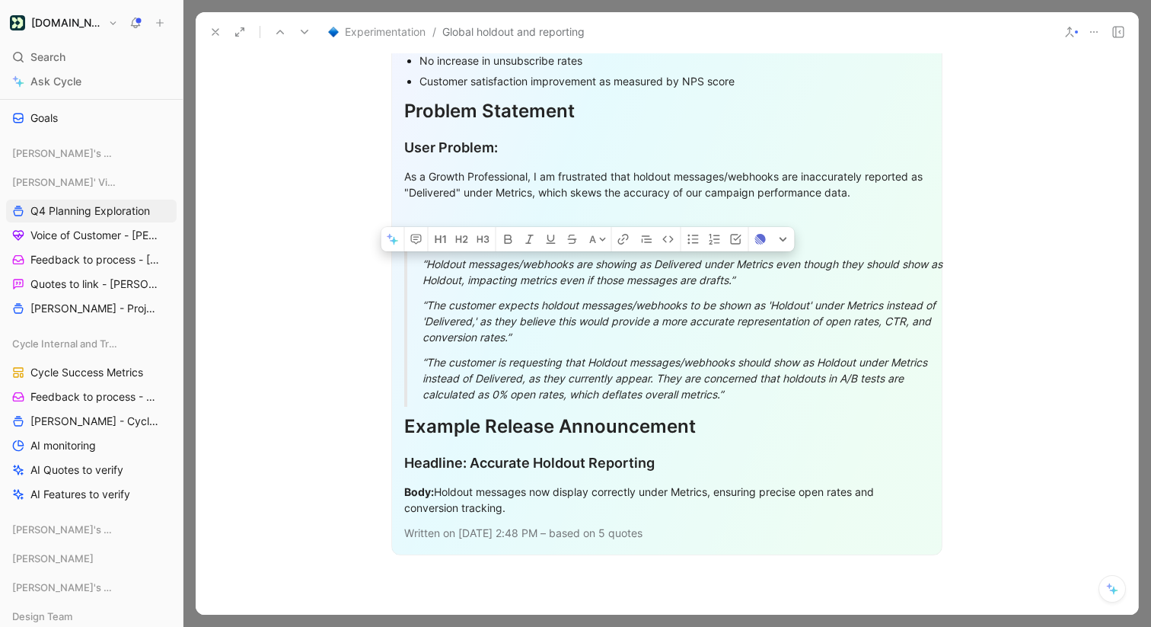
drag, startPoint x: 793, startPoint y: 277, endPoint x: 418, endPoint y: 266, distance: 374.8
click at [418, 266] on blockquote "“Holdout messages/webhooks are showing as Delivered under Metrics even though t…" at bounding box center [666, 271] width 525 height 41
copy div "“Holdout messages/webhooks are showing as Delivered under Metrics even though t…"
click at [1100, 33] on icon at bounding box center [1094, 32] width 12 height 12
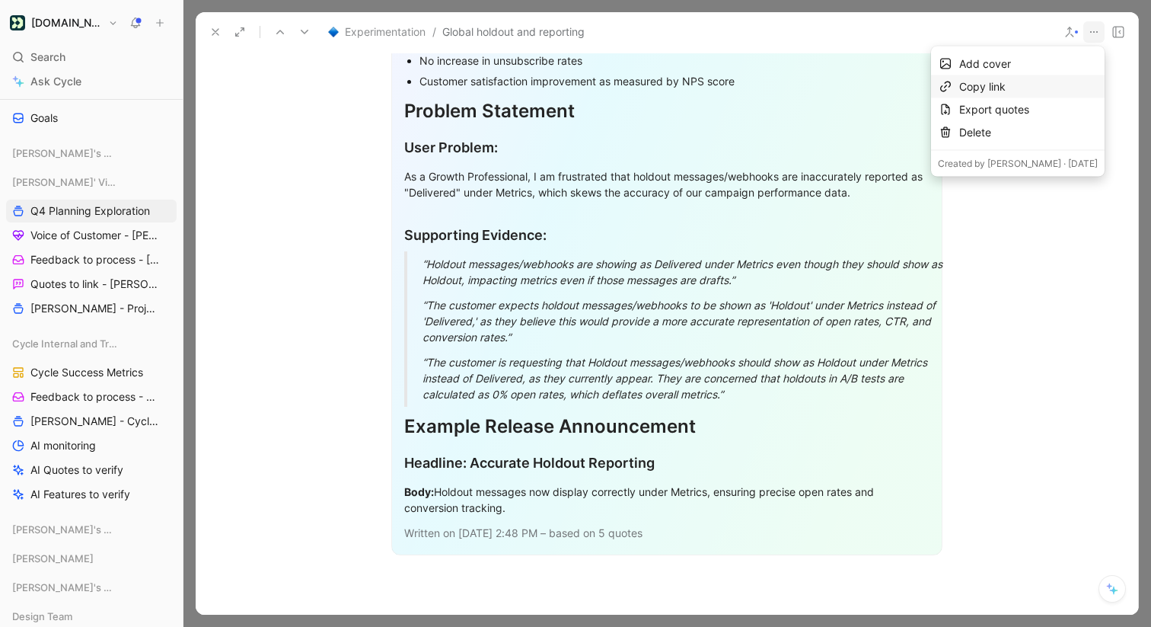
click at [1047, 84] on div "Copy link" at bounding box center [1028, 87] width 139 height 18
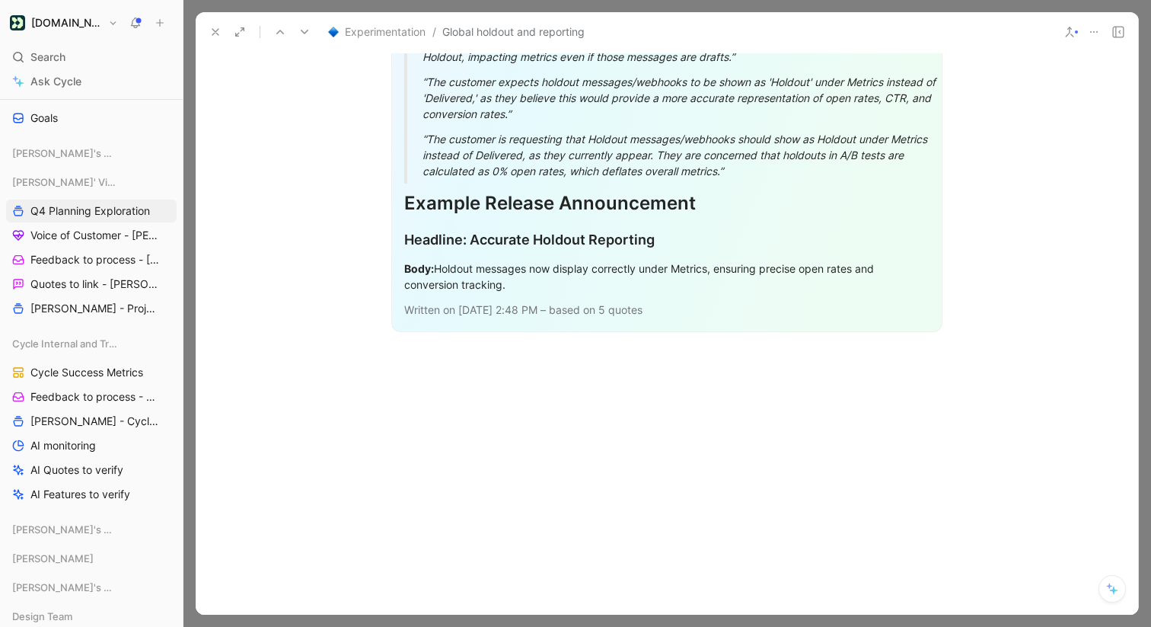
scroll to position [1901, 0]
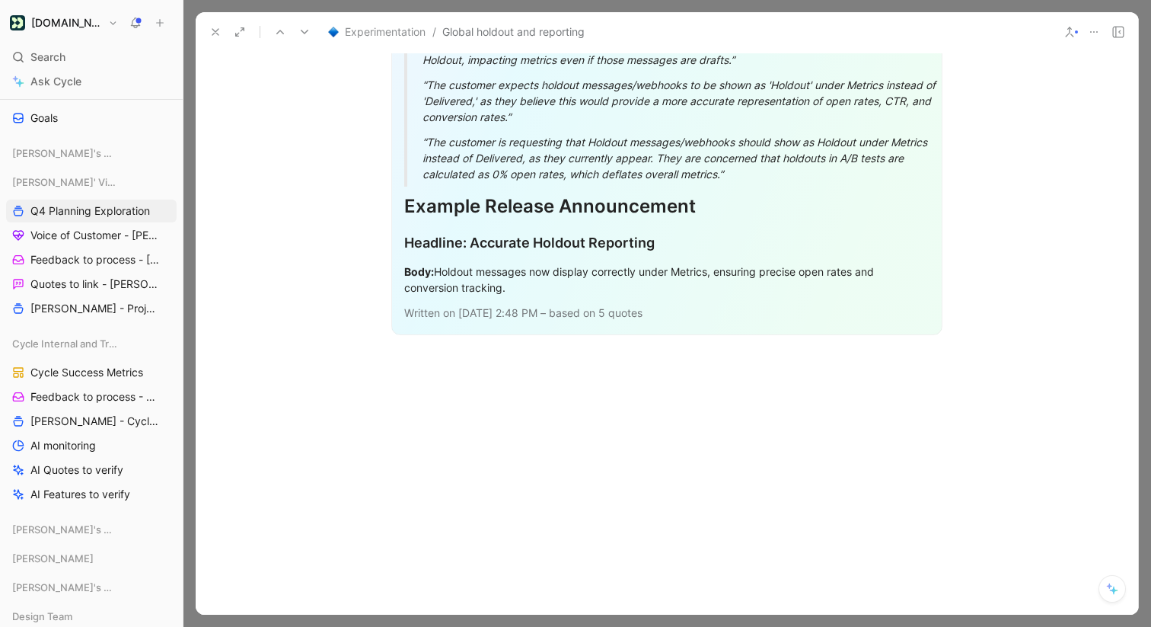
click at [216, 42] on button at bounding box center [215, 31] width 21 height 21
click at [216, 42] on header "Requests Views Q4 Planning Exploration [PERSON_NAME]' Views Share Settings" at bounding box center [668, 23] width 968 height 46
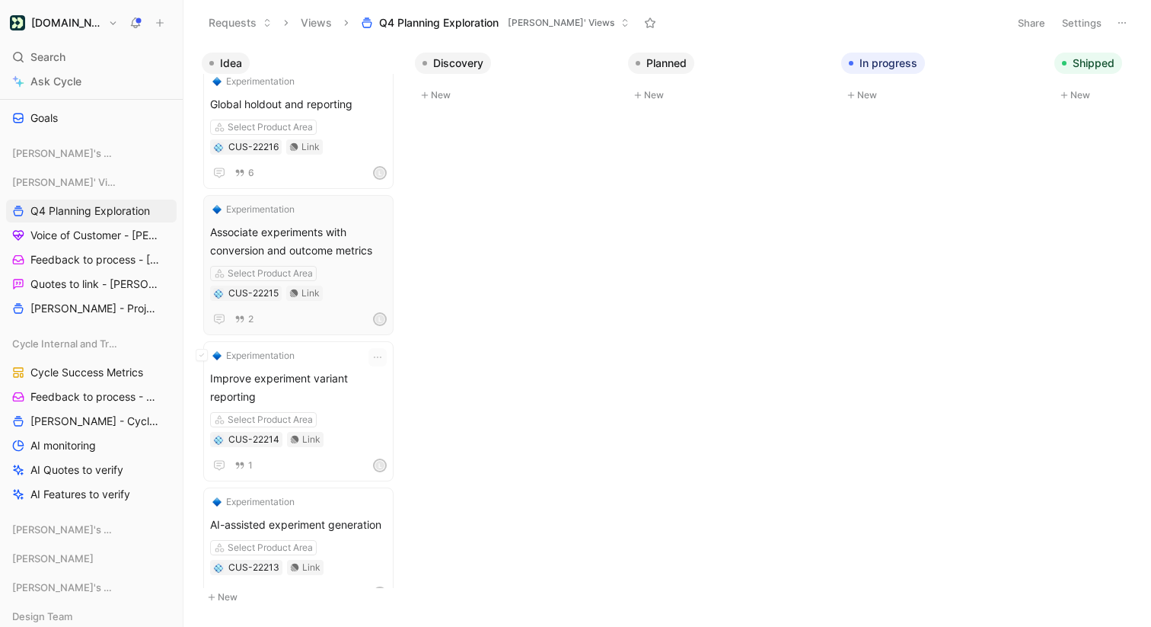
scroll to position [549, 0]
